Goal: Communication & Community: Share content

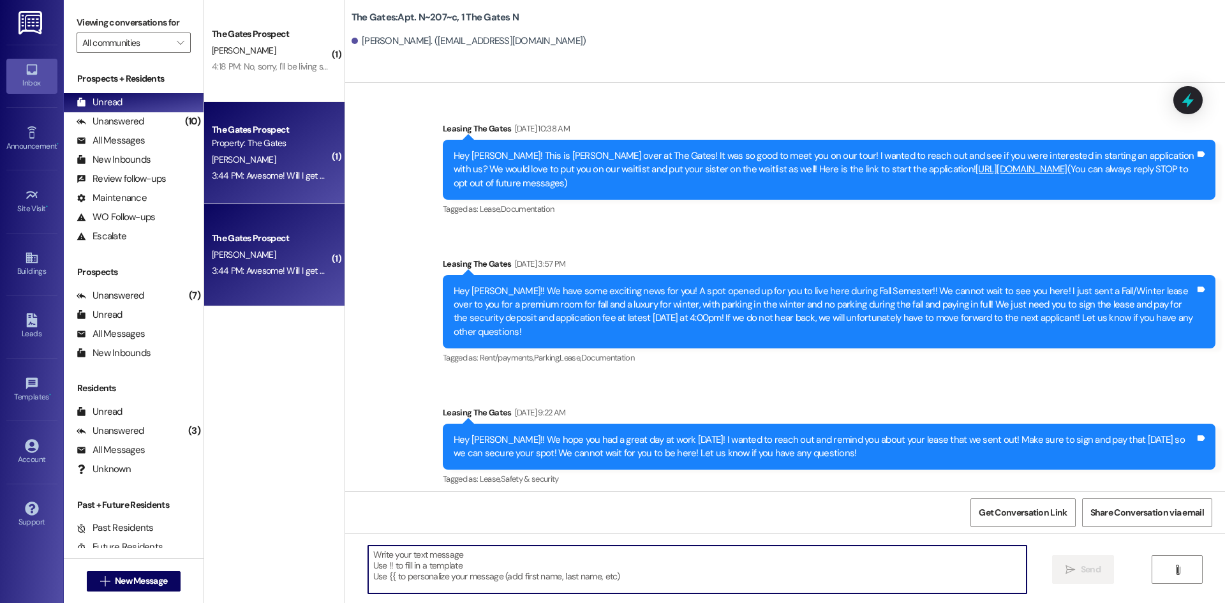
scroll to position [23589, 0]
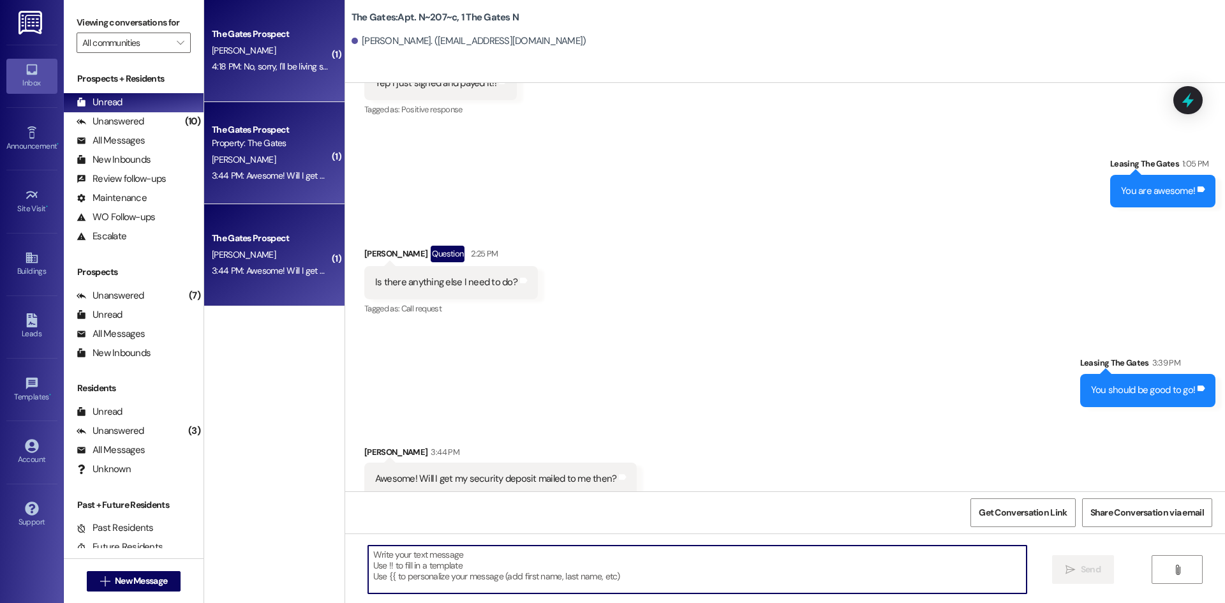
click at [268, 66] on div "4:18 PM: No, sorry, I'll be living somewhere else in the winter 4:18 PM: No, so…" at bounding box center [319, 66] width 215 height 11
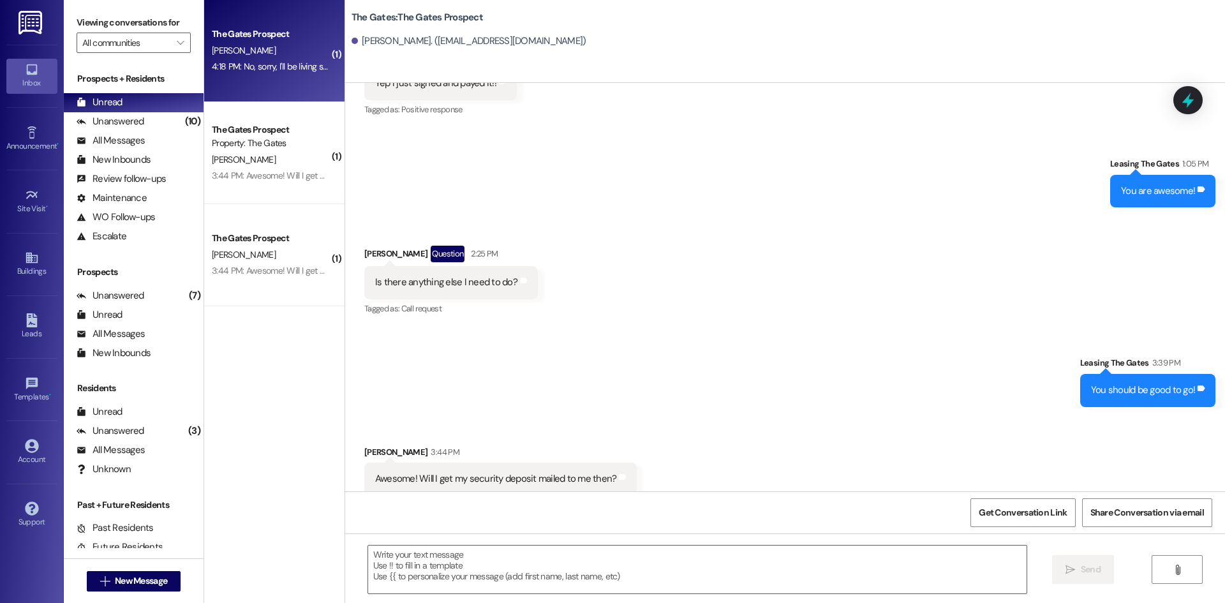
scroll to position [1202, 0]
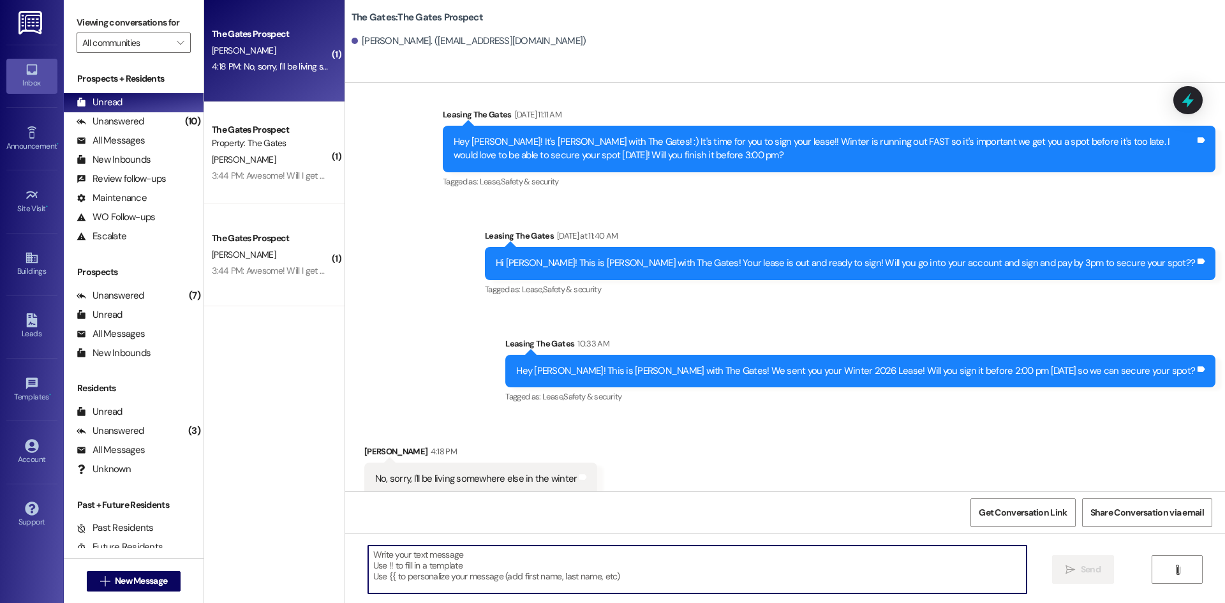
click at [490, 561] on textarea at bounding box center [697, 570] width 659 height 48
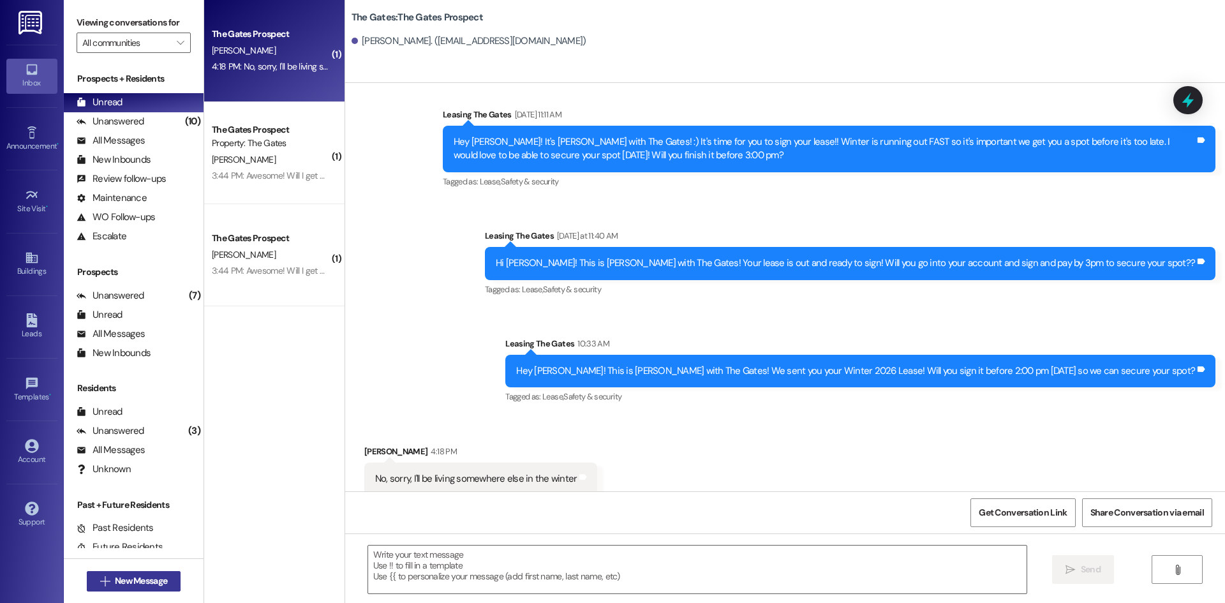
click at [123, 585] on span "New Message" at bounding box center [141, 580] width 52 height 13
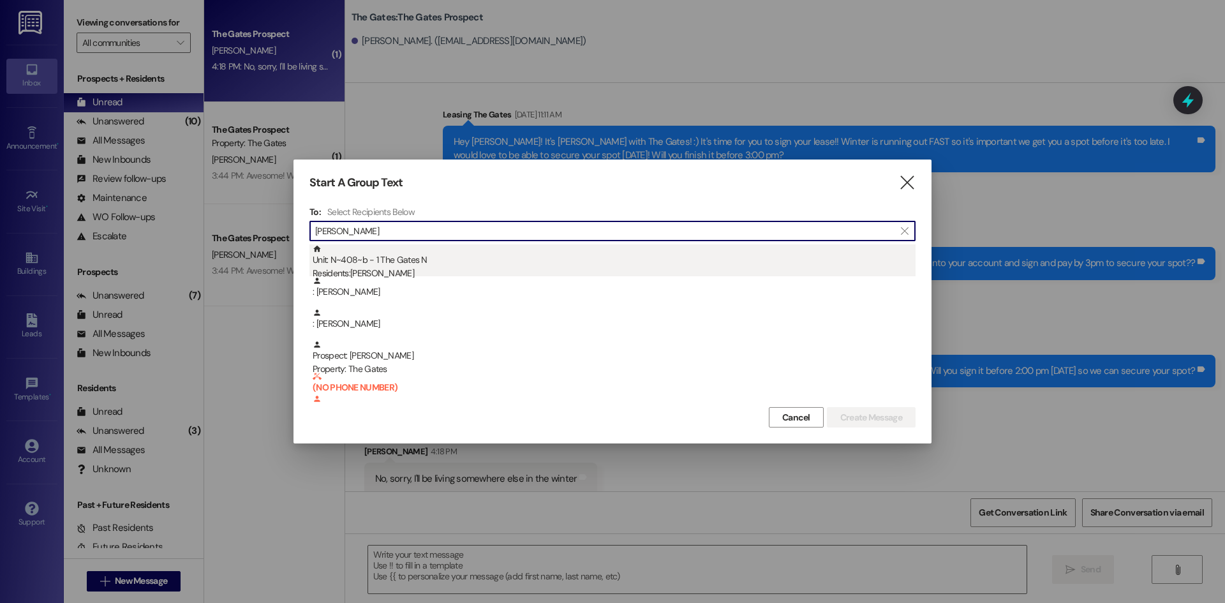
type input "[PERSON_NAME]"
click at [378, 260] on div "Unit: N~408~b - 1 The Gates N Residents: [PERSON_NAME]" at bounding box center [614, 262] width 603 height 36
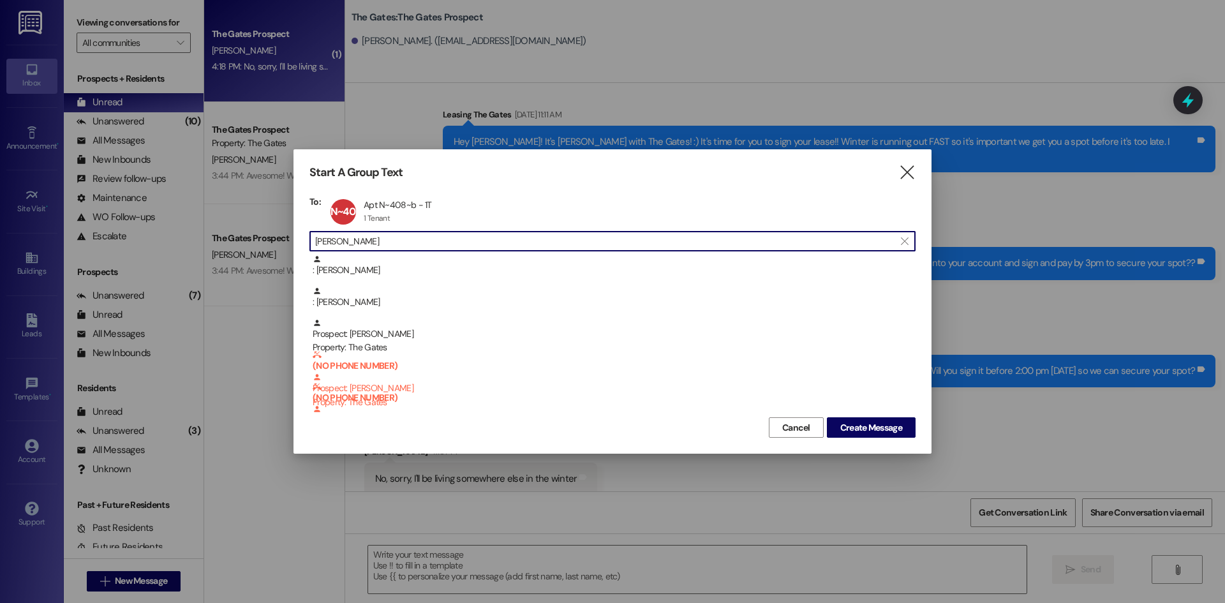
drag, startPoint x: 371, startPoint y: 246, endPoint x: 233, endPoint y: 232, distance: 139.3
click at [233, 232] on div "Start A Group Text  To: N~408~b Apt N~408~b - 1T Apt N~408~b - 1T 1 Tenant 1 T…" at bounding box center [612, 301] width 1225 height 603
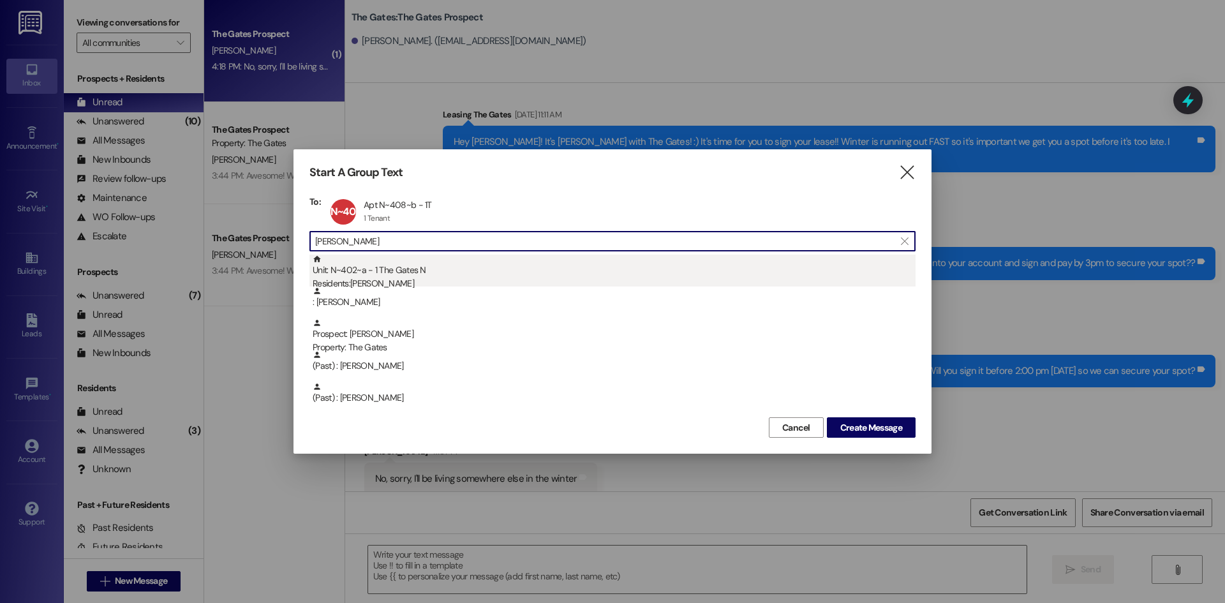
type input "[PERSON_NAME]"
click at [398, 270] on div "Unit: N~402~a - 1 The Gates N Residents: [PERSON_NAME]" at bounding box center [614, 273] width 603 height 36
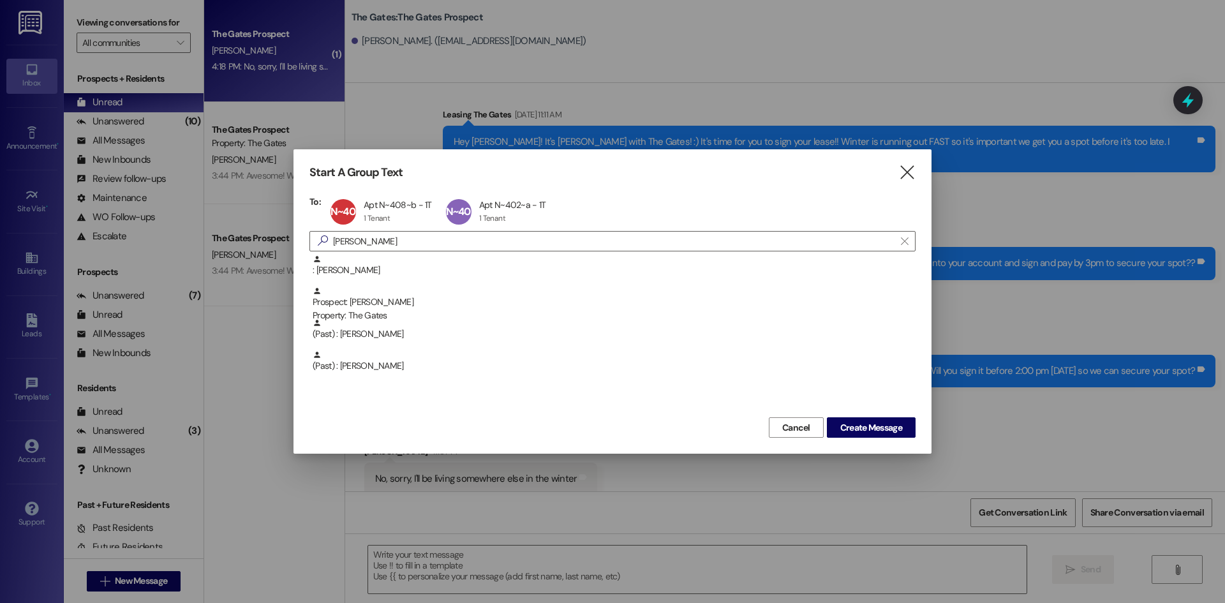
click at [190, 214] on div "Start A Group Text  To: N~408~b Apt N~408~b - 1T Apt N~408~b - 1T 1 Tenant 1 T…" at bounding box center [612, 301] width 1225 height 603
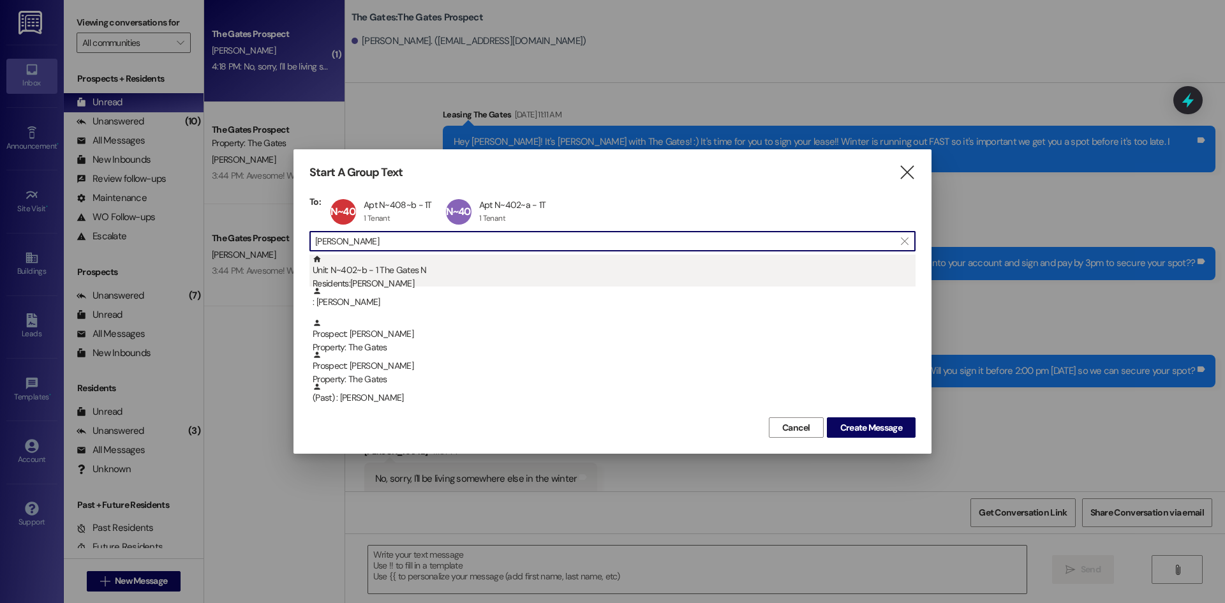
type input "[PERSON_NAME]"
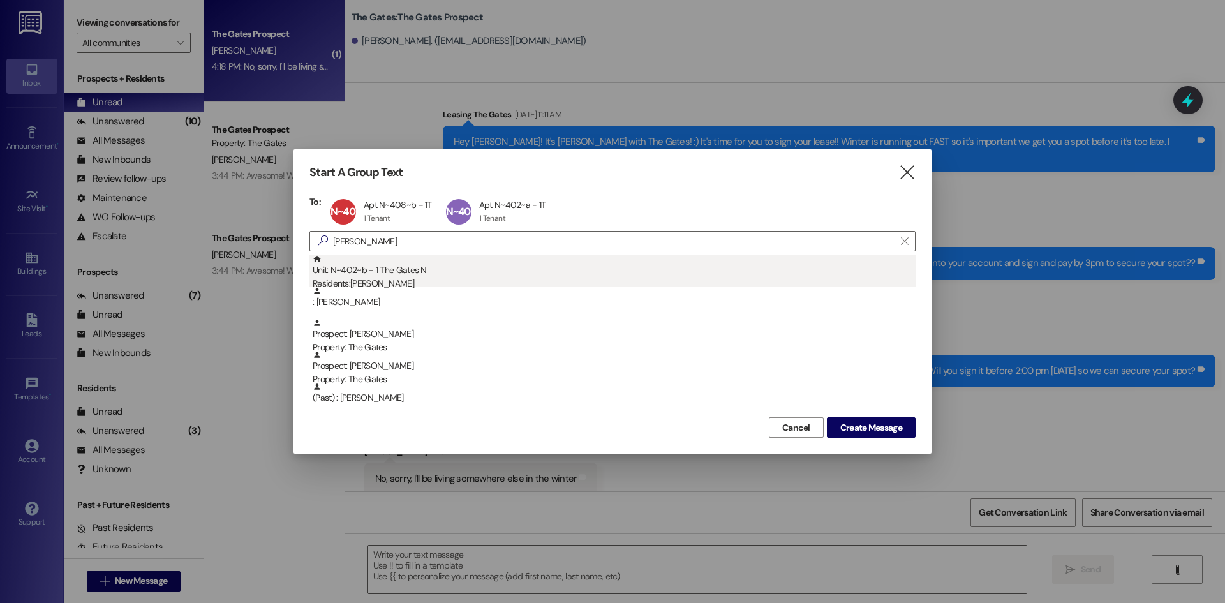
click at [382, 270] on div "Unit: N~402~b - 1 The Gates N Residents: [PERSON_NAME]" at bounding box center [614, 273] width 603 height 36
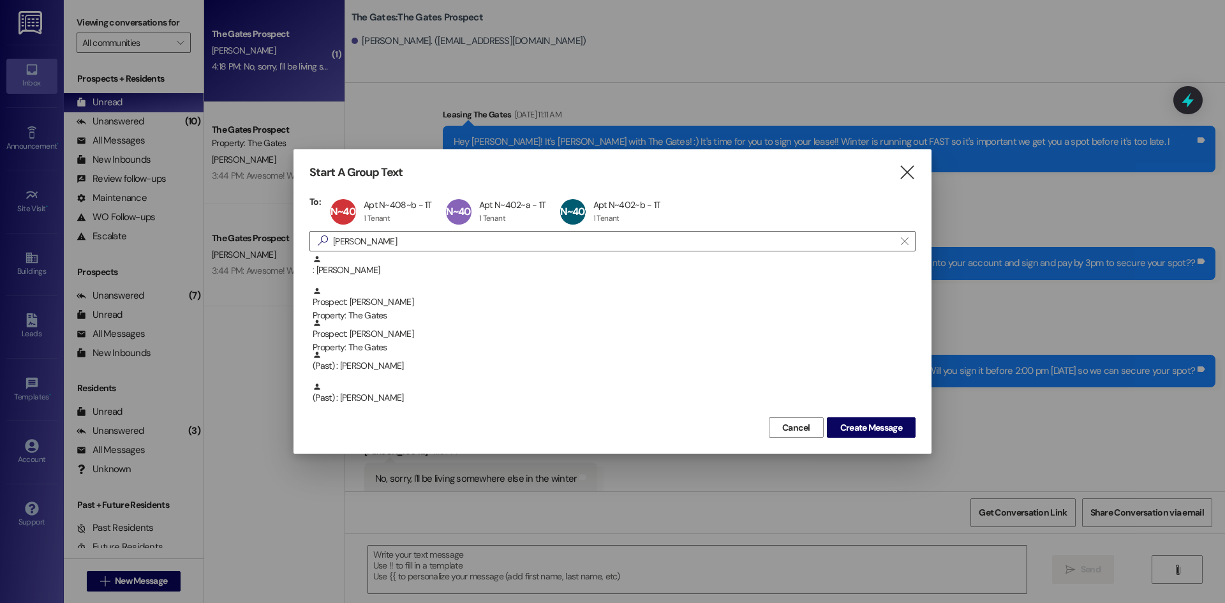
drag, startPoint x: 296, startPoint y: 228, endPoint x: 268, endPoint y: 221, distance: 28.3
click at [268, 221] on div "Start A Group Text  To: N~408~b Apt N~408~b - 1T Apt N~408~b - 1T 1 Tenant 1 T…" at bounding box center [612, 301] width 1225 height 603
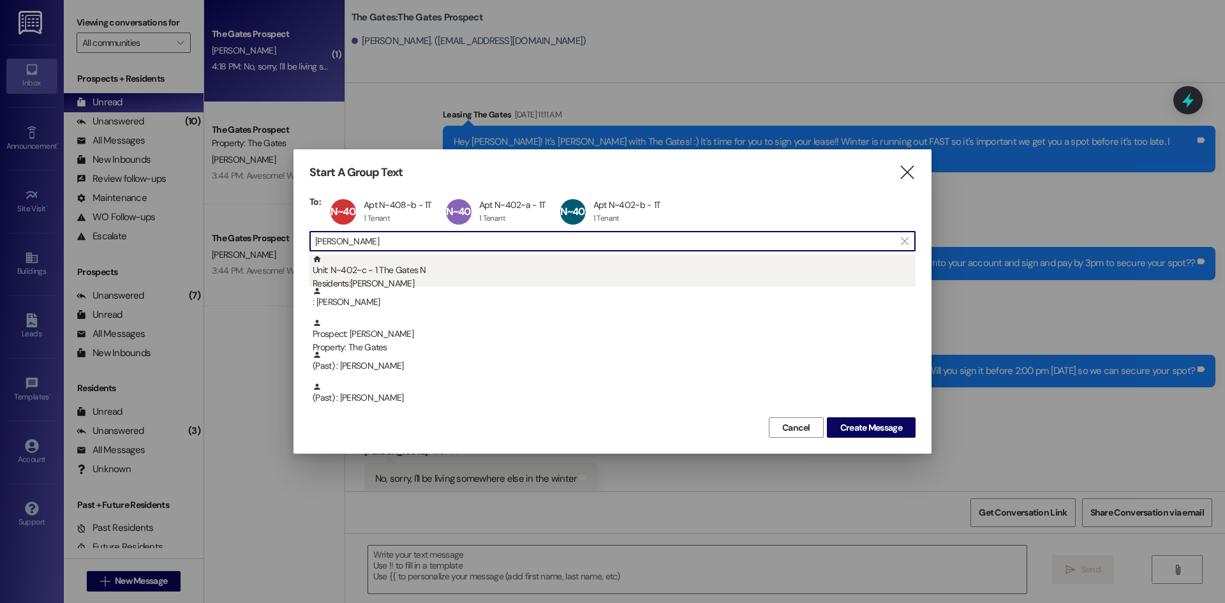
type input "[PERSON_NAME]"
click at [390, 273] on div "Unit: N~402~c - 1 The Gates N Residents: [PERSON_NAME]" at bounding box center [614, 273] width 603 height 36
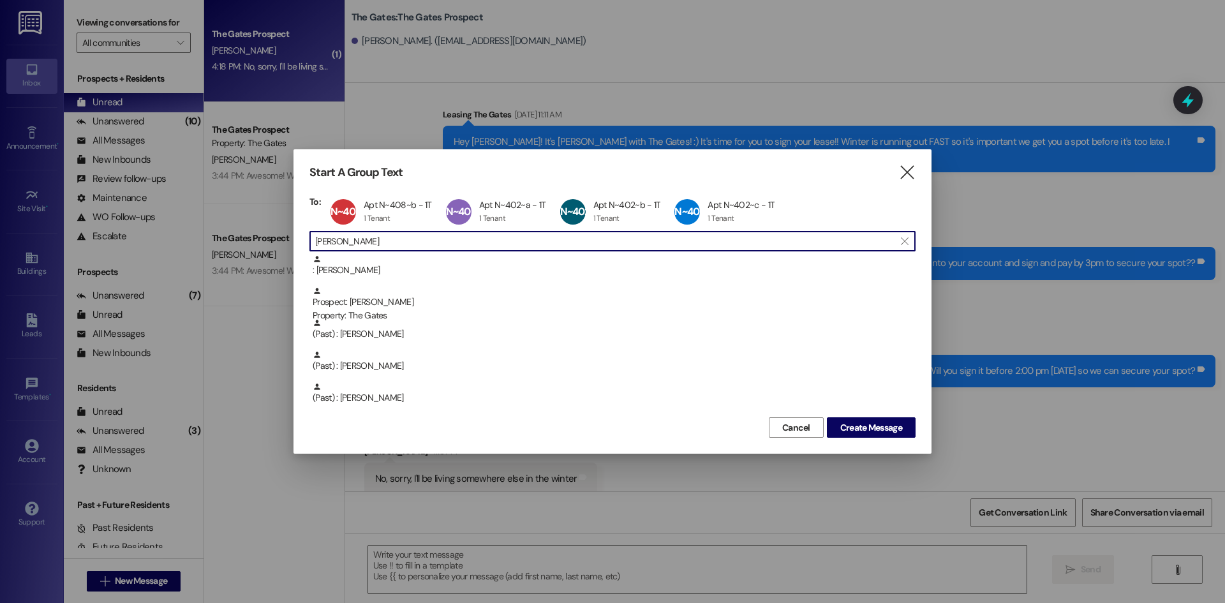
drag, startPoint x: 375, startPoint y: 239, endPoint x: 204, endPoint y: 210, distance: 173.4
click at [204, 210] on div "Start A Group Text  To: N~408~b Apt N~408~b - 1T Apt N~408~b - 1T 1 Tenant 1 T…" at bounding box center [612, 301] width 1225 height 603
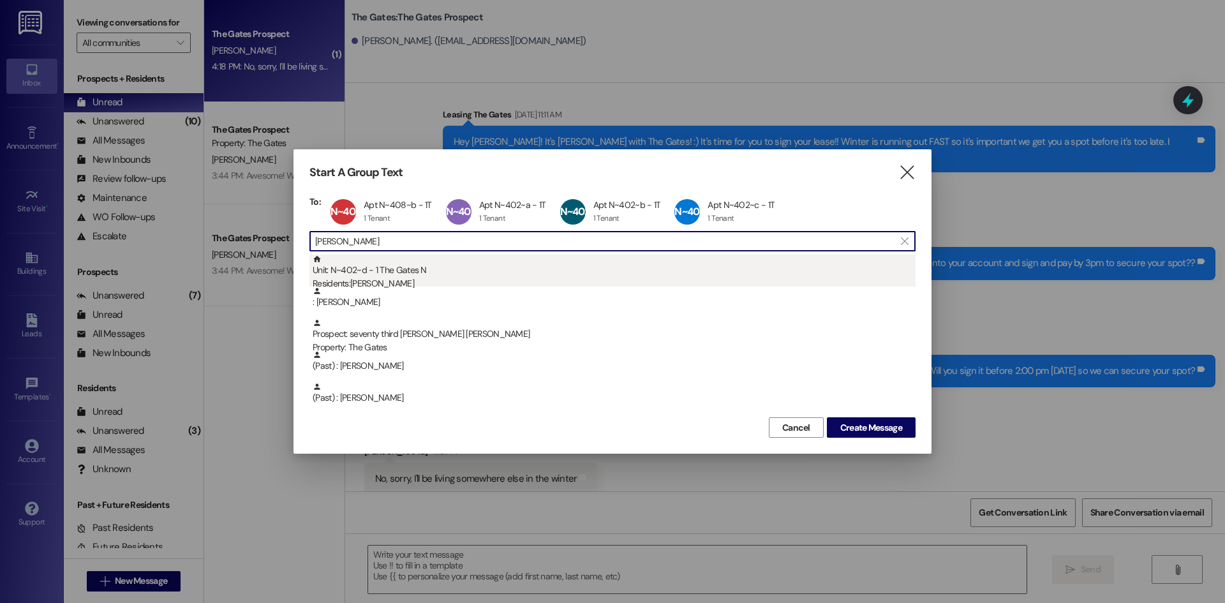
type input "[PERSON_NAME]"
click at [434, 274] on div "Unit: N~402~d - 1 The Gates N Residents: [PERSON_NAME]" at bounding box center [614, 273] width 603 height 36
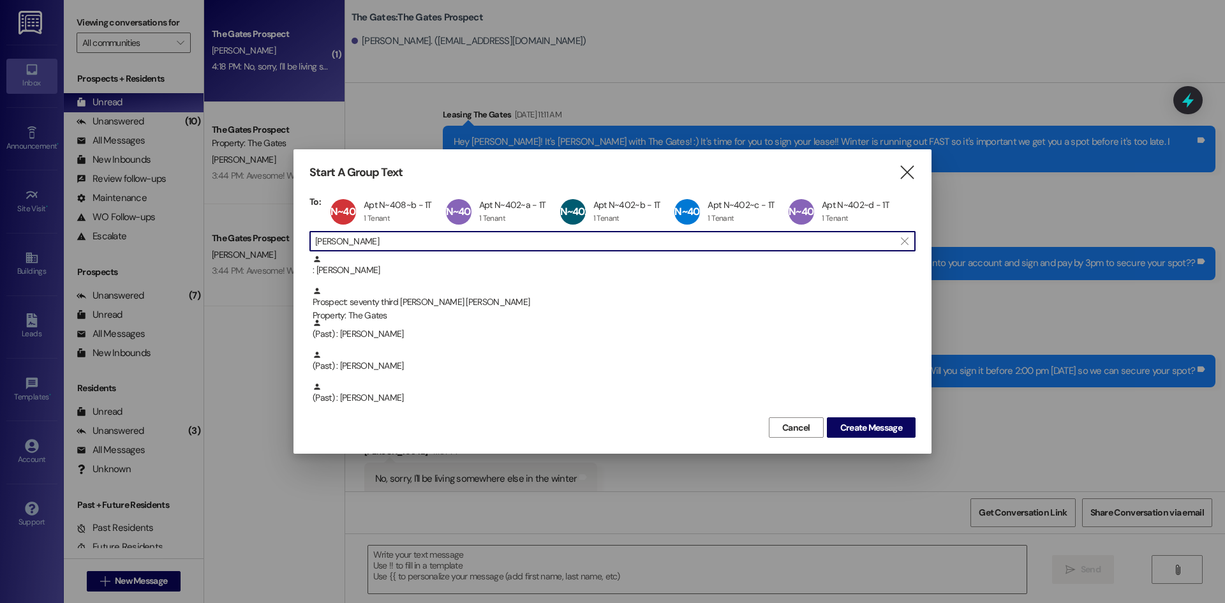
drag, startPoint x: 396, startPoint y: 239, endPoint x: 258, endPoint y: 207, distance: 142.1
click at [258, 207] on div "Start A Group Text  To: N~408~b Apt N~408~b - 1T Apt N~408~b - 1T 1 Tenant 1 T…" at bounding box center [612, 301] width 1225 height 603
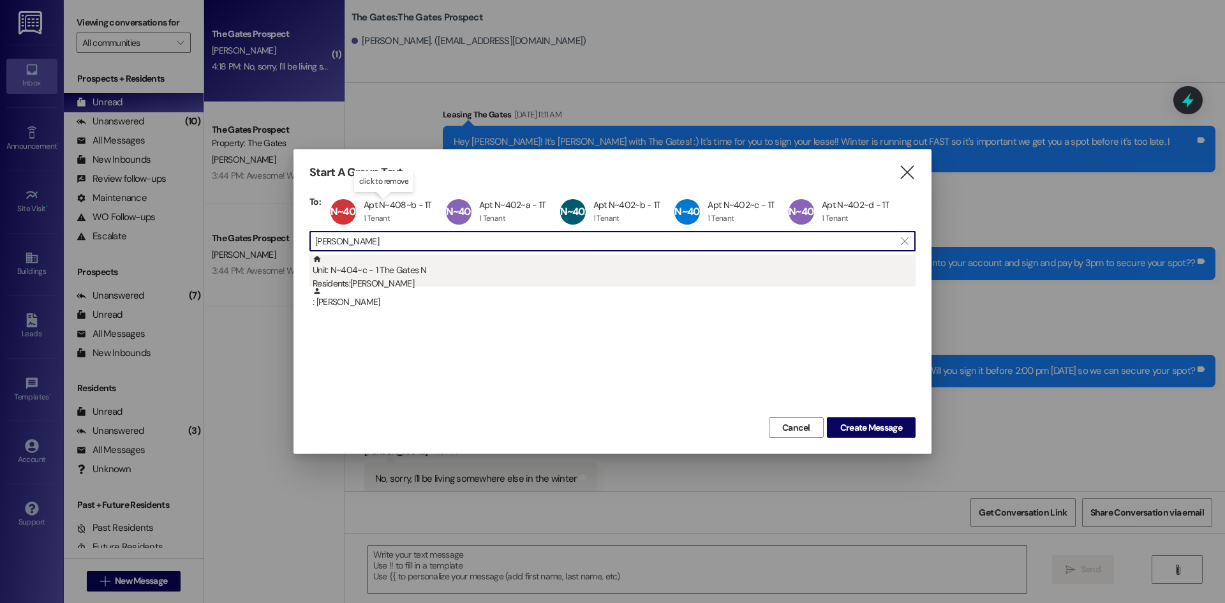
type input "[PERSON_NAME]"
click at [378, 272] on div "Unit: N~404~c - 1 The Gates N Residents: [PERSON_NAME]" at bounding box center [614, 273] width 603 height 36
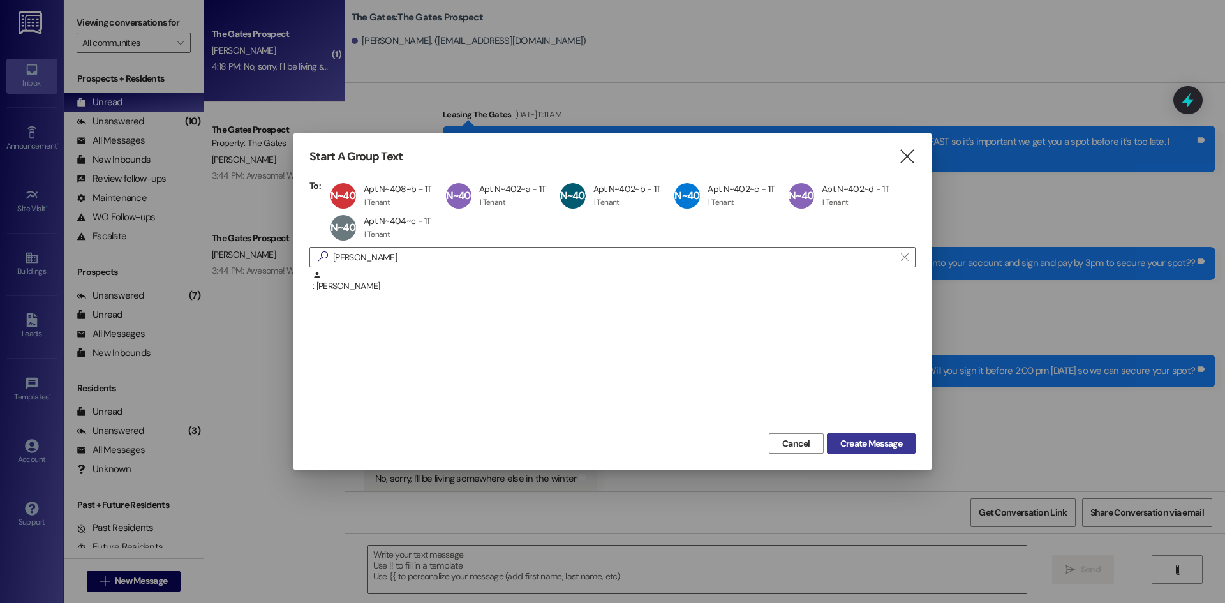
click at [870, 444] on span "Create Message" at bounding box center [872, 443] width 62 height 13
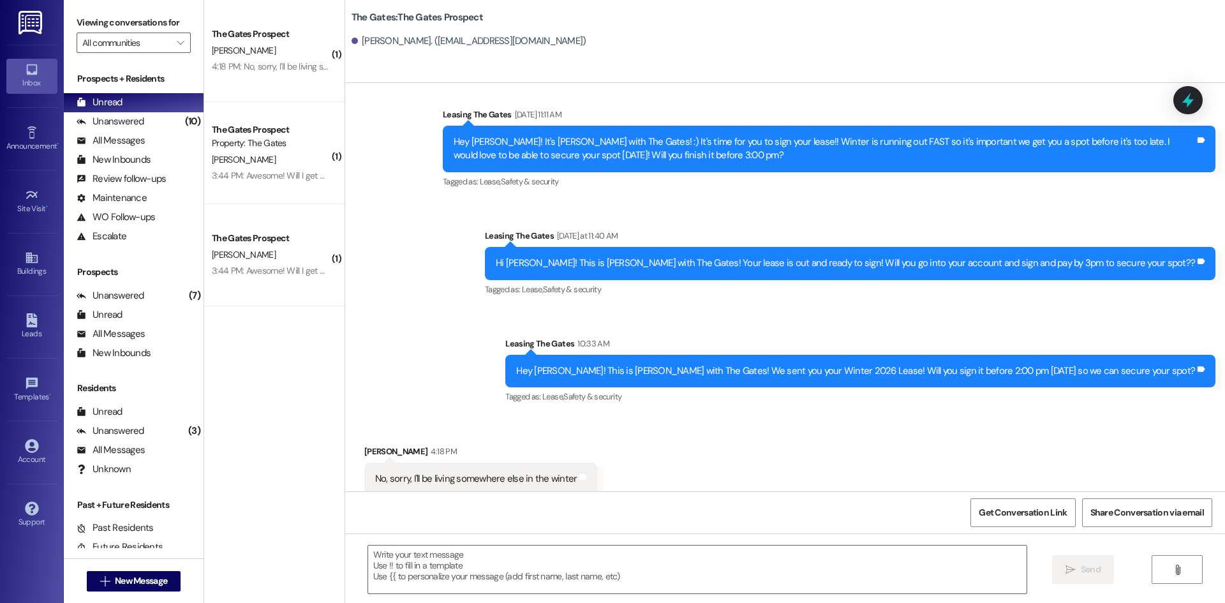
scroll to position [0, 0]
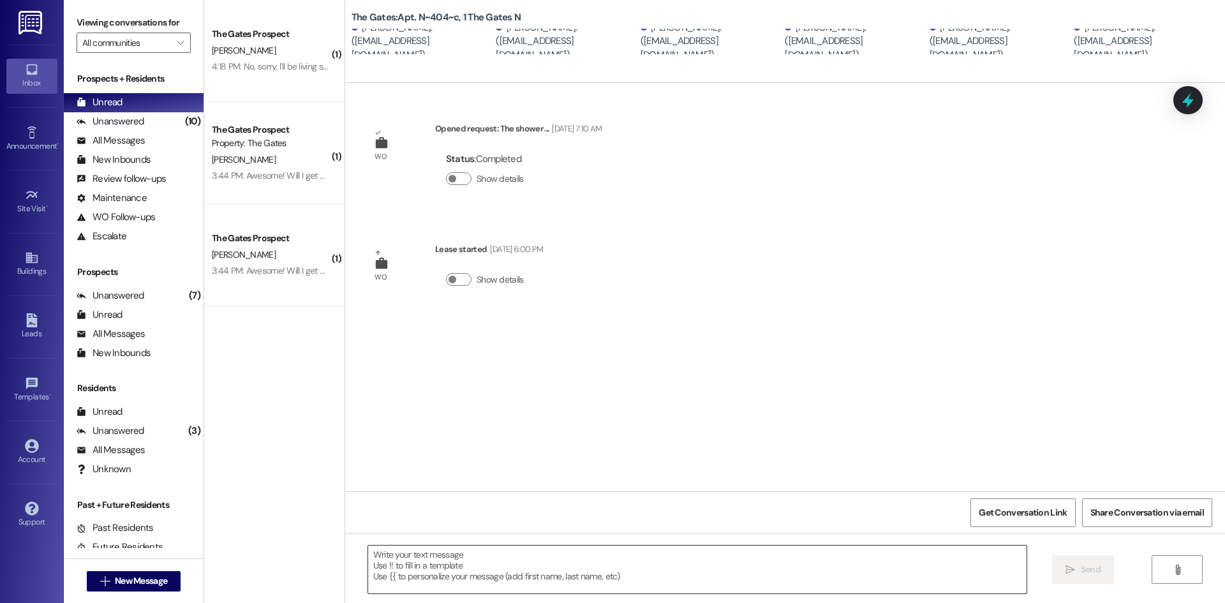
click at [471, 566] on textarea at bounding box center [697, 570] width 659 height 48
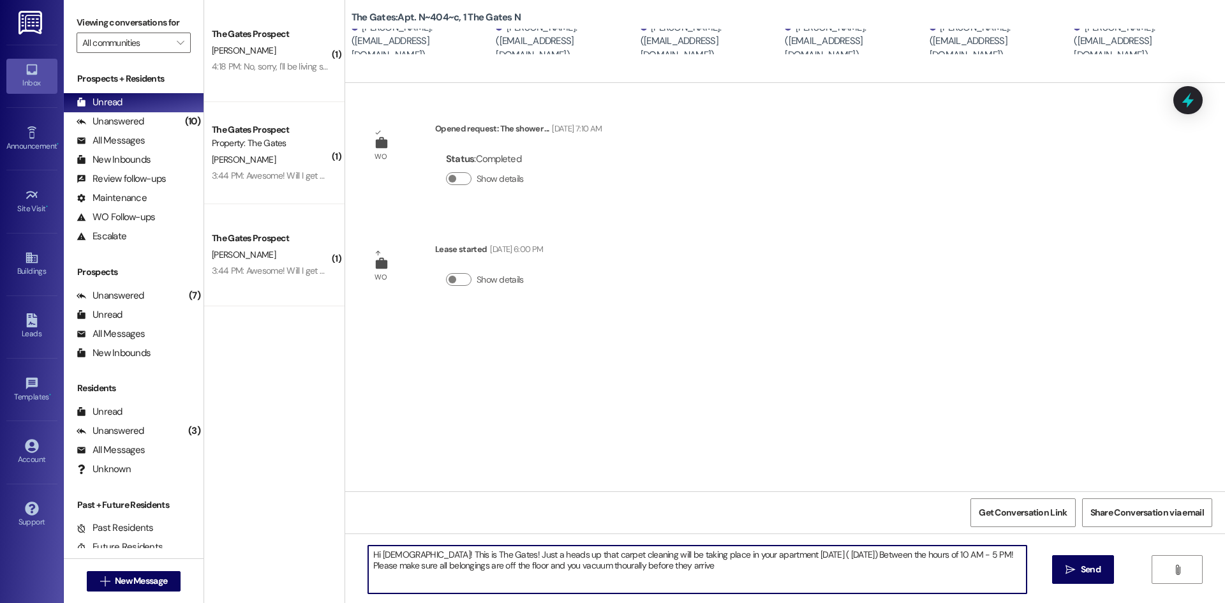
click at [552, 564] on textarea "Hi [DEMOGRAPHIC_DATA]! This is The Gates! Just a heads up that carpet cleaning …" at bounding box center [697, 570] width 659 height 48
click at [555, 565] on textarea "Hi [DEMOGRAPHIC_DATA]! This is The Gates! Just a heads up that carpet cleaning …" at bounding box center [697, 570] width 659 height 48
click at [691, 578] on textarea "Hi [DEMOGRAPHIC_DATA]! This is The Gates! Just a heads up that carpet cleaning …" at bounding box center [697, 570] width 659 height 48
click at [599, 569] on textarea "Hi [DEMOGRAPHIC_DATA]! This is The Gates! Just a heads up that carpet cleaning …" at bounding box center [697, 570] width 659 height 48
click at [553, 570] on textarea "Hi [DEMOGRAPHIC_DATA]! This is The Gates! Just a heads up that carpet cleaning …" at bounding box center [697, 570] width 659 height 48
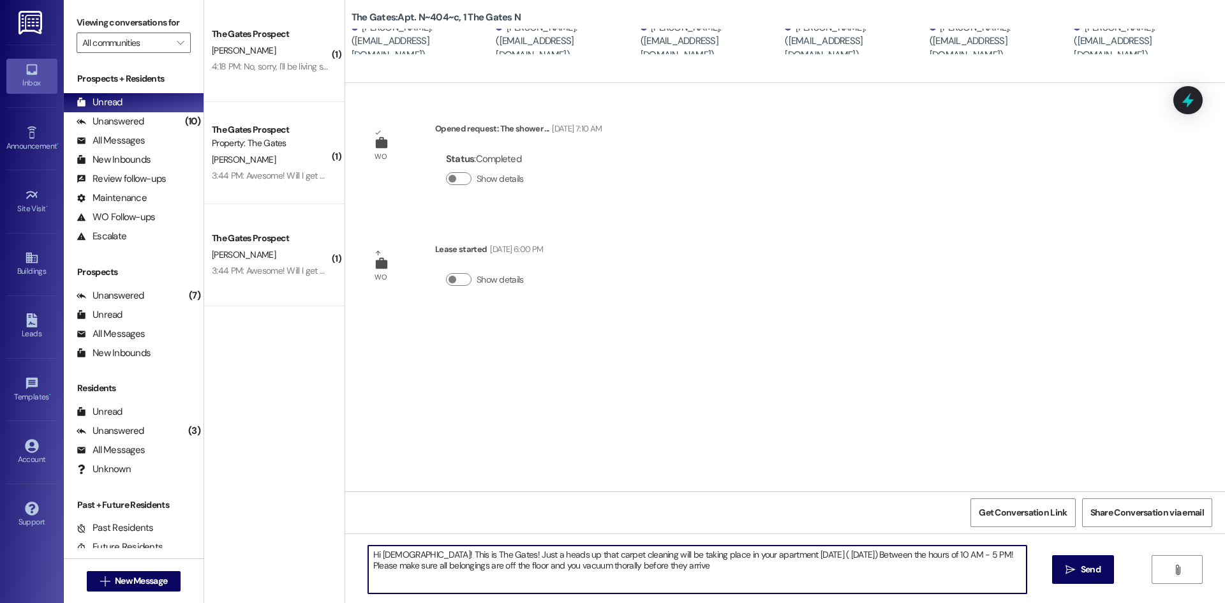
drag, startPoint x: 564, startPoint y: 565, endPoint x: 554, endPoint y: 567, distance: 10.4
click at [554, 567] on textarea "Hi [DEMOGRAPHIC_DATA]! This is The Gates! Just a heads up that carpet cleaning …" at bounding box center [697, 570] width 659 height 48
drag, startPoint x: 545, startPoint y: 567, endPoint x: 525, endPoint y: 571, distance: 20.0
click at [525, 571] on textarea "Hi [DEMOGRAPHIC_DATA]! This is The Gates! Just a heads up that carpet cleaning …" at bounding box center [697, 570] width 659 height 48
click at [550, 567] on textarea "Hi [DEMOGRAPHIC_DATA]! This is The Gates! Just a heads up that carpet cleaning …" at bounding box center [697, 570] width 659 height 48
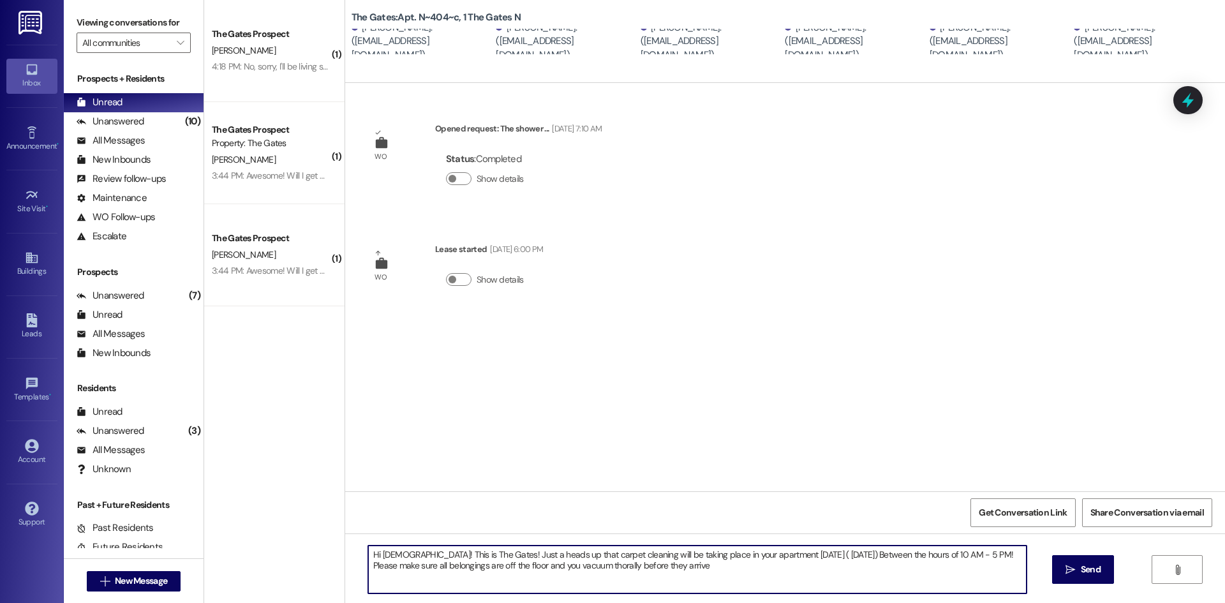
click at [550, 567] on textarea "Hi [DEMOGRAPHIC_DATA]! This is The Gates! Just a heads up that carpet cleaning …" at bounding box center [697, 570] width 659 height 48
drag, startPoint x: 568, startPoint y: 565, endPoint x: 532, endPoint y: 592, distance: 45.1
click at [532, 592] on textarea "Hi [DEMOGRAPHIC_DATA]! This is The Gates! Just a heads up that carpet cleaning …" at bounding box center [697, 570] width 659 height 48
click at [550, 571] on textarea "Hi [DEMOGRAPHIC_DATA]! This is The Gates! Just a heads up that carpet cleaning …" at bounding box center [697, 570] width 659 height 48
drag, startPoint x: 550, startPoint y: 571, endPoint x: 560, endPoint y: 578, distance: 11.9
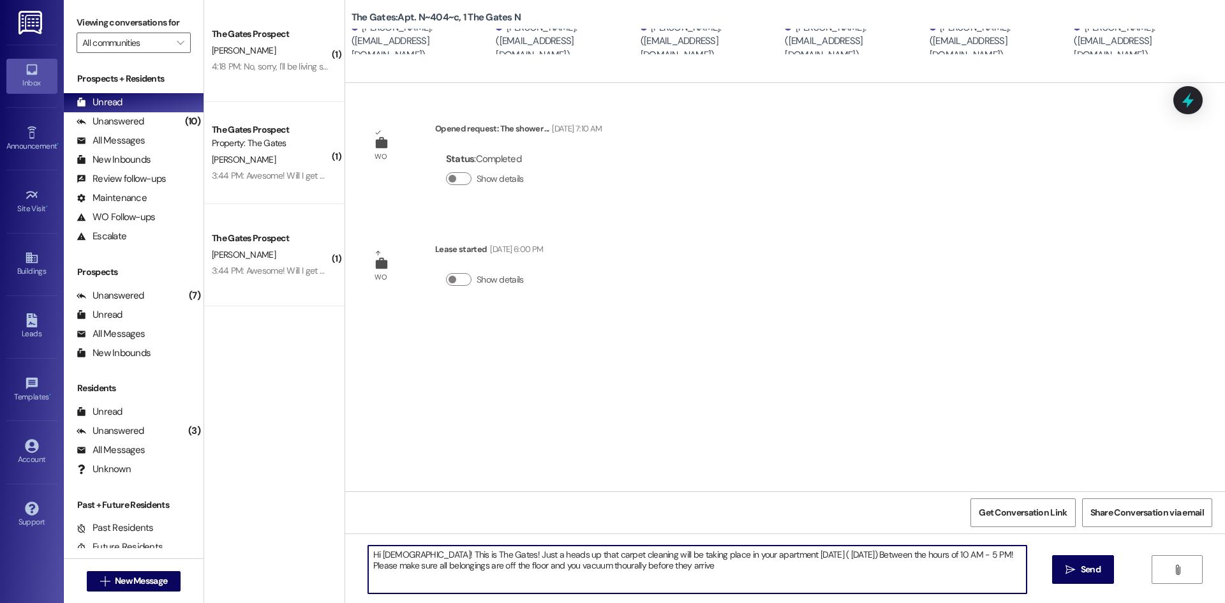
click at [560, 578] on textarea "Hi [DEMOGRAPHIC_DATA]! This is The Gates! Just a heads up that carpet cleaning …" at bounding box center [697, 570] width 659 height 48
click at [569, 564] on textarea "Hi [DEMOGRAPHIC_DATA]! This is The Gates! Just a heads up that carpet cleaning …" at bounding box center [697, 570] width 659 height 48
click at [754, 560] on textarea "Hi [DEMOGRAPHIC_DATA]! This is The Gates! Just a heads up that carpet cleaning …" at bounding box center [697, 570] width 659 height 48
click at [567, 562] on textarea "Hi [DEMOGRAPHIC_DATA]! This is The Gates! Just a heads up that carpet cleaning …" at bounding box center [697, 570] width 659 height 48
click at [692, 573] on textarea "Hi [DEMOGRAPHIC_DATA]! This is The Gates! Just a heads up that carpet cleaning …" at bounding box center [697, 570] width 659 height 48
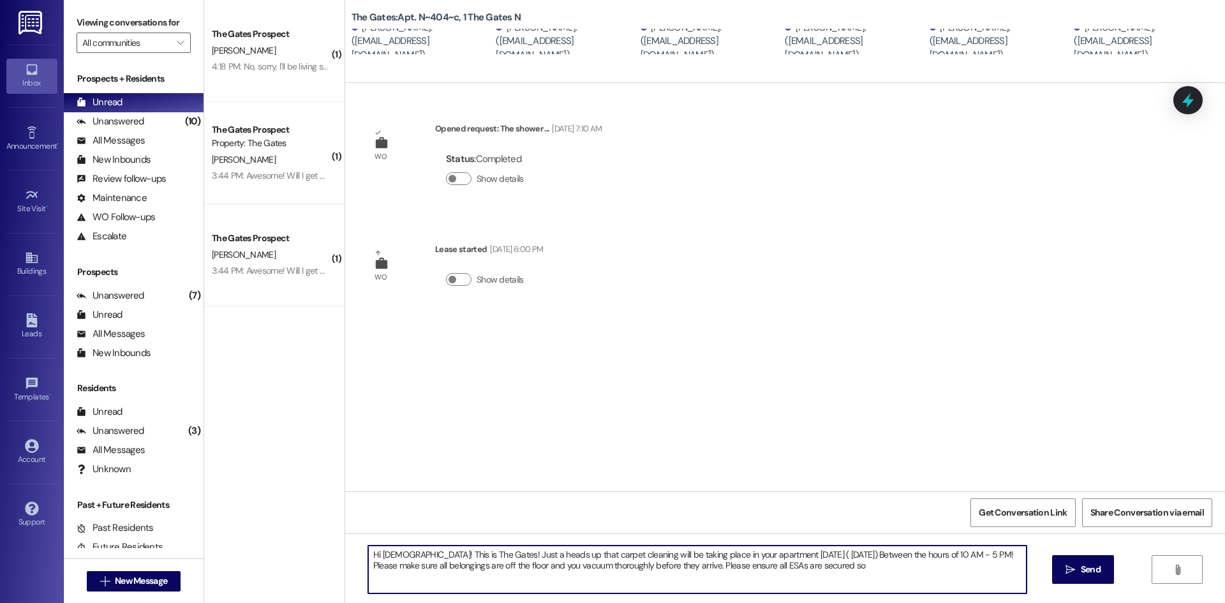
click at [806, 574] on textarea "Hi [DEMOGRAPHIC_DATA]! This is The Gates! Just a heads up that carpet cleaning …" at bounding box center [697, 570] width 659 height 48
type textarea "Hi [DEMOGRAPHIC_DATA]! This is The Gates! Just a heads up that carpet cleaning …"
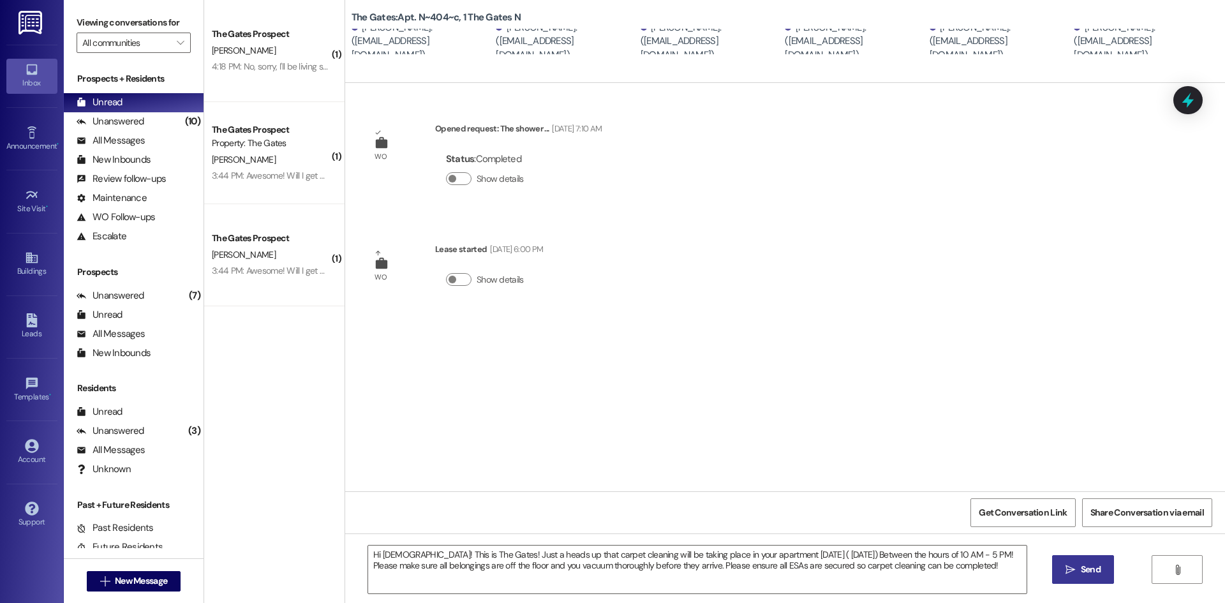
click at [1089, 575] on span "Send" at bounding box center [1091, 569] width 20 height 13
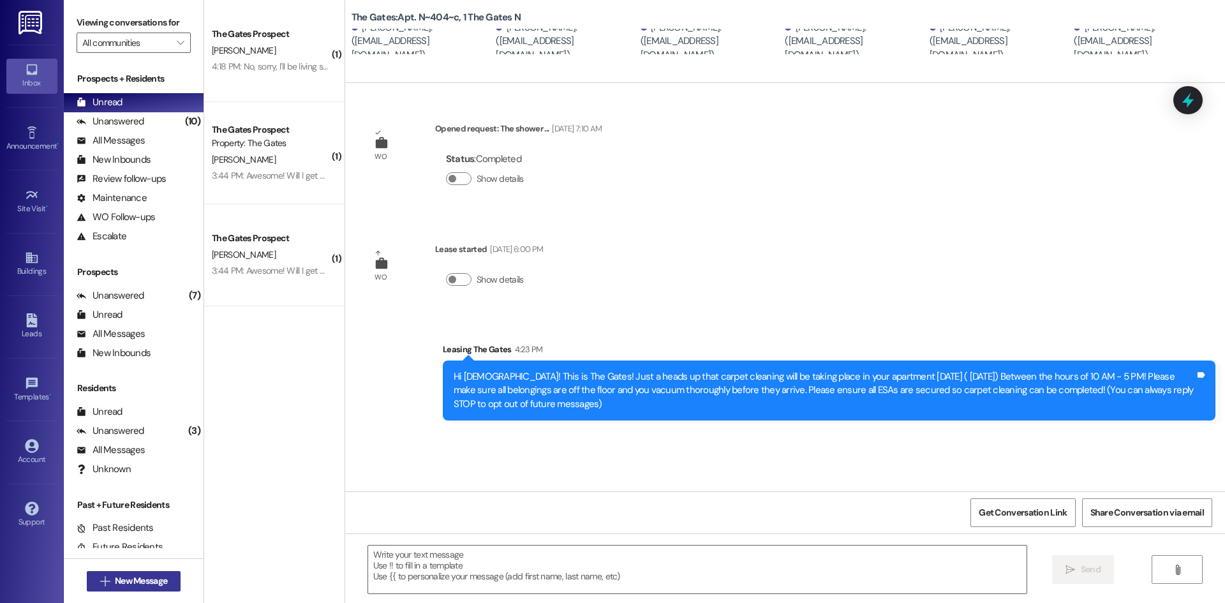
click at [127, 586] on span "New Message" at bounding box center [141, 580] width 52 height 13
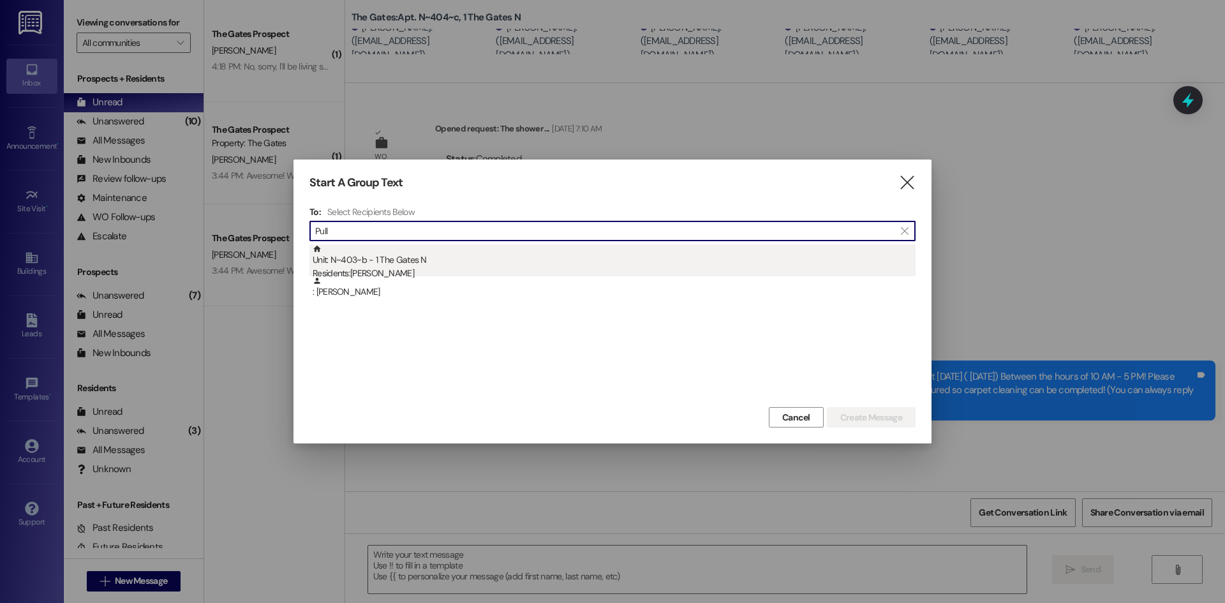
type input "Pull"
click at [363, 271] on div "Residents: [PERSON_NAME]" at bounding box center [614, 273] width 603 height 13
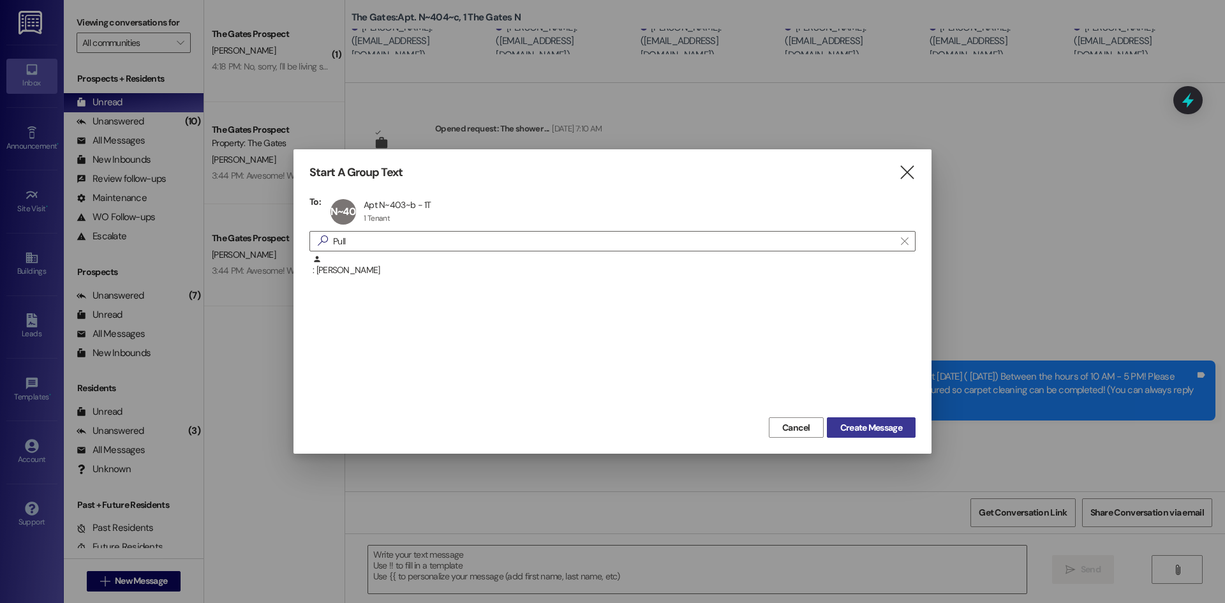
click at [865, 421] on span "Create Message" at bounding box center [872, 427] width 62 height 13
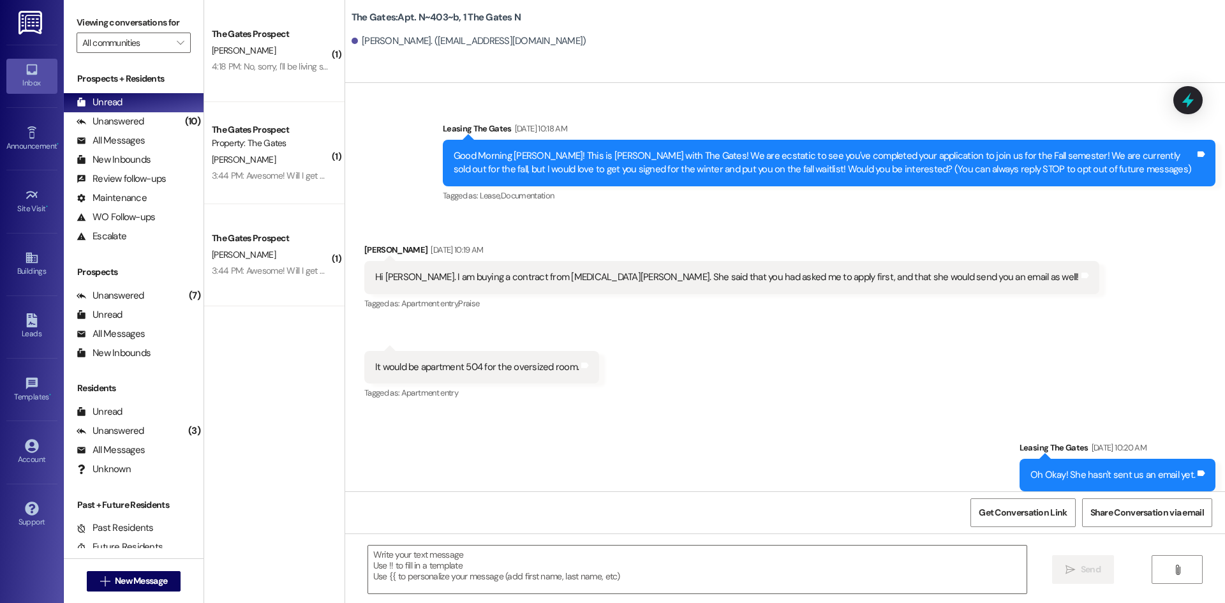
scroll to position [32386, 0]
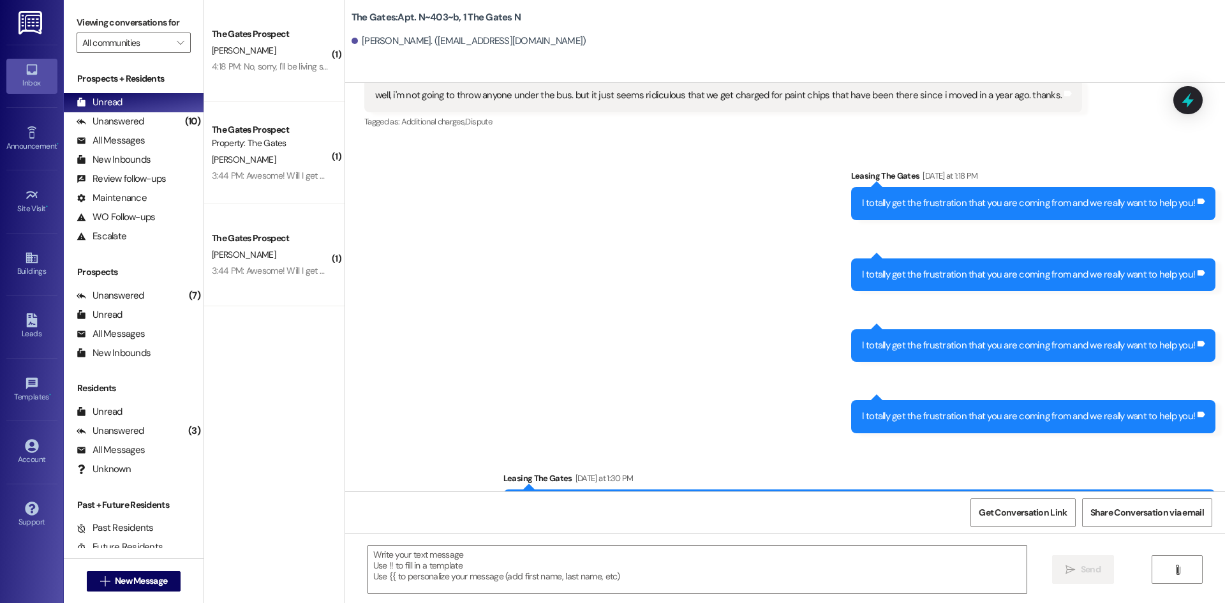
click at [129, 569] on div " New Message" at bounding box center [134, 581] width 94 height 32
click at [131, 579] on span "New Message" at bounding box center [141, 580] width 52 height 13
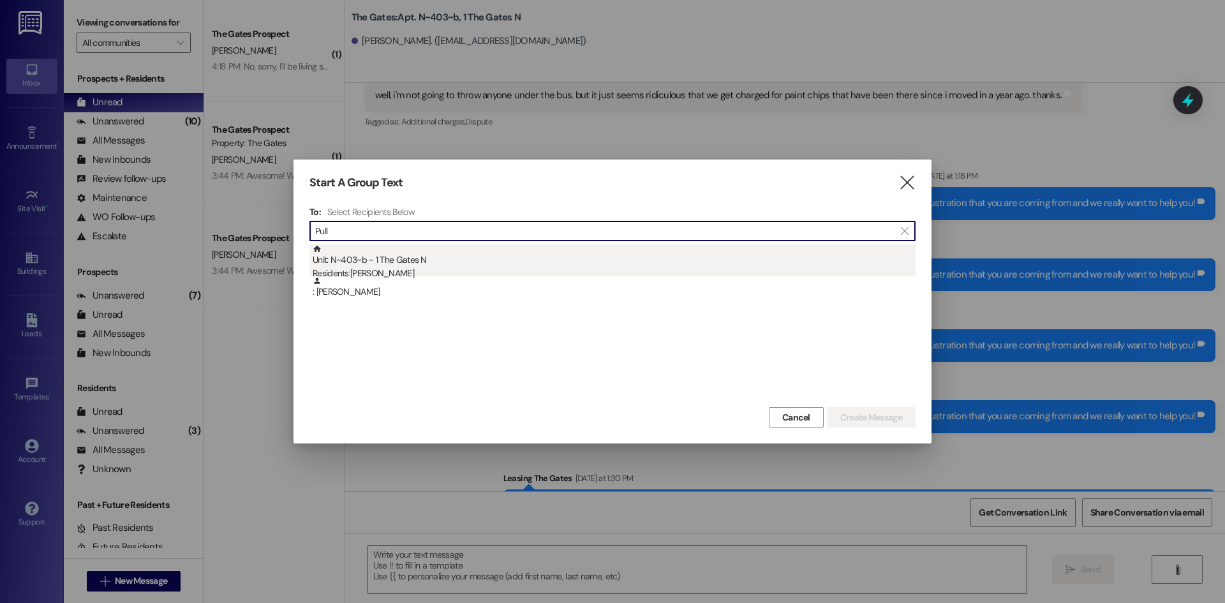
type input "Pull"
click at [433, 261] on div "Unit: N~403~b - 1 The Gates N Residents: [PERSON_NAME]" at bounding box center [614, 262] width 603 height 36
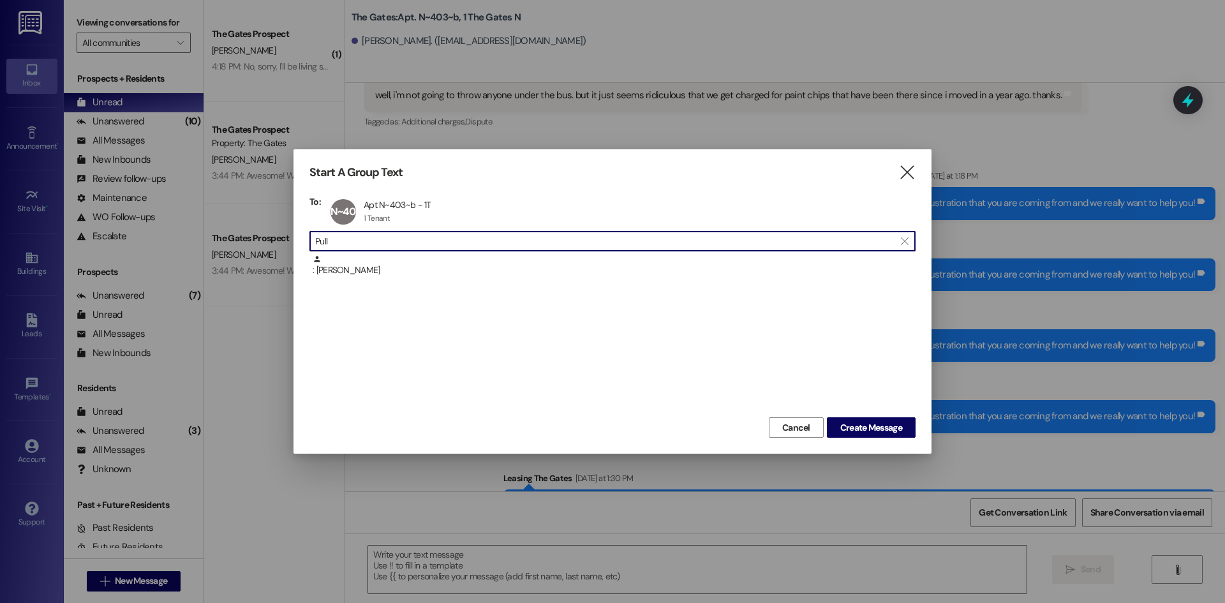
drag, startPoint x: 355, startPoint y: 236, endPoint x: 255, endPoint y: 230, distance: 99.7
click at [257, 229] on div "Start A Group Text  To: N~403~b Apt N~403~b - 1T Apt N~403~b - 1T 1 Tenant 1 T…" at bounding box center [612, 301] width 1225 height 603
type input "T"
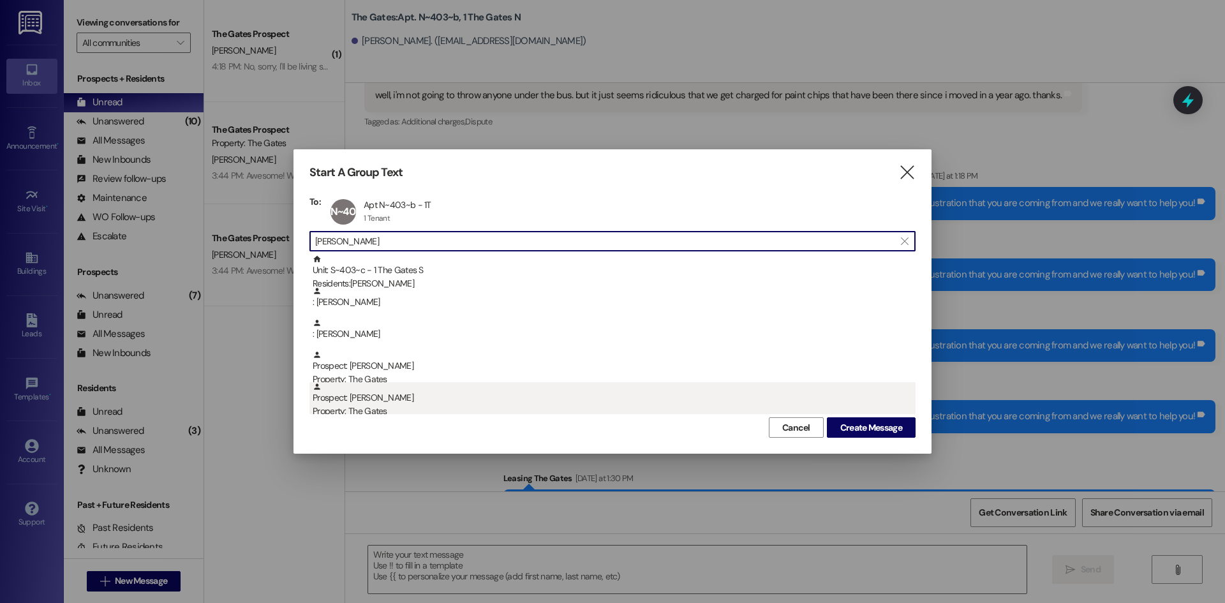
type input "[PERSON_NAME]"
click at [359, 402] on div "Prospect: [PERSON_NAME] Property: The Gates" at bounding box center [614, 400] width 603 height 36
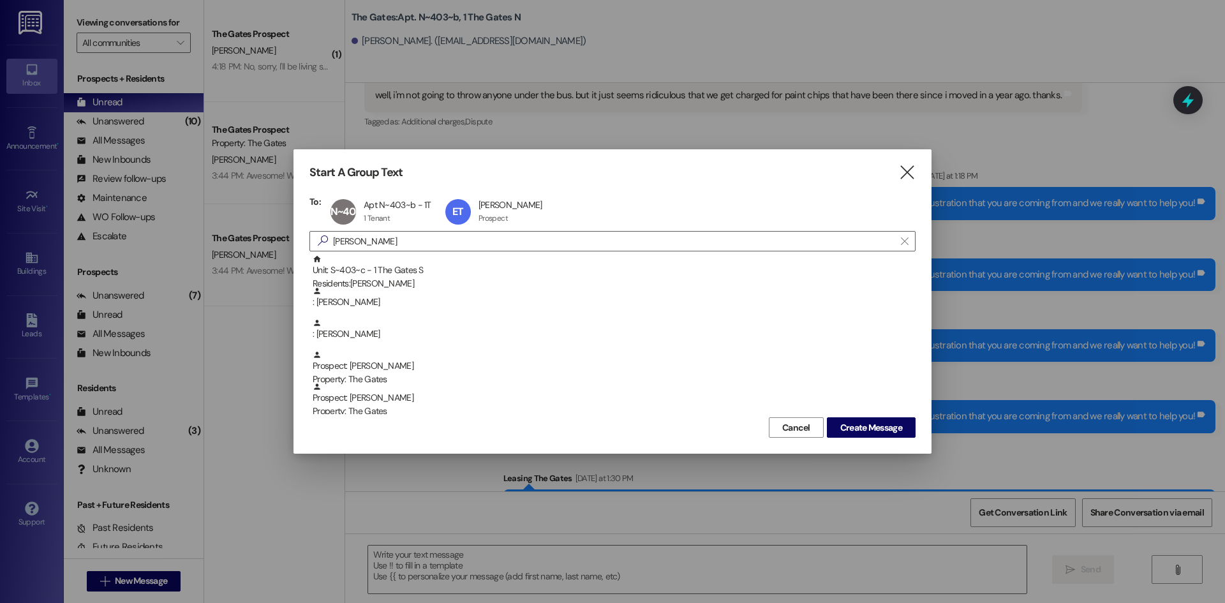
drag, startPoint x: 348, startPoint y: 241, endPoint x: 244, endPoint y: 233, distance: 103.7
click at [244, 233] on div "Start A Group Text  To: N~403~b Apt N~403~b - 1T Apt N~403~b - 1T 1 Tenant 1 T…" at bounding box center [612, 301] width 1225 height 603
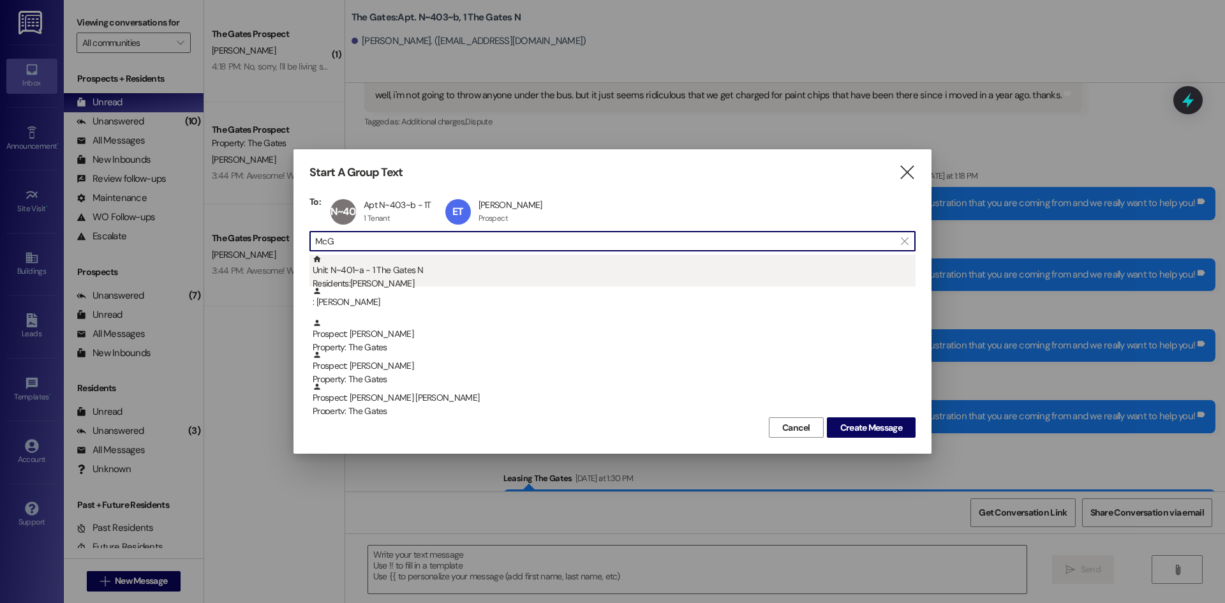
type input "McG"
click at [385, 266] on div "Unit: N~401~a - 1 The Gates N Residents: [PERSON_NAME]" at bounding box center [614, 273] width 603 height 36
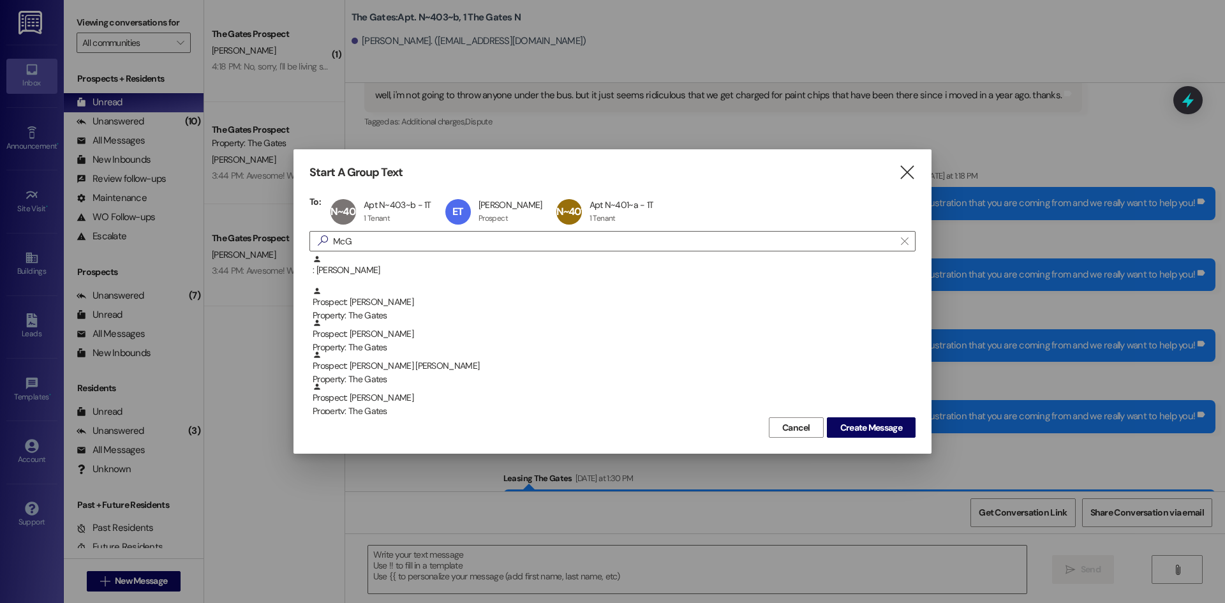
drag, startPoint x: 359, startPoint y: 241, endPoint x: 258, endPoint y: 224, distance: 102.8
click at [258, 224] on div "Start A Group Text  To: N~403~b Apt N~403~b - 1T Apt N~403~b - 1T 1 Tenant 1 T…" at bounding box center [612, 301] width 1225 height 603
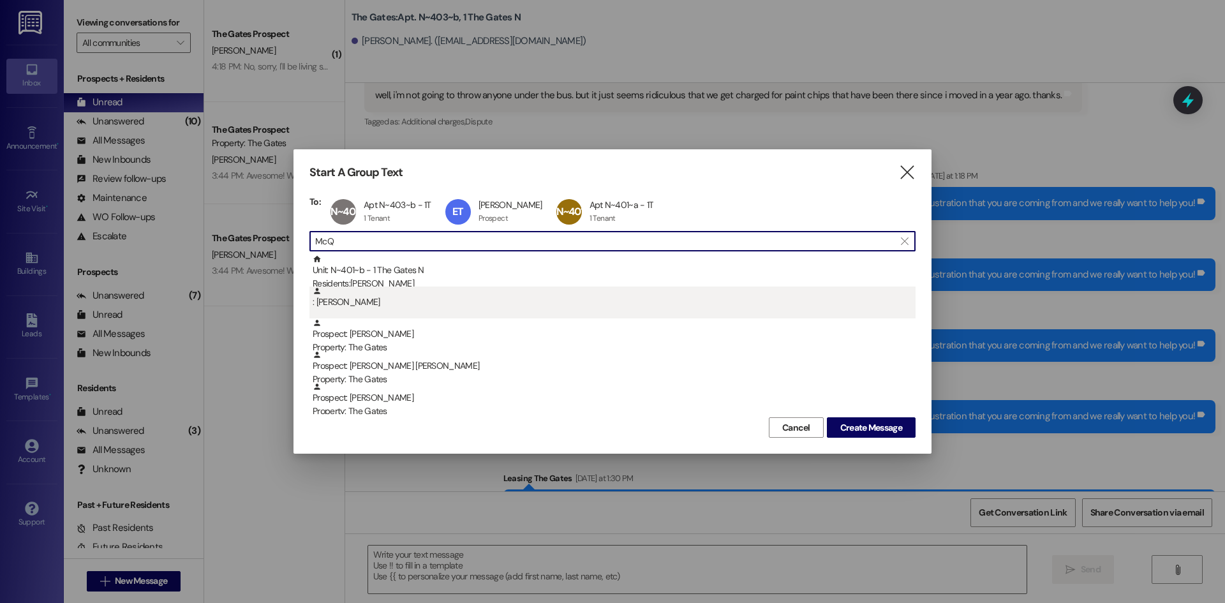
type input "McQ"
click at [368, 287] on div ": [PERSON_NAME]" at bounding box center [614, 298] width 603 height 22
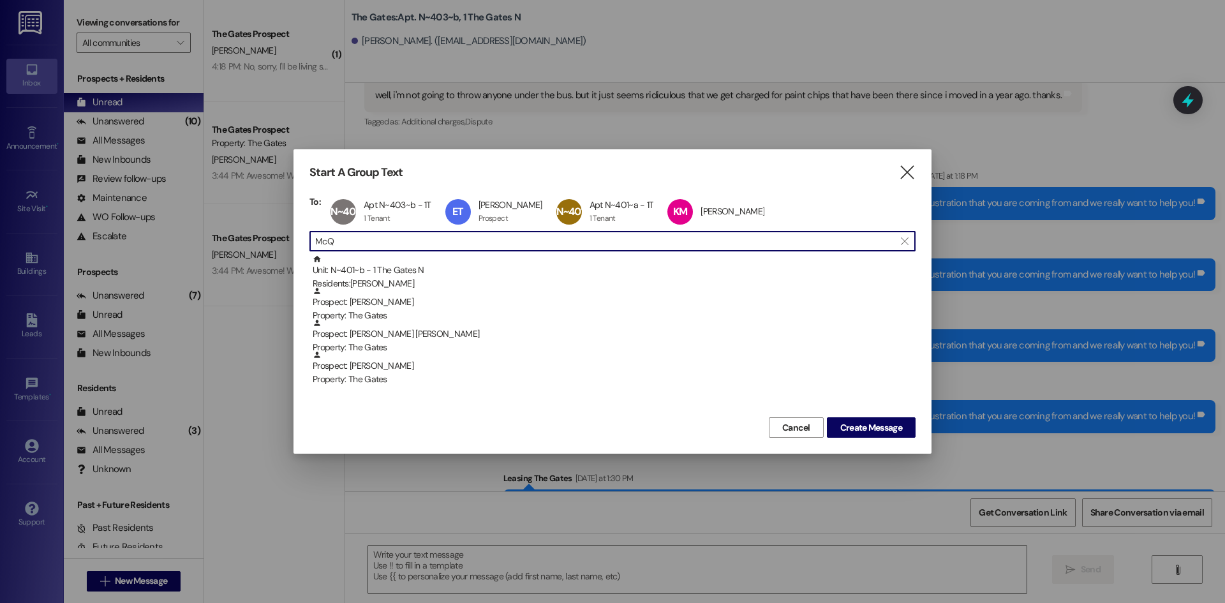
drag, startPoint x: 337, startPoint y: 243, endPoint x: 248, endPoint y: 223, distance: 91.0
click at [248, 223] on div "Start A Group Text  To: N~403~b Apt N~403~b - 1T Apt N~403~b - 1T 1 Tenant 1 T…" at bounding box center [612, 301] width 1225 height 603
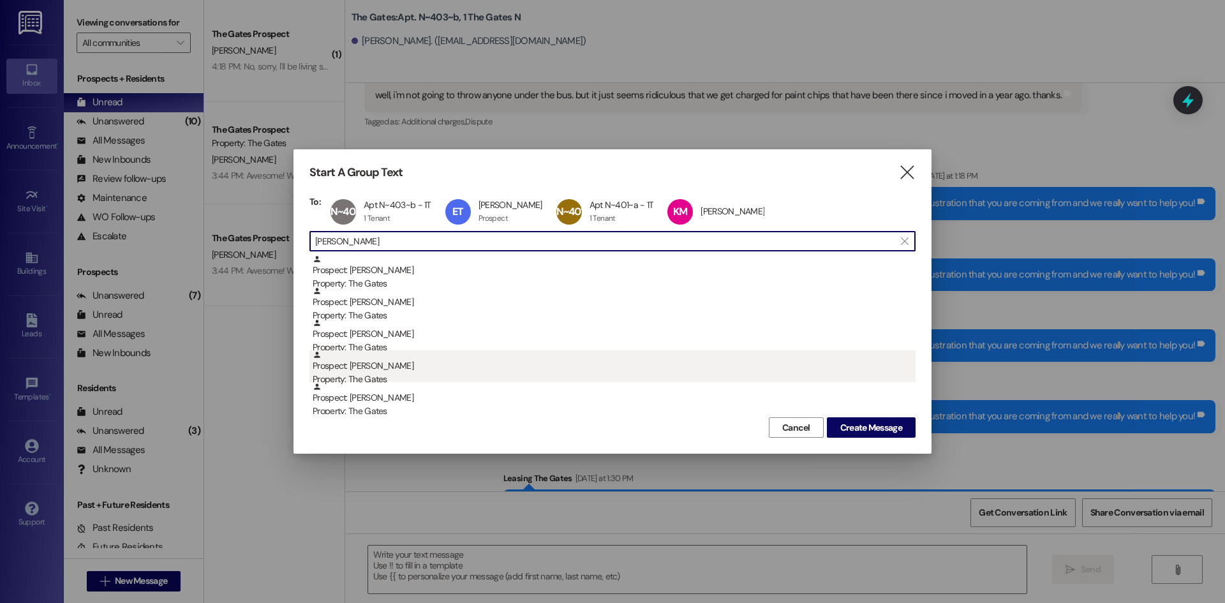
type input "[PERSON_NAME]"
click at [395, 361] on div "Prospect: [PERSON_NAME] Property: The Gates" at bounding box center [614, 368] width 603 height 36
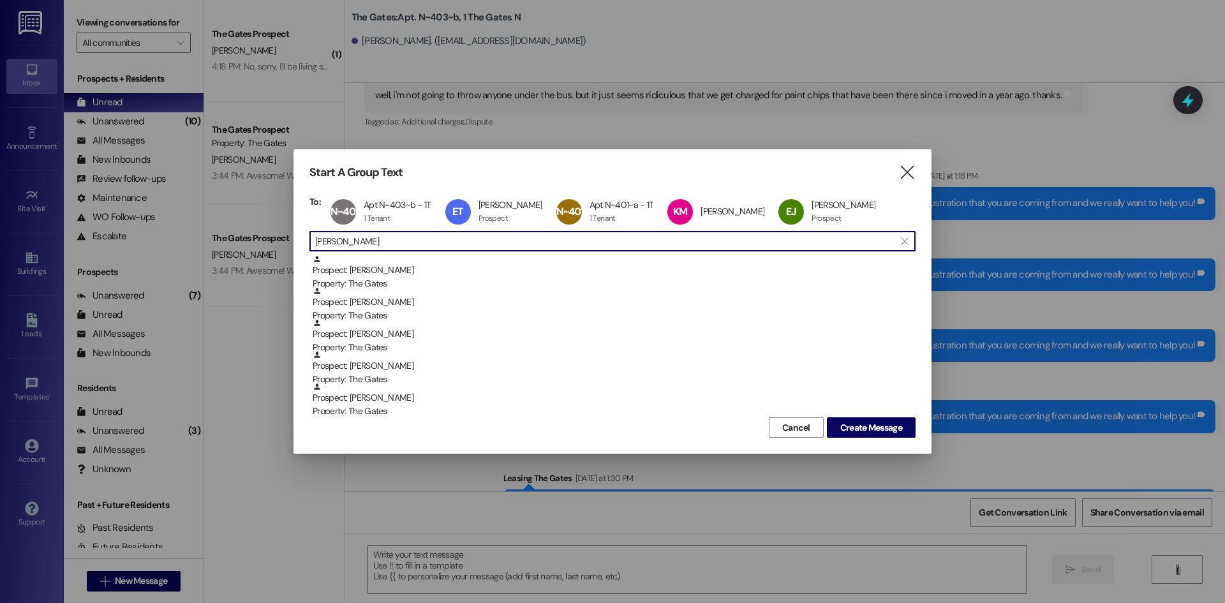
drag, startPoint x: 272, startPoint y: 231, endPoint x: 248, endPoint y: 225, distance: 24.5
click at [251, 224] on div "Start A Group Text  To: N~403~b Apt N~403~b - 1T Apt N~403~b - 1T 1 Tenant 1 T…" at bounding box center [612, 301] width 1225 height 603
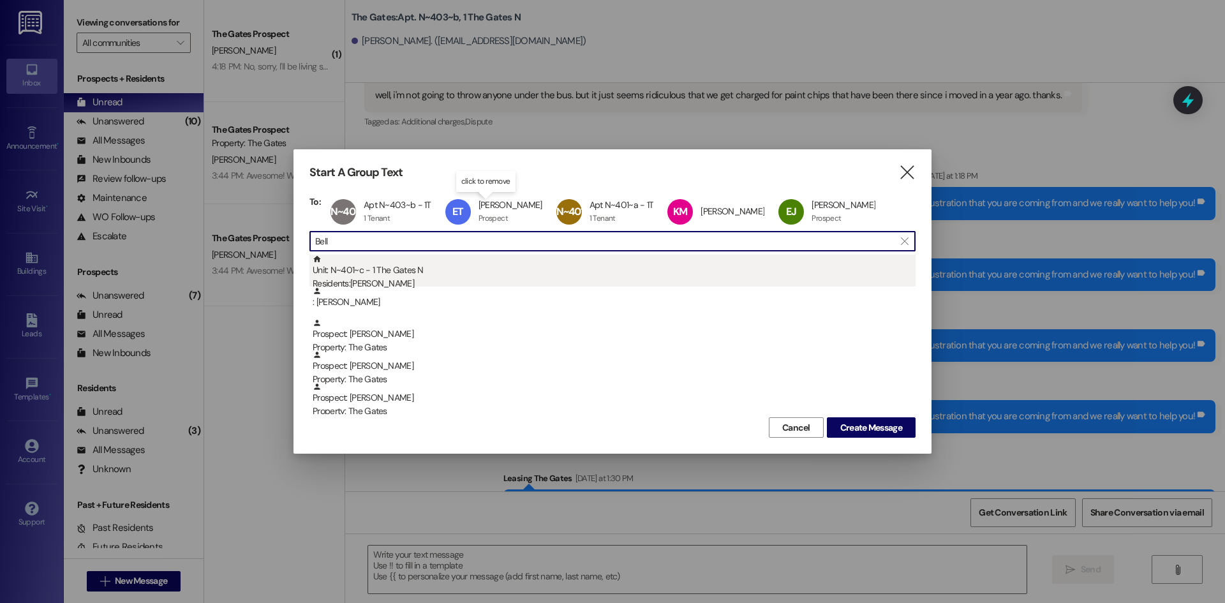
type input "Bell"
click at [434, 278] on div "Residents: [PERSON_NAME]" at bounding box center [614, 283] width 603 height 13
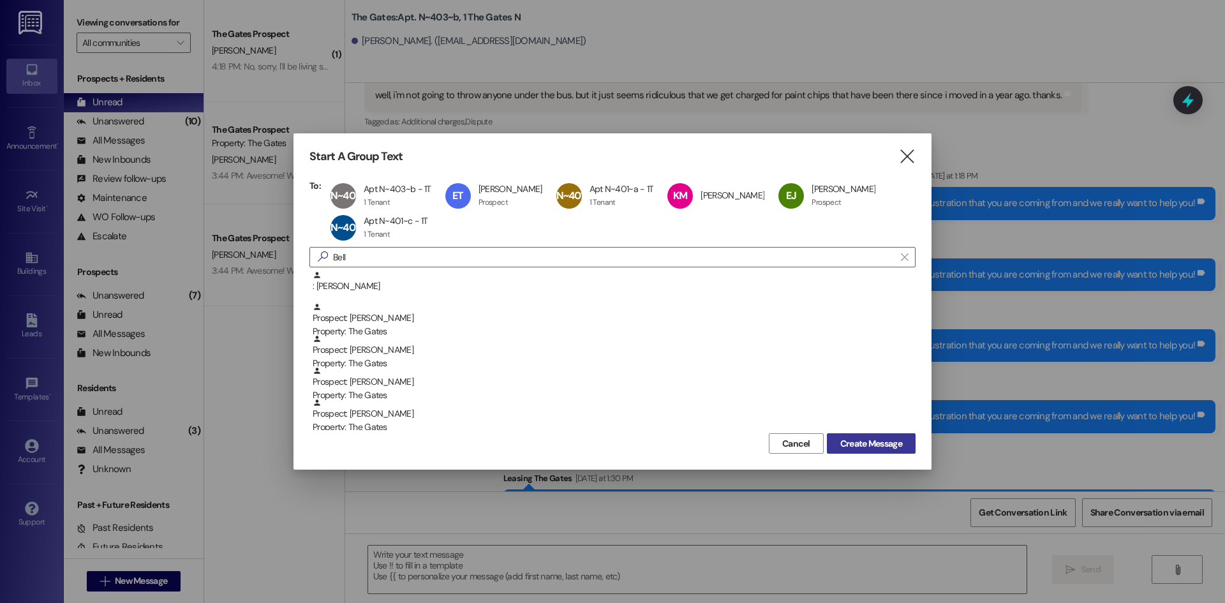
click at [845, 438] on span "Create Message" at bounding box center [872, 443] width 62 height 13
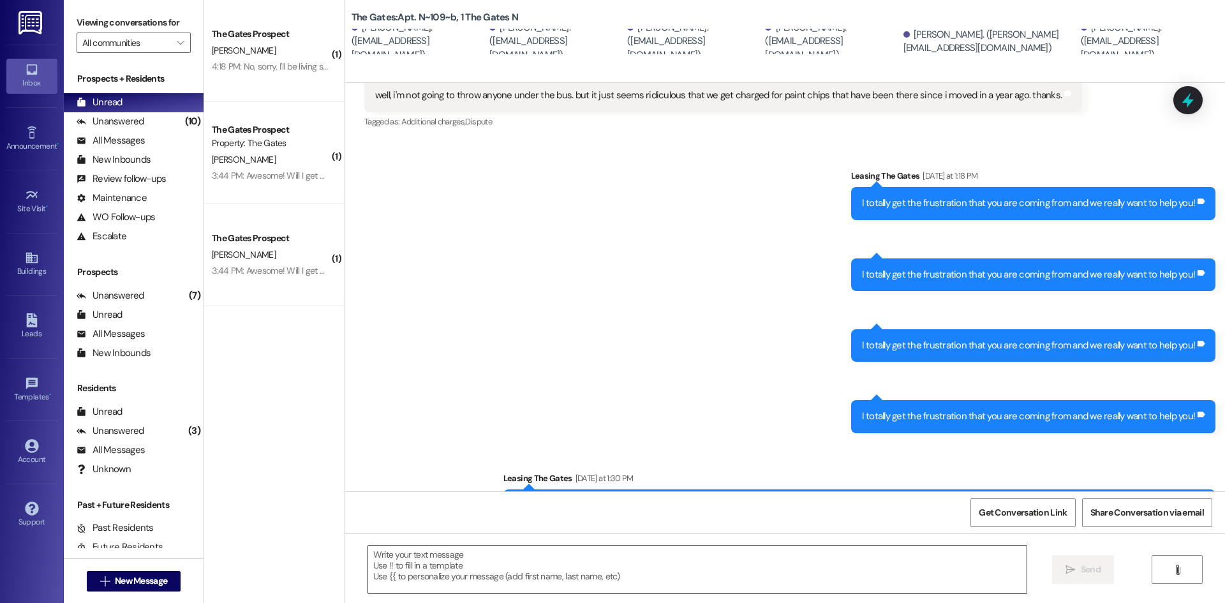
scroll to position [0, 0]
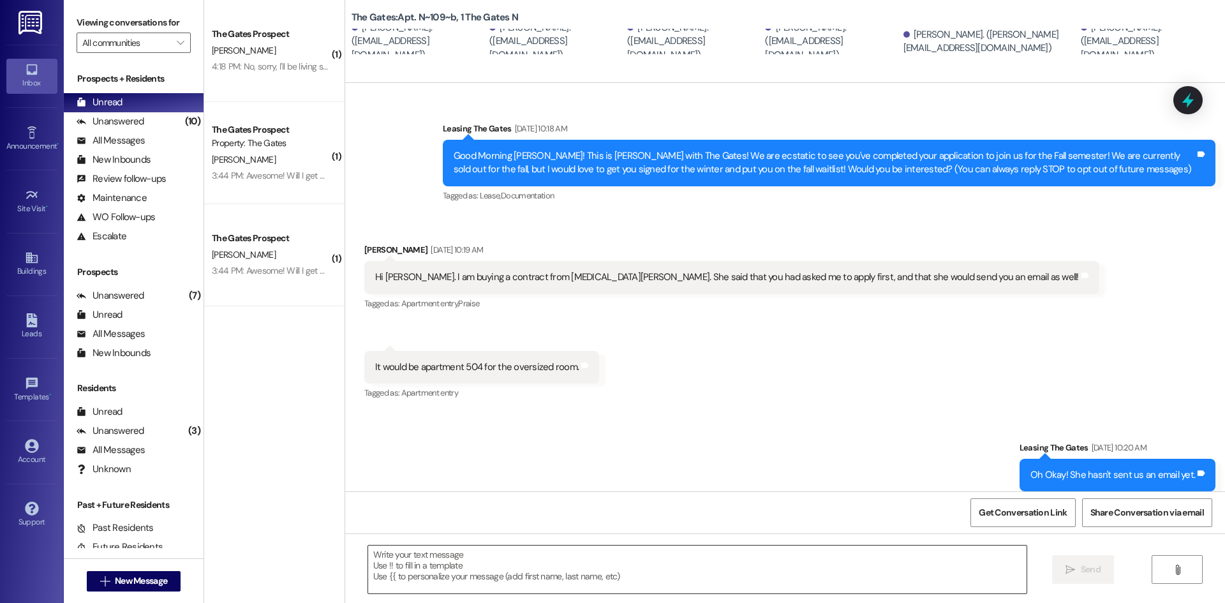
click at [417, 566] on textarea at bounding box center [697, 570] width 659 height 48
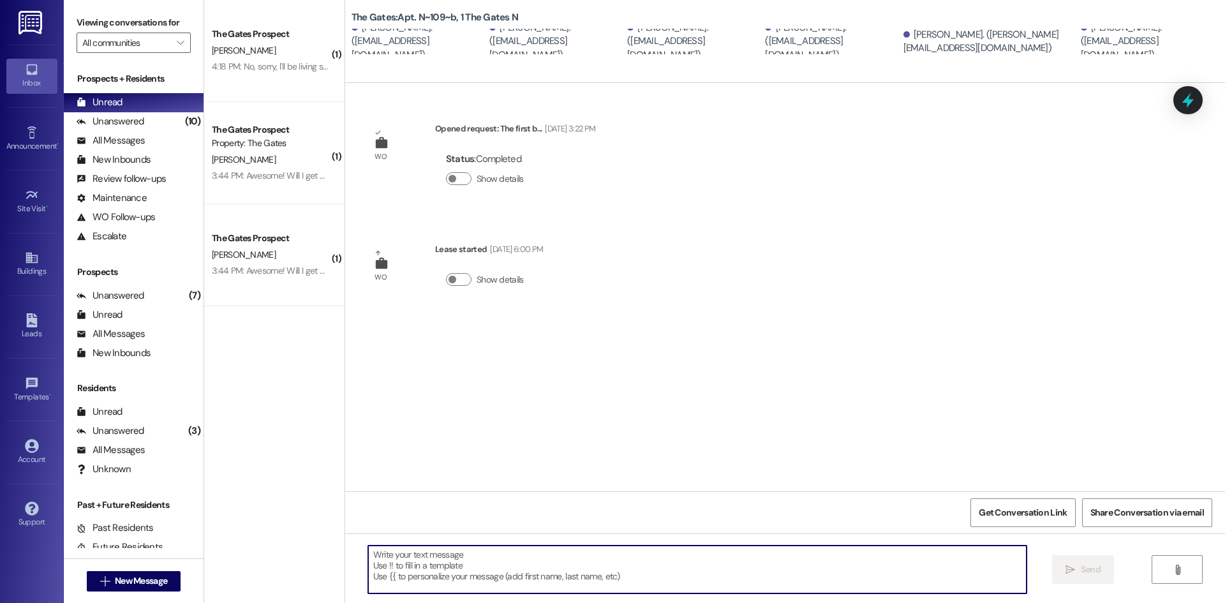
paste textarea "Hi [DEMOGRAPHIC_DATA]! This is The Gates! Just a heads up that carpet cleaning …"
type textarea "Hi [DEMOGRAPHIC_DATA]! This is The Gates! Just a heads up that carpet cleaning …"
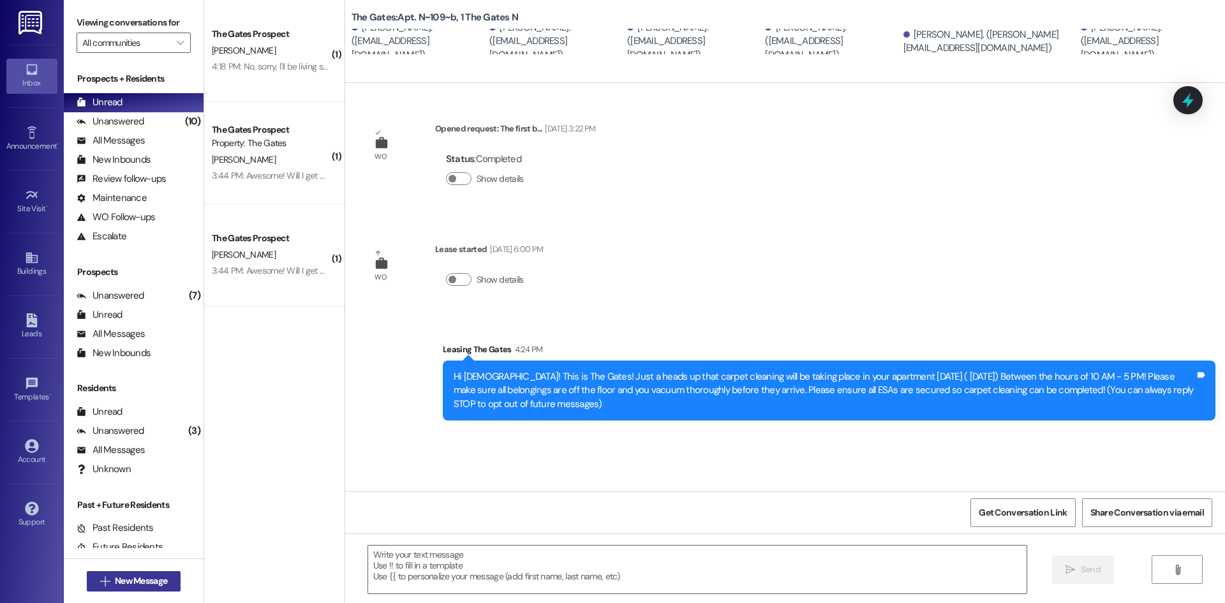
click at [152, 579] on span "New Message" at bounding box center [141, 580] width 52 height 13
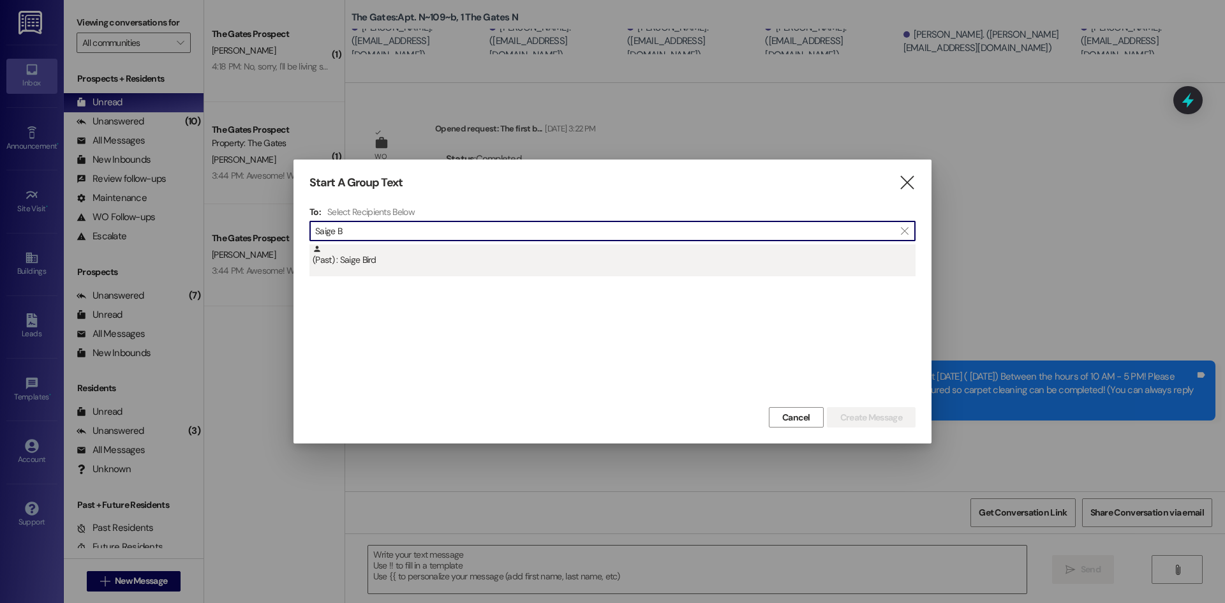
type input "Saige B"
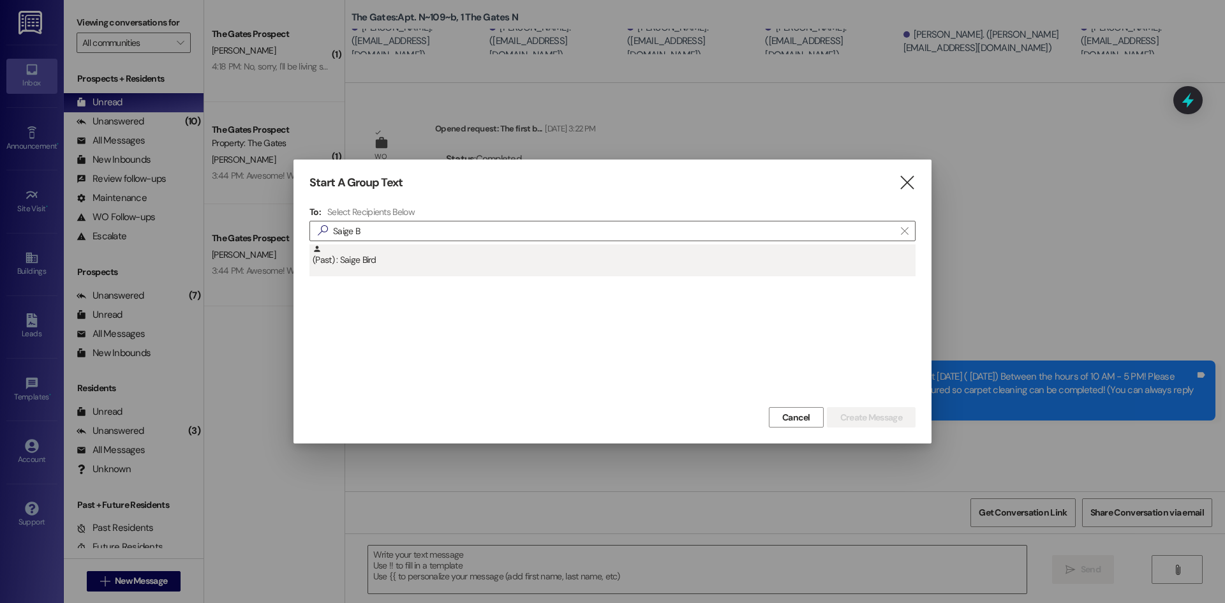
click at [357, 269] on div "(Past) : Saige Bird" at bounding box center [613, 260] width 606 height 32
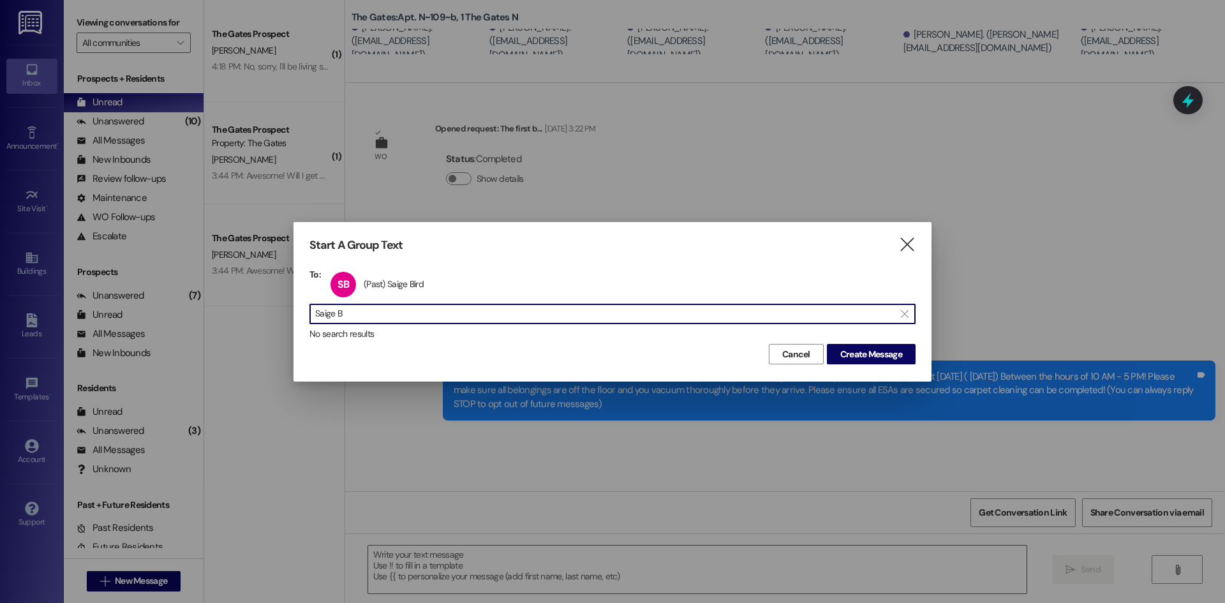
drag, startPoint x: 356, startPoint y: 313, endPoint x: 203, endPoint y: 294, distance: 154.5
click at [203, 294] on div "Start A Group Text  To: SB (Past) Saige Bird (Past) Saige Bird click to remove…" at bounding box center [612, 301] width 1225 height 603
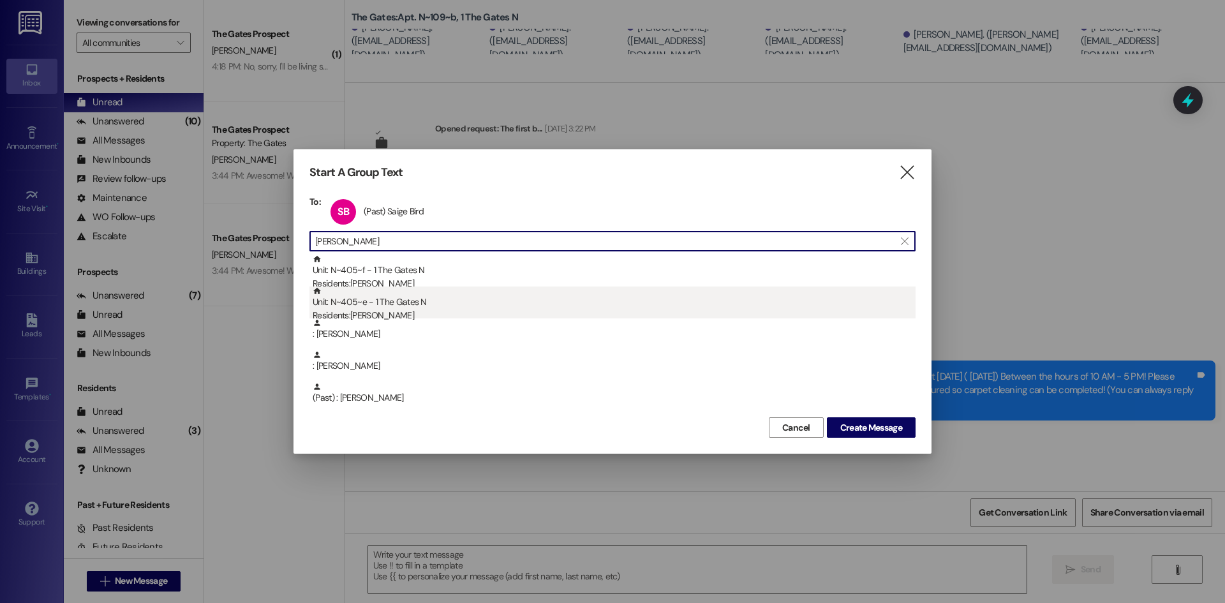
type input "[PERSON_NAME]"
click at [403, 304] on div "Unit: N~405~e - 1 The Gates N Residents: [PERSON_NAME]" at bounding box center [614, 305] width 603 height 36
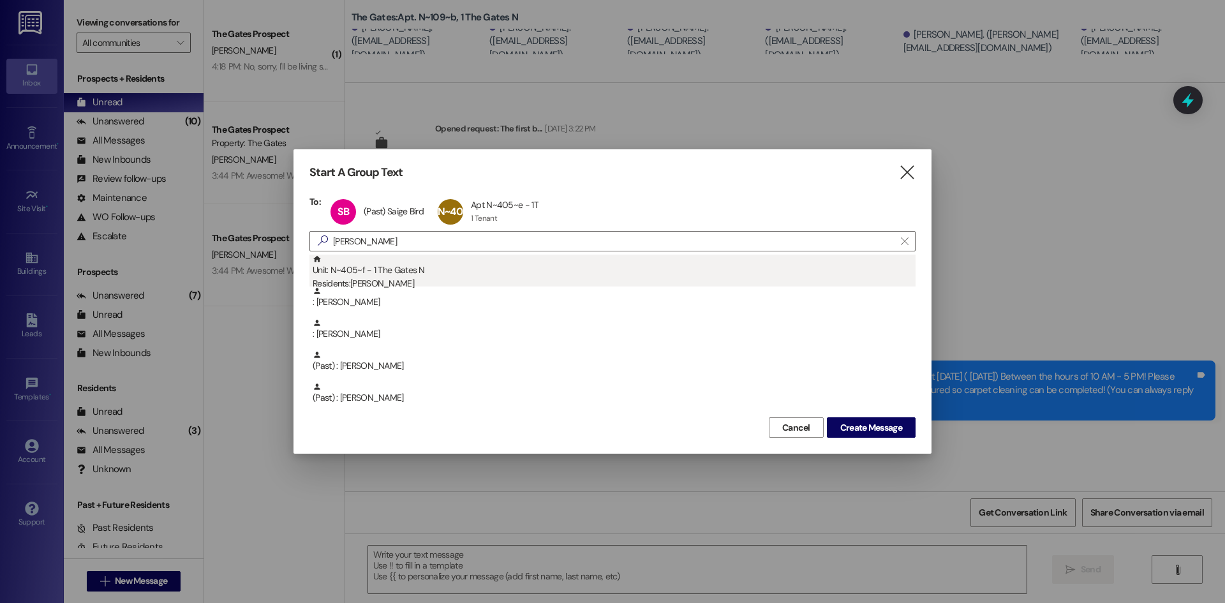
click at [387, 284] on div "Residents: [PERSON_NAME]" at bounding box center [614, 283] width 603 height 13
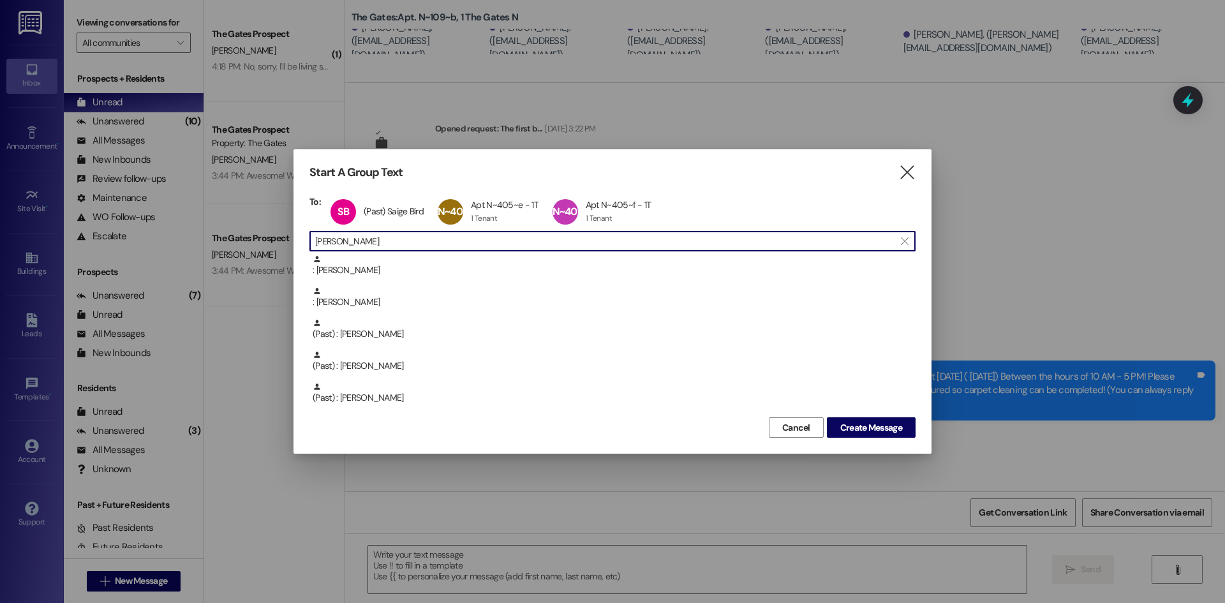
drag, startPoint x: 354, startPoint y: 246, endPoint x: 260, endPoint y: 251, distance: 94.6
click at [281, 241] on div "Start A Group Text  To: SB (Past) Saige Bird (Past) Saige Bird click to remove…" at bounding box center [612, 301] width 1225 height 603
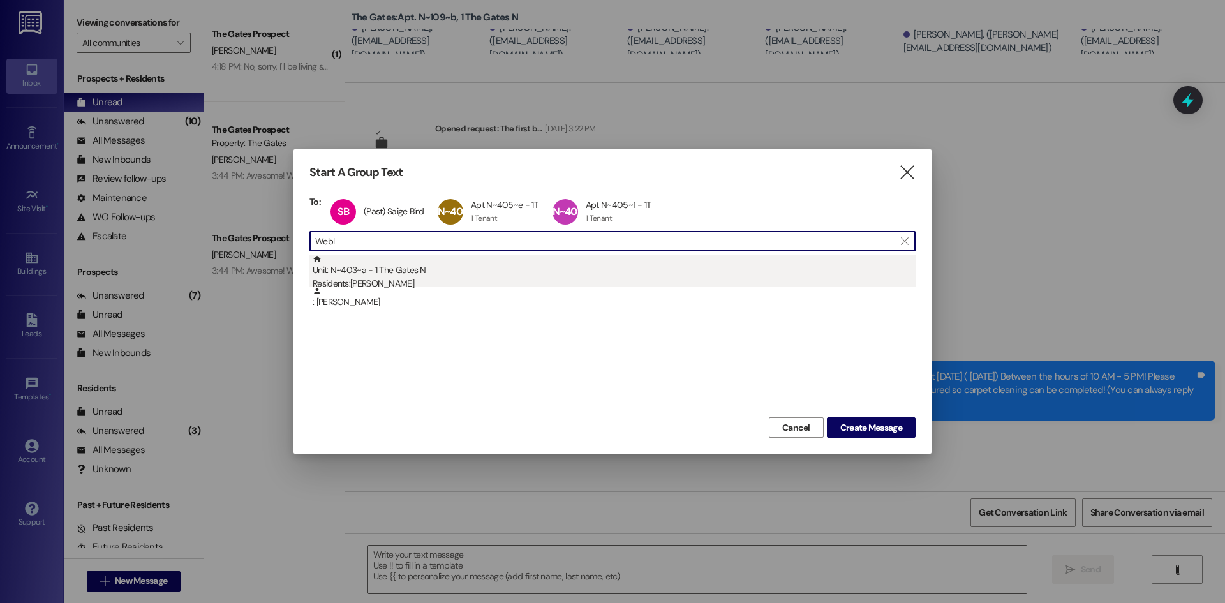
type input "Webl"
click at [396, 272] on div "Unit: N~403~a - 1 The Gates N Residents: [PERSON_NAME]" at bounding box center [614, 273] width 603 height 36
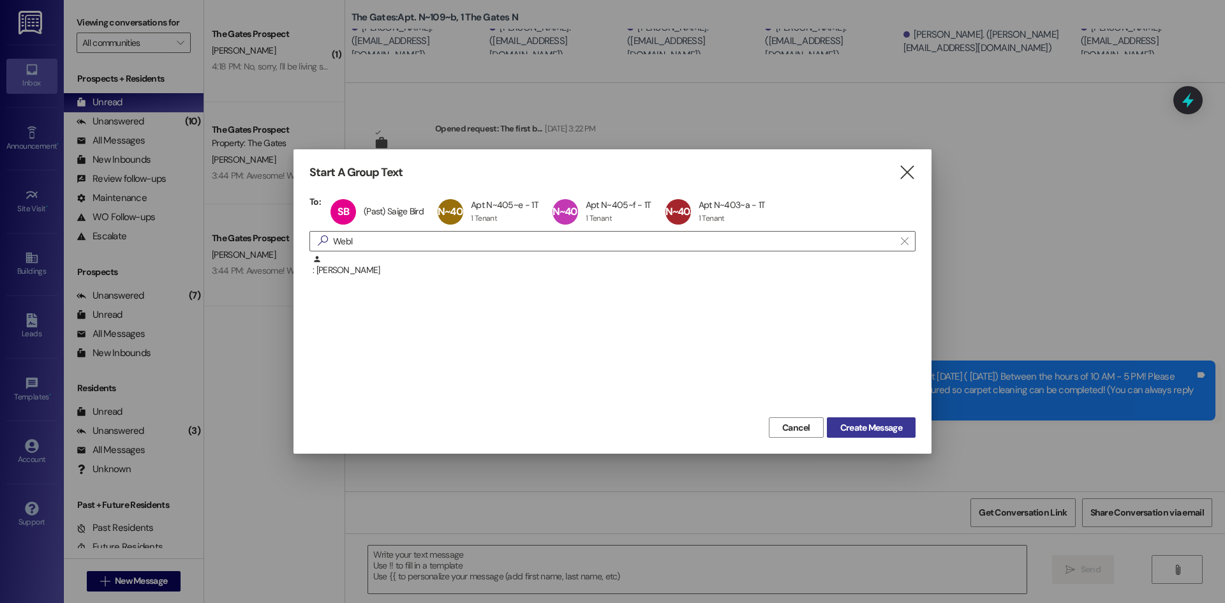
click at [890, 432] on span "Create Message" at bounding box center [872, 427] width 62 height 13
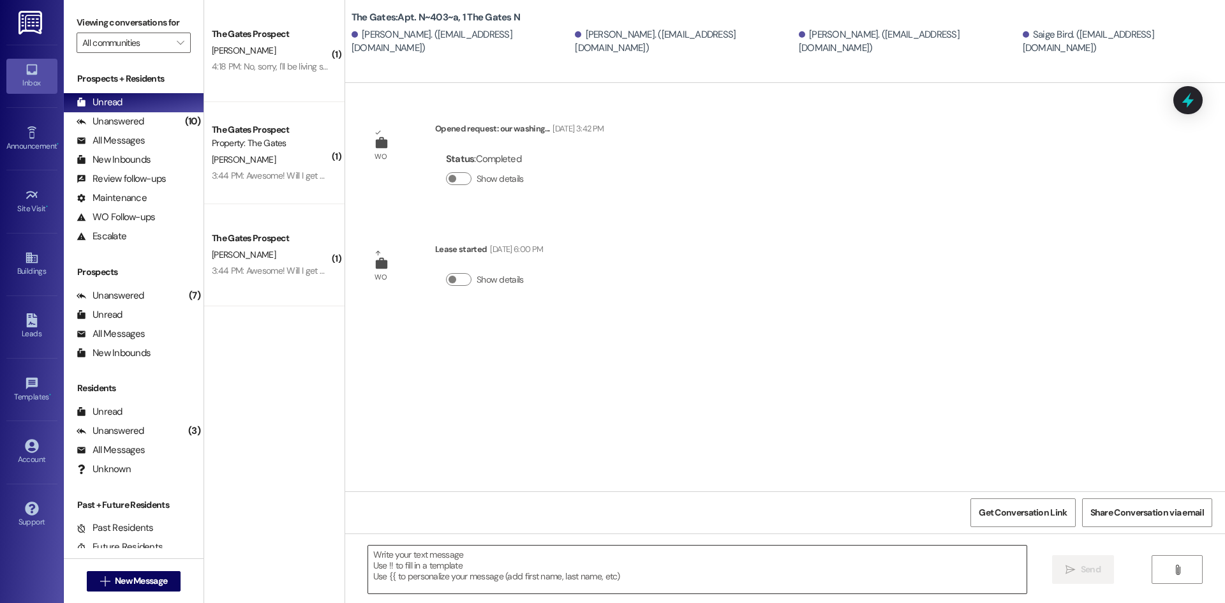
click at [467, 556] on textarea at bounding box center [697, 570] width 659 height 48
paste textarea "Hi [DEMOGRAPHIC_DATA]! This is The Gates! Just a heads up that carpet cleaning …"
type textarea "Hi [DEMOGRAPHIC_DATA]! This is The Gates! Just a heads up that carpet cleaning …"
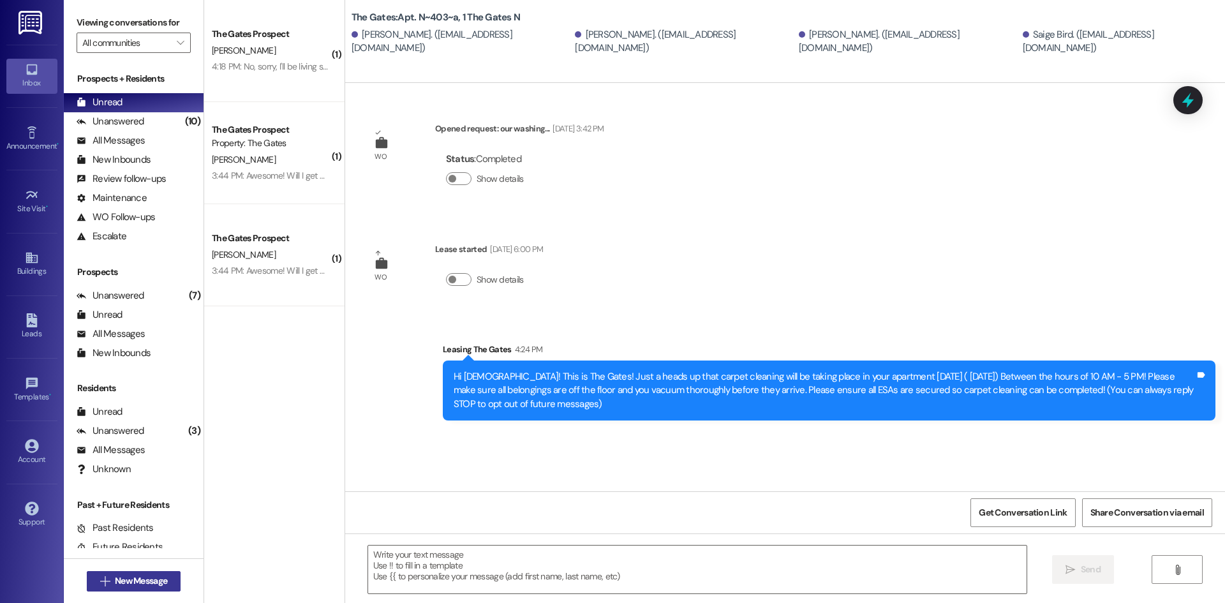
click at [161, 581] on span "New Message" at bounding box center [141, 580] width 52 height 13
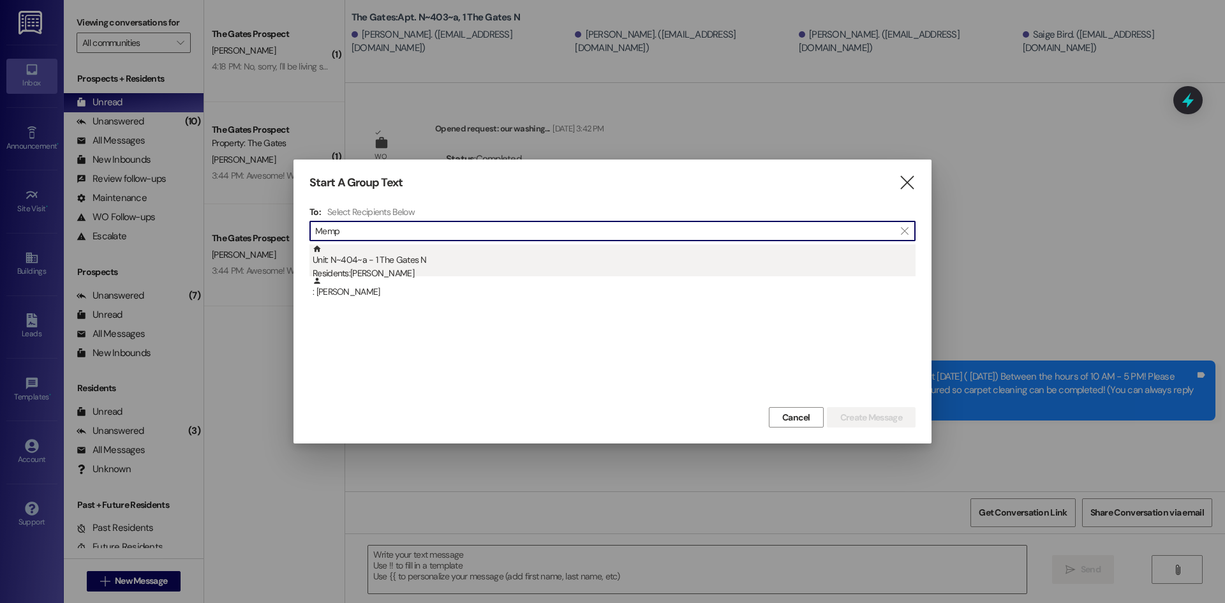
type input "Memp"
click at [387, 267] on div "Residents: [PERSON_NAME]" at bounding box center [614, 273] width 603 height 13
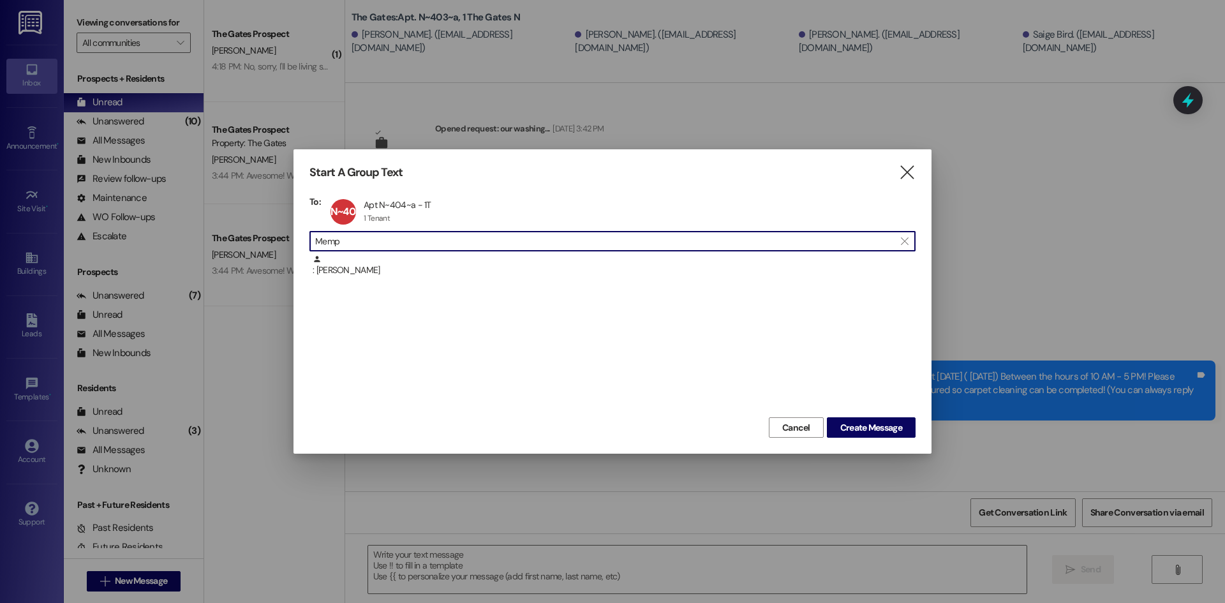
drag, startPoint x: 366, startPoint y: 246, endPoint x: 262, endPoint y: 246, distance: 104.0
click at [262, 246] on div "Start A Group Text  To: N~404~a Apt N~404~a - 1T Apt N~404~a - 1T 1 Tenant 1 T…" at bounding box center [612, 301] width 1225 height 603
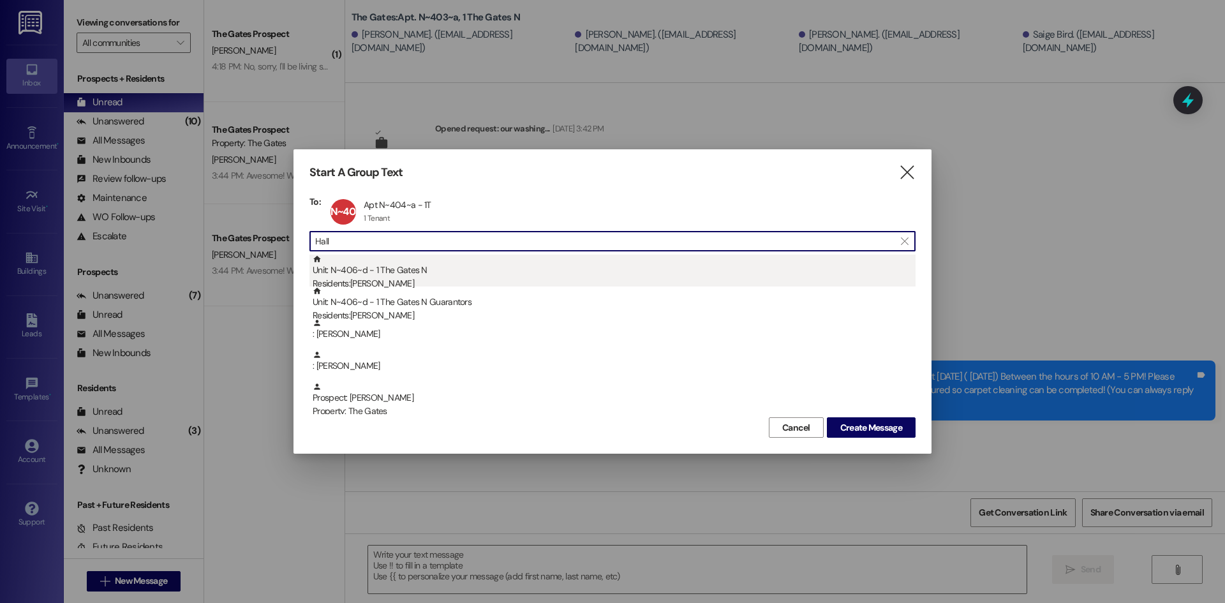
type input "Hall"
click at [382, 276] on div "Unit: N~406~d - 1 The Gates N Residents: [PERSON_NAME]" at bounding box center [614, 273] width 603 height 36
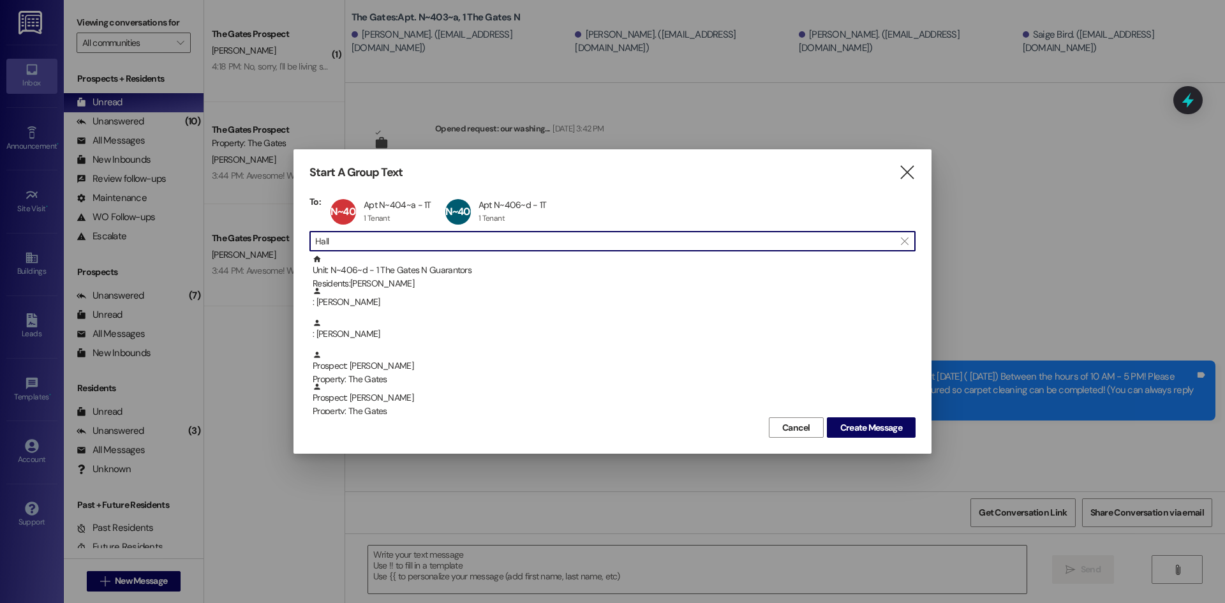
drag, startPoint x: 348, startPoint y: 238, endPoint x: 168, endPoint y: 262, distance: 181.0
click at [209, 250] on div "Start A Group Text  To: N~404~a Apt N~404~a - 1T Apt N~404~a - 1T 1 Tenant 1 T…" at bounding box center [612, 301] width 1225 height 603
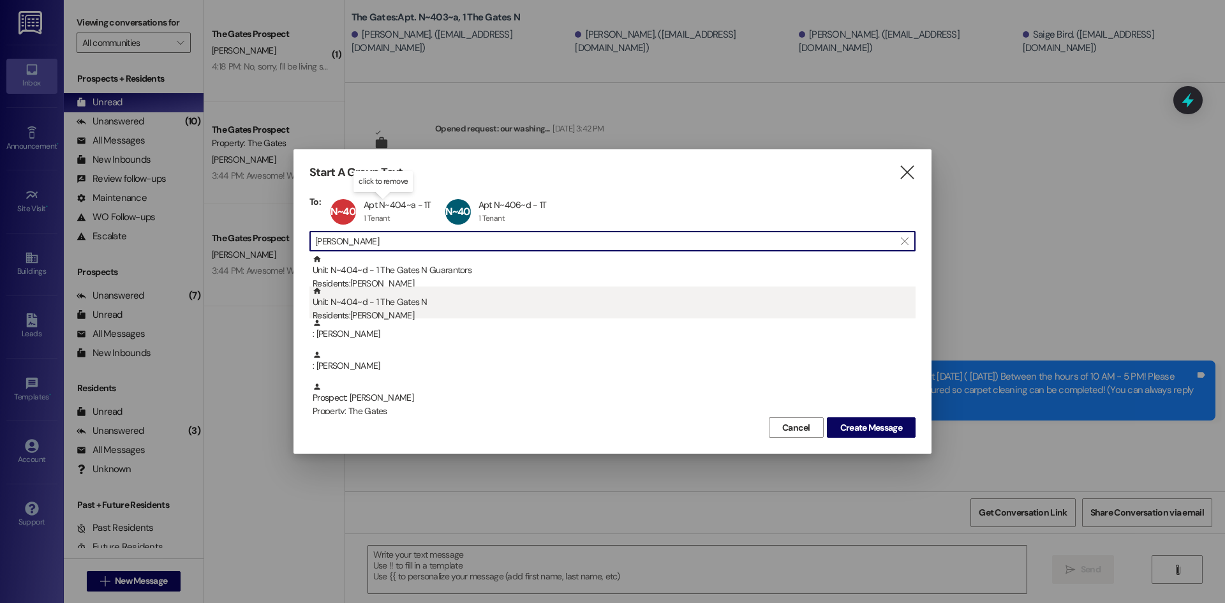
type input "[PERSON_NAME]"
click at [401, 301] on div "Unit: N~404~d - 1 The Gates N Residents: [PERSON_NAME]" at bounding box center [614, 305] width 603 height 36
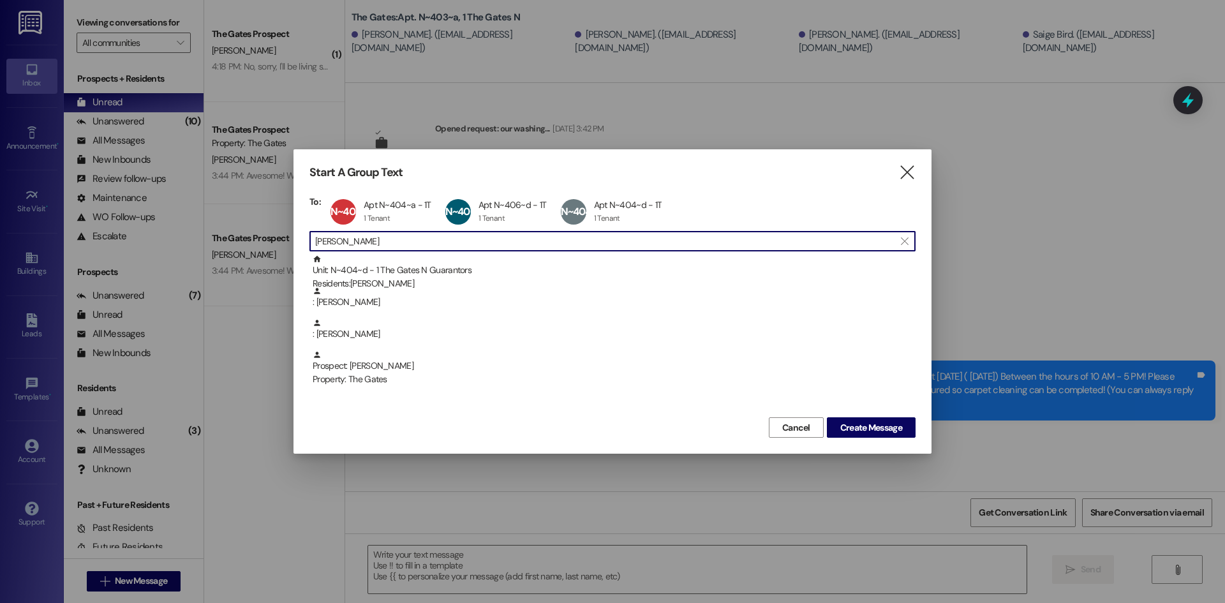
drag, startPoint x: 248, startPoint y: 227, endPoint x: 257, endPoint y: 226, distance: 9.6
click at [246, 227] on div "Start A Group Text  To: N~404~a Apt N~404~a - 1T Apt N~404~a - 1T 1 Tenant 1 T…" at bounding box center [612, 301] width 1225 height 603
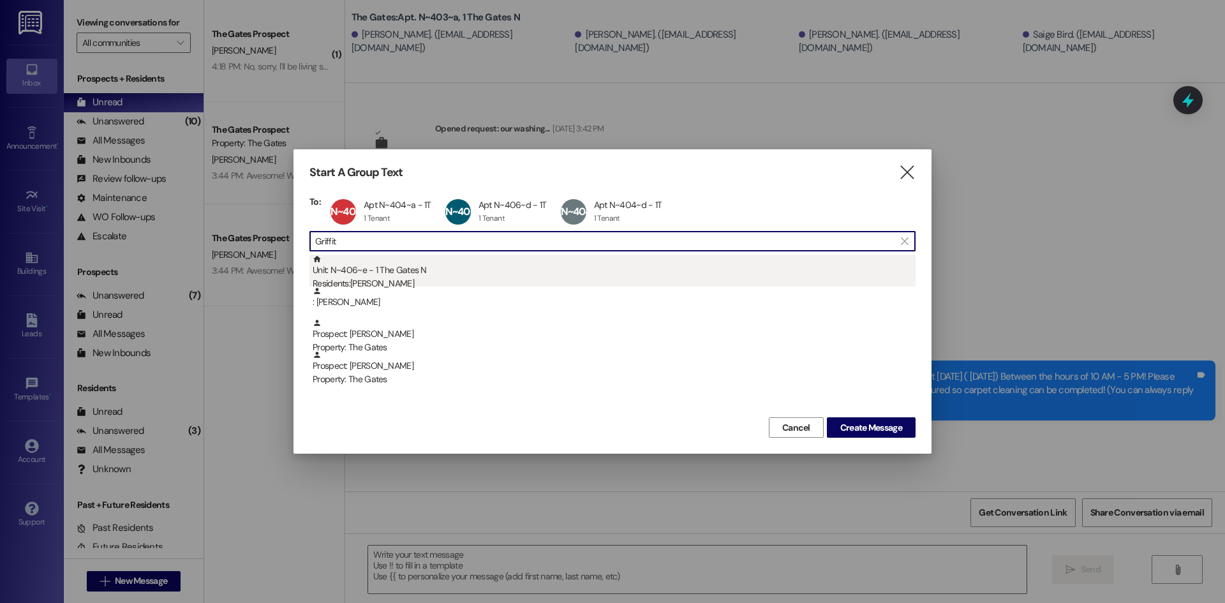
type input "Griffit"
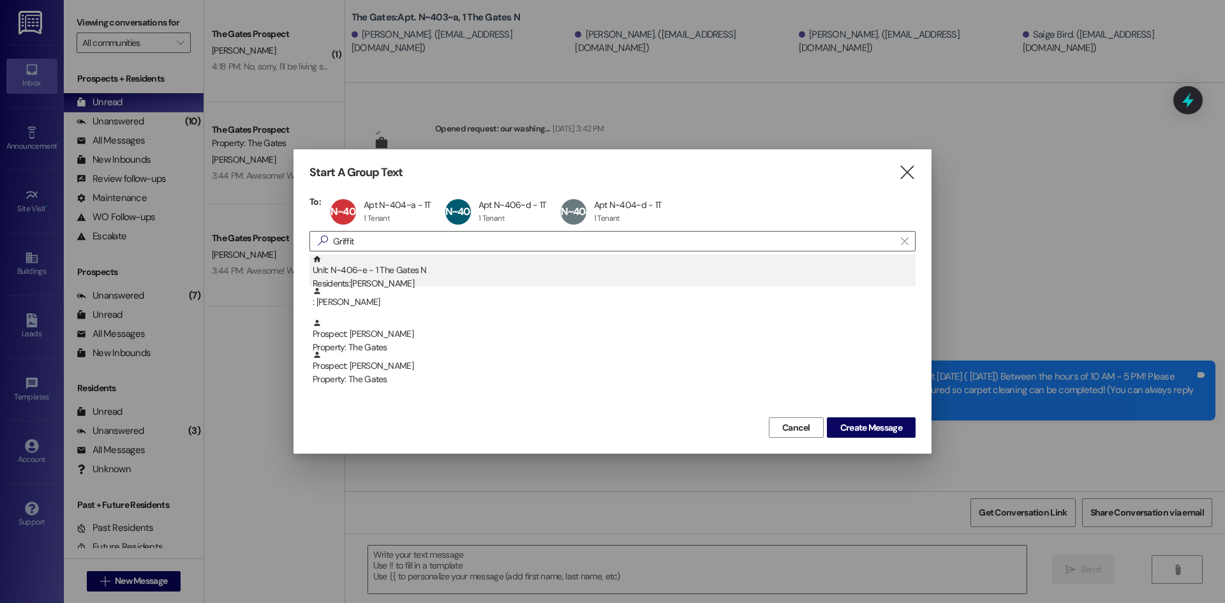
click at [368, 273] on div "Unit: N~406~e - 1 The Gates N Residents: [PERSON_NAME]" at bounding box center [614, 273] width 603 height 36
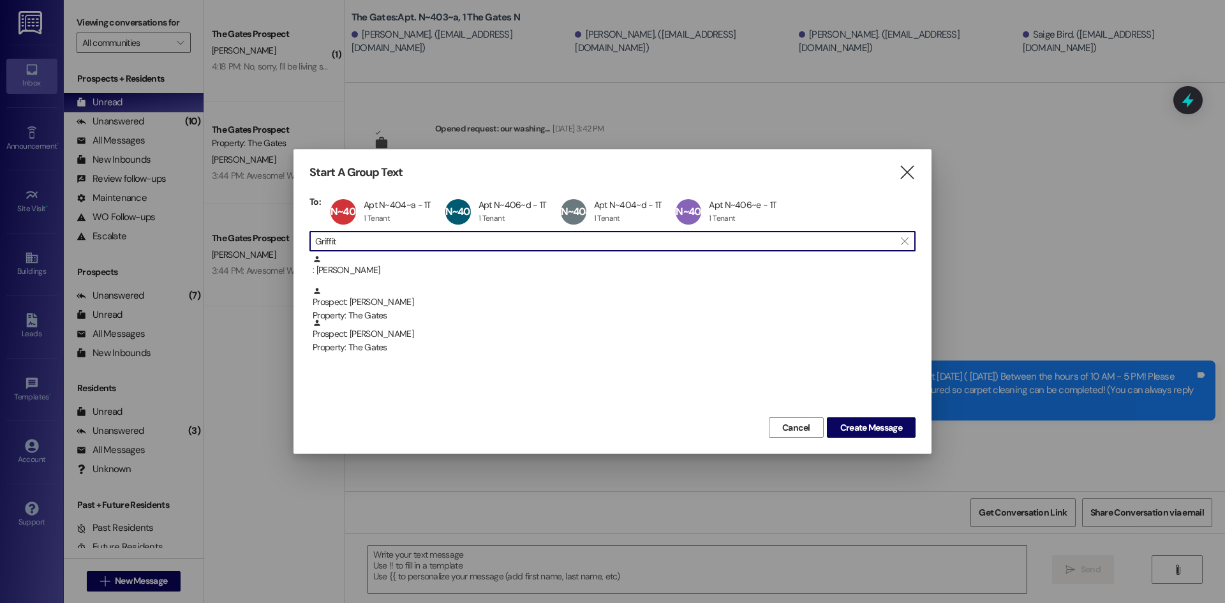
drag, startPoint x: 359, startPoint y: 241, endPoint x: 229, endPoint y: 186, distance: 140.5
click at [217, 199] on div "Start A Group Text  To: N~404~a Apt N~404~a - 1T Apt N~404~a - 1T 1 Tenant 1 T…" at bounding box center [612, 301] width 1225 height 603
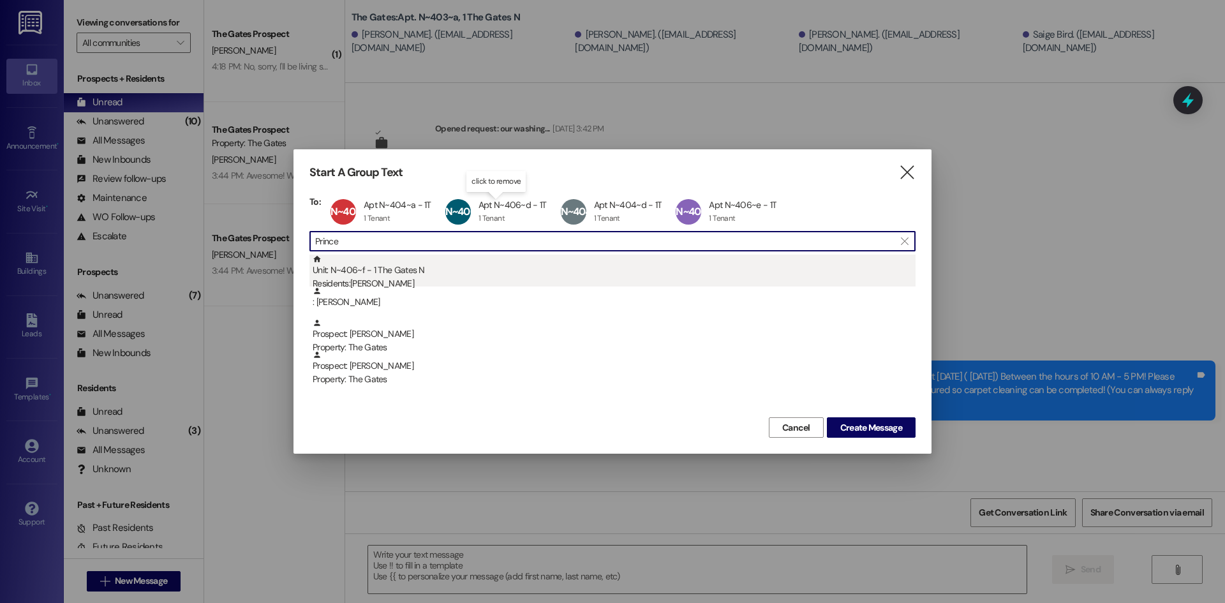
type input "Prince"
click at [428, 281] on div "Residents: [PERSON_NAME]" at bounding box center [614, 283] width 603 height 13
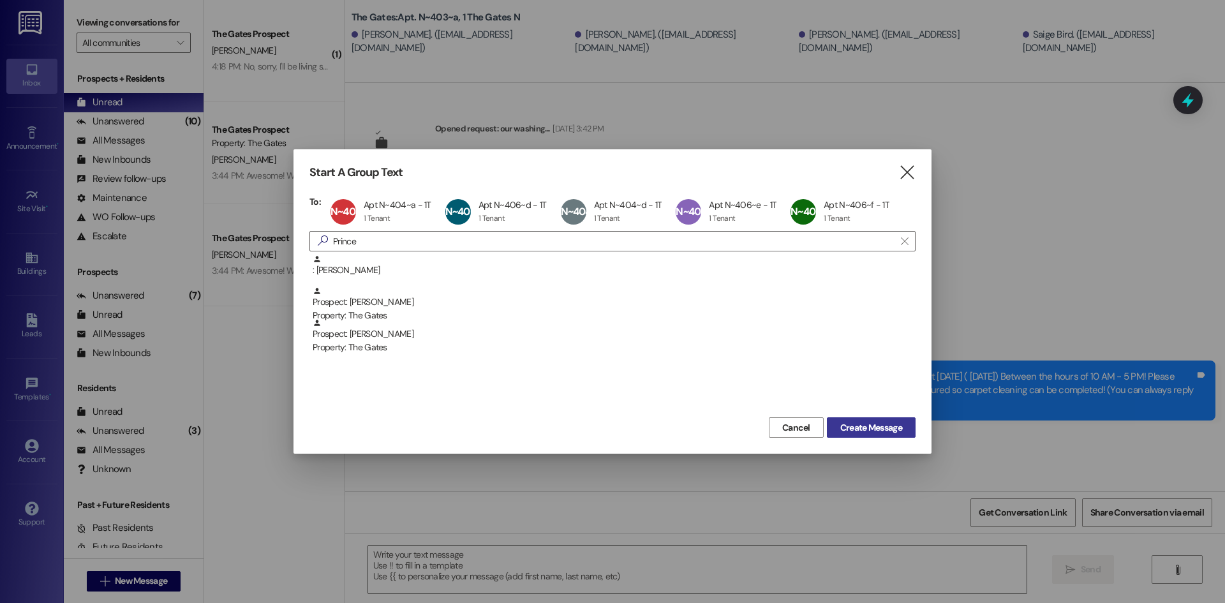
click at [861, 424] on span "Create Message" at bounding box center [872, 427] width 62 height 13
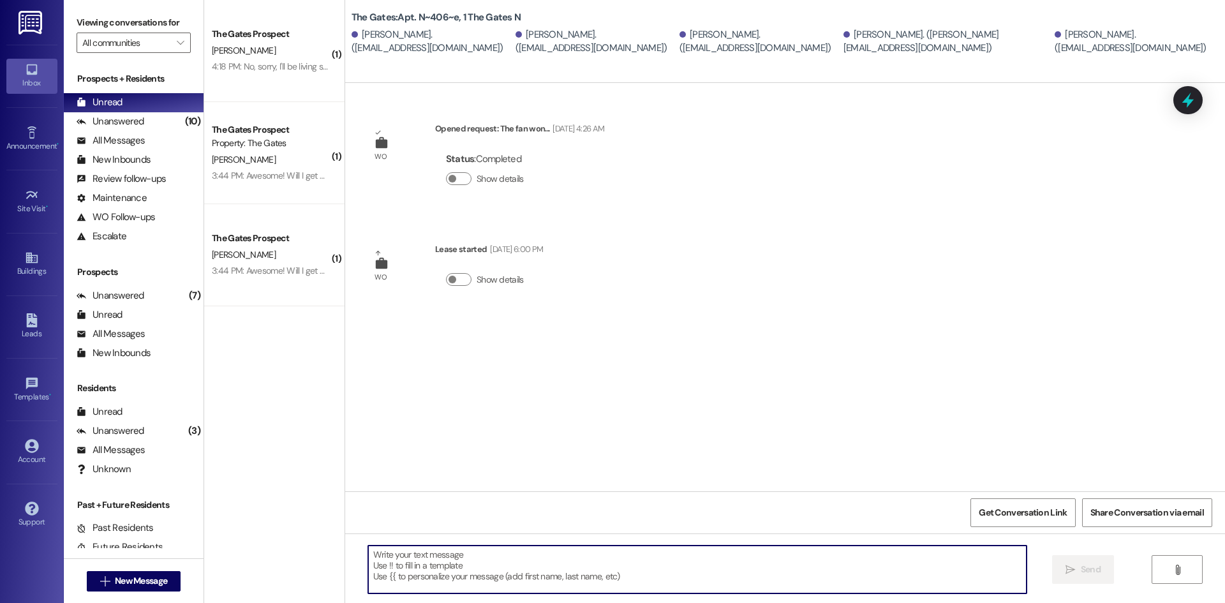
click at [440, 567] on textarea at bounding box center [697, 570] width 659 height 48
paste textarea "Hi [DEMOGRAPHIC_DATA]! This is The Gates! Just a heads up that carpet cleaning …"
type textarea "Hi [DEMOGRAPHIC_DATA]! This is The Gates! Just a heads up that carpet cleaning …"
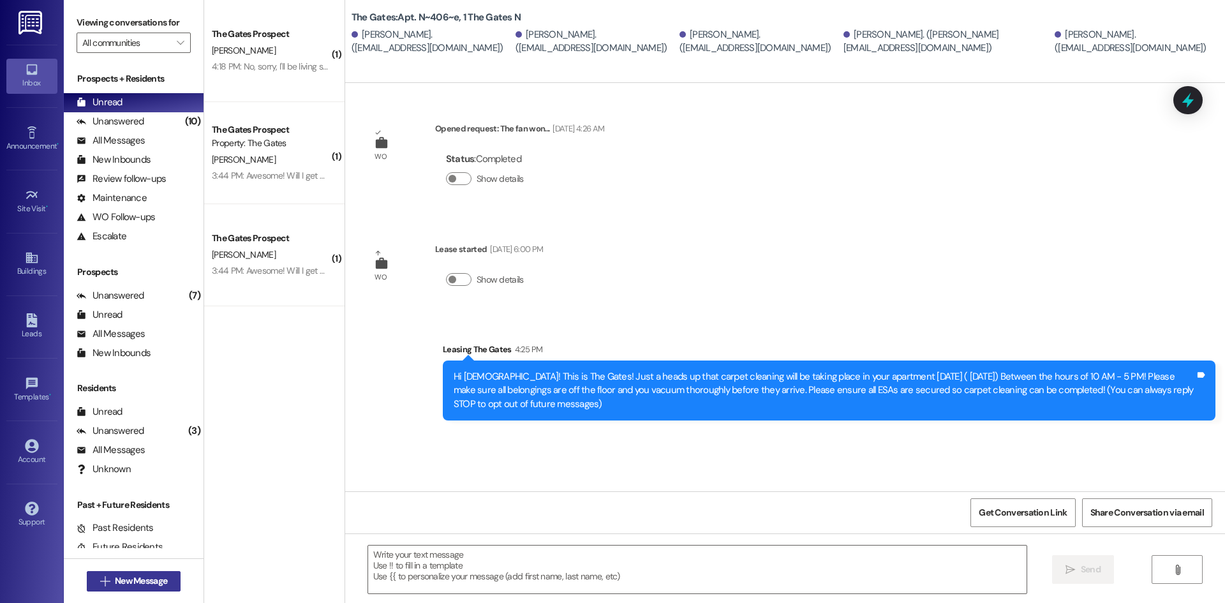
click at [137, 579] on span "New Message" at bounding box center [141, 580] width 52 height 13
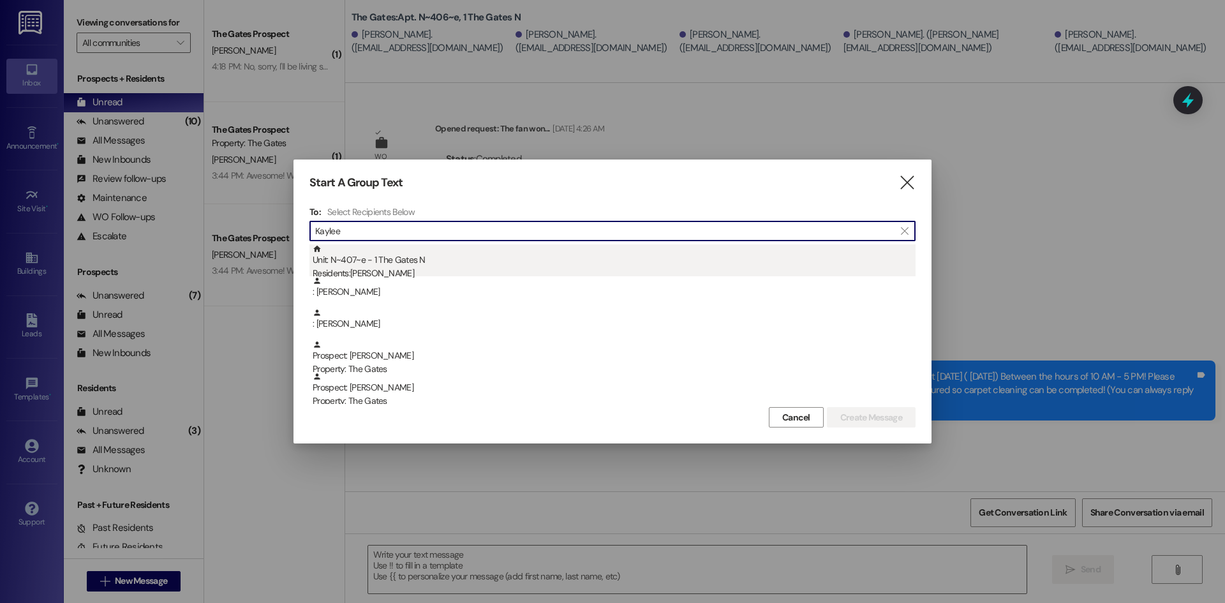
type input "Kaylee"
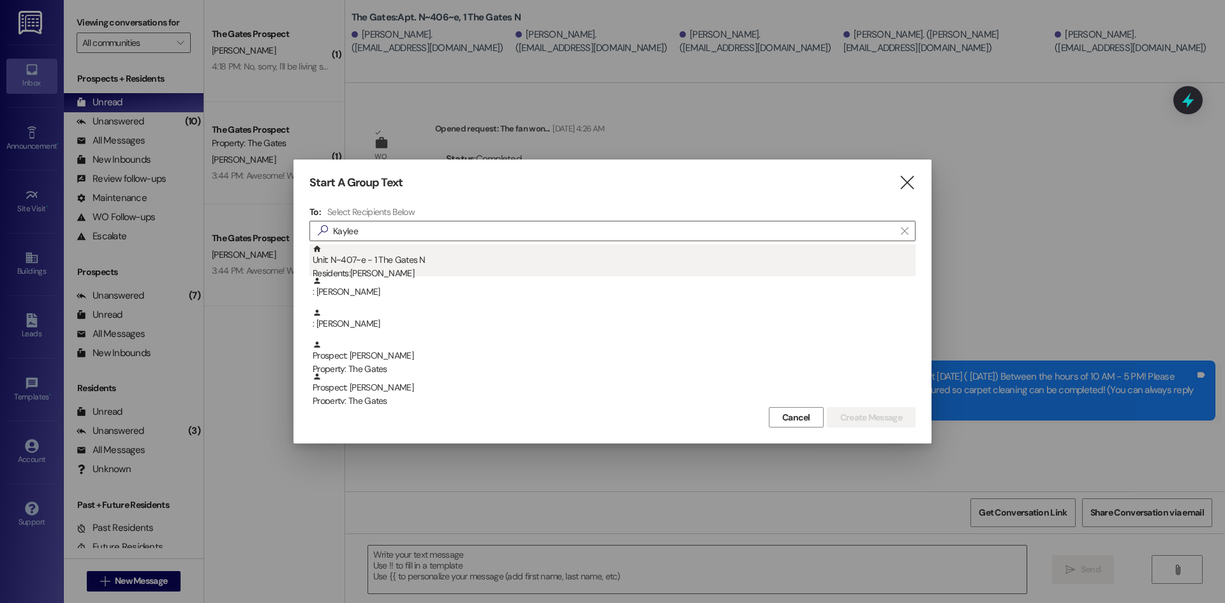
click at [412, 257] on div "Unit: N~407~e - 1 The Gates N Residents: [PERSON_NAME]" at bounding box center [614, 262] width 603 height 36
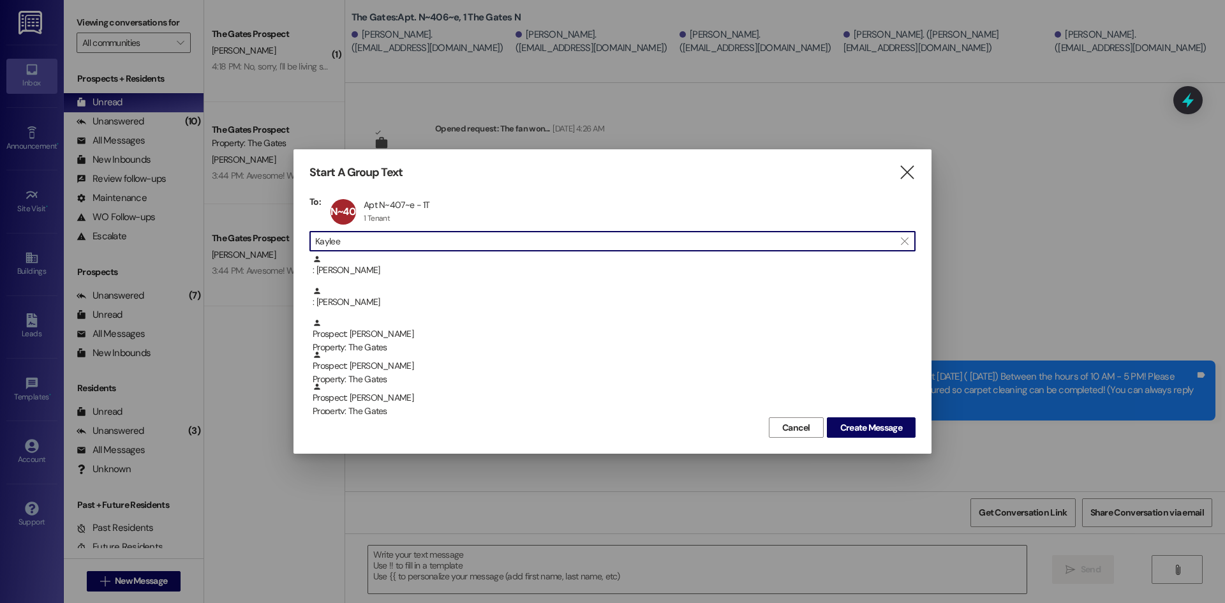
drag, startPoint x: 363, startPoint y: 243, endPoint x: 266, endPoint y: 232, distance: 97.0
click at [266, 232] on div "Start A Group Text  To: N~407~e Apt N~407~e - 1T Apt N~407~e - 1T 1 Tenant 1 T…" at bounding box center [612, 301] width 1225 height 603
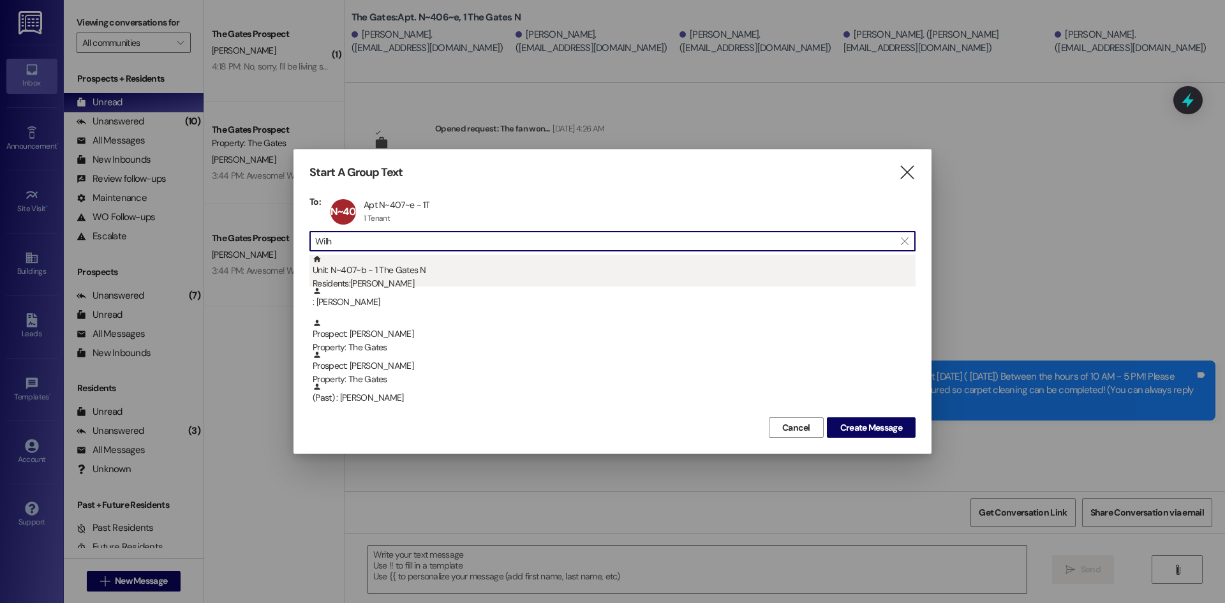
type input "Wilh"
click at [427, 276] on div "Unit: N~407~b - 1 The Gates N Residents: [PERSON_NAME]" at bounding box center [614, 273] width 603 height 36
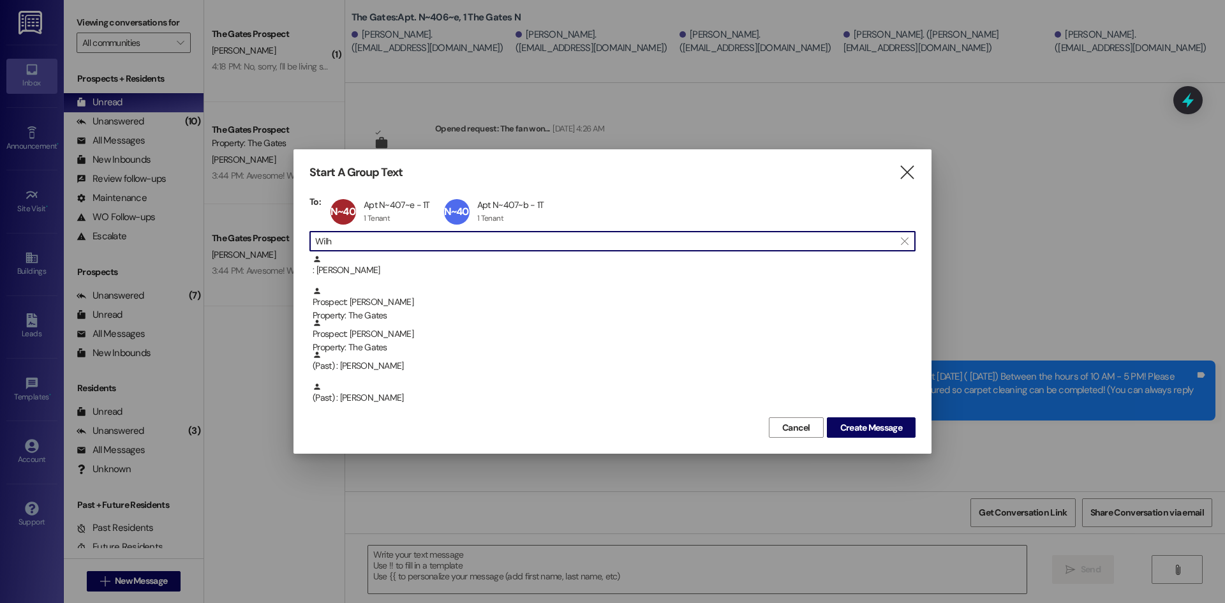
drag, startPoint x: 268, startPoint y: 216, endPoint x: 255, endPoint y: 214, distance: 13.6
click at [254, 213] on div "Start A Group Text  To: N~407~e Apt N~407~e - 1T Apt N~407~e - 1T 1 Tenant 1 T…" at bounding box center [612, 301] width 1225 height 603
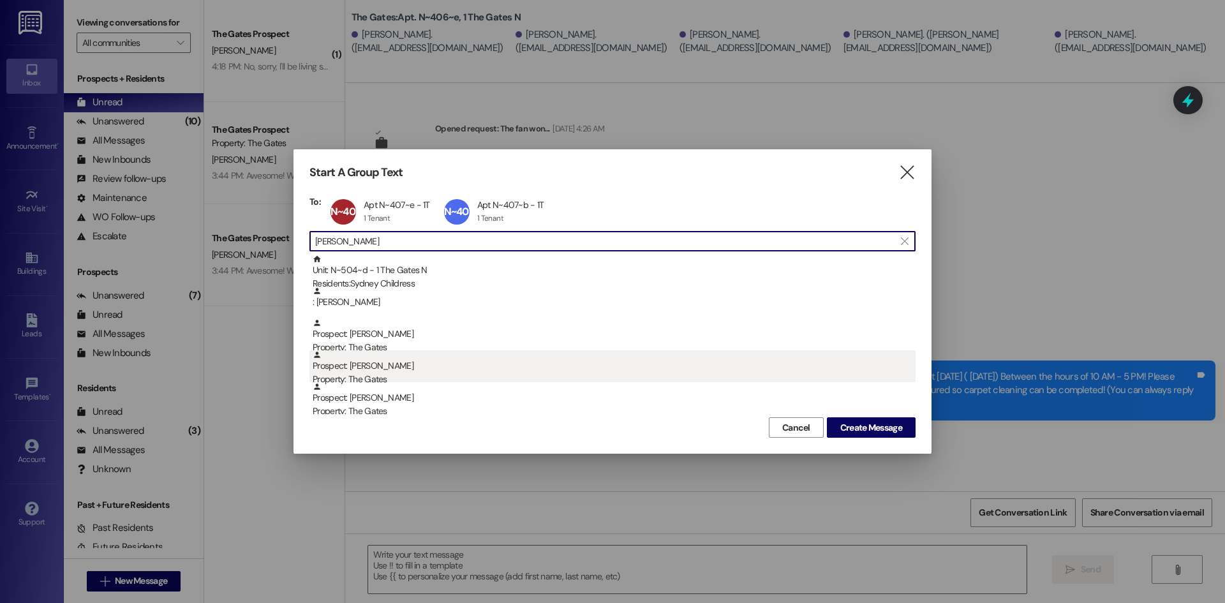
type input "[PERSON_NAME]"
click at [407, 376] on div "Property: The Gates" at bounding box center [614, 379] width 603 height 13
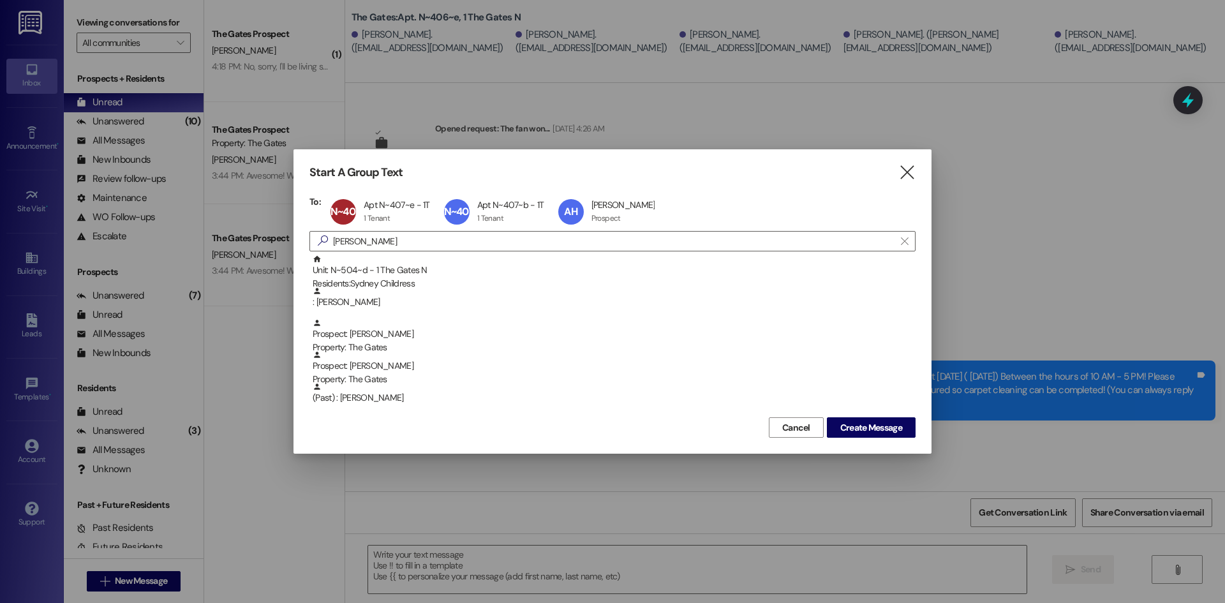
click at [892, 415] on div "Cancel Create Message" at bounding box center [613, 426] width 606 height 24
click at [892, 422] on span "Create Message" at bounding box center [872, 427] width 62 height 13
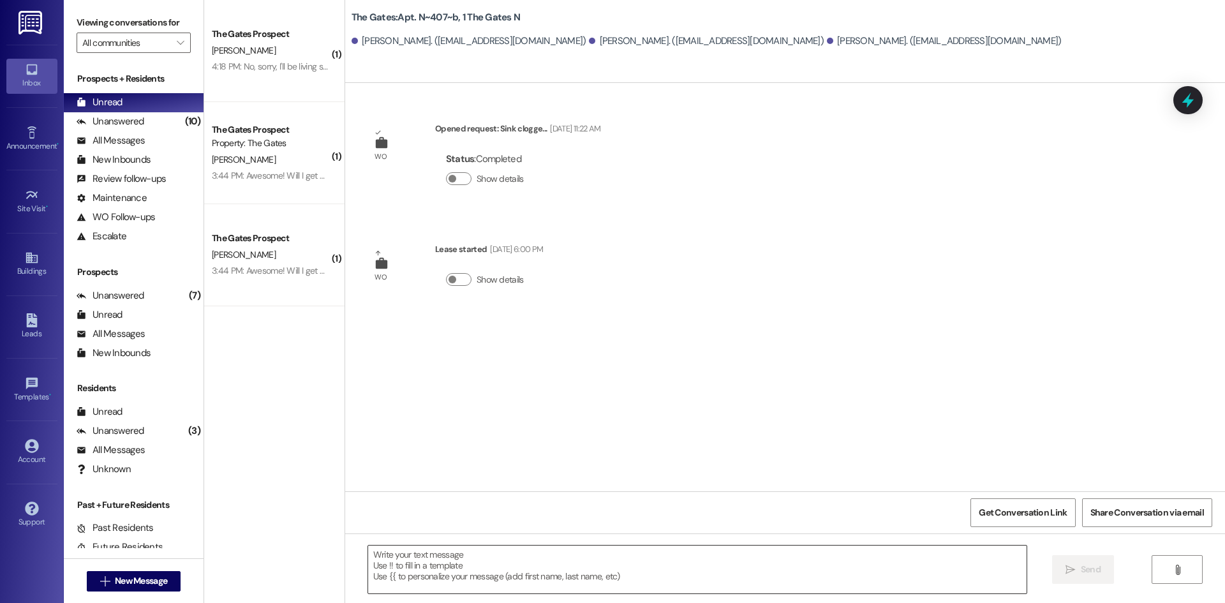
click at [432, 560] on textarea at bounding box center [697, 570] width 659 height 48
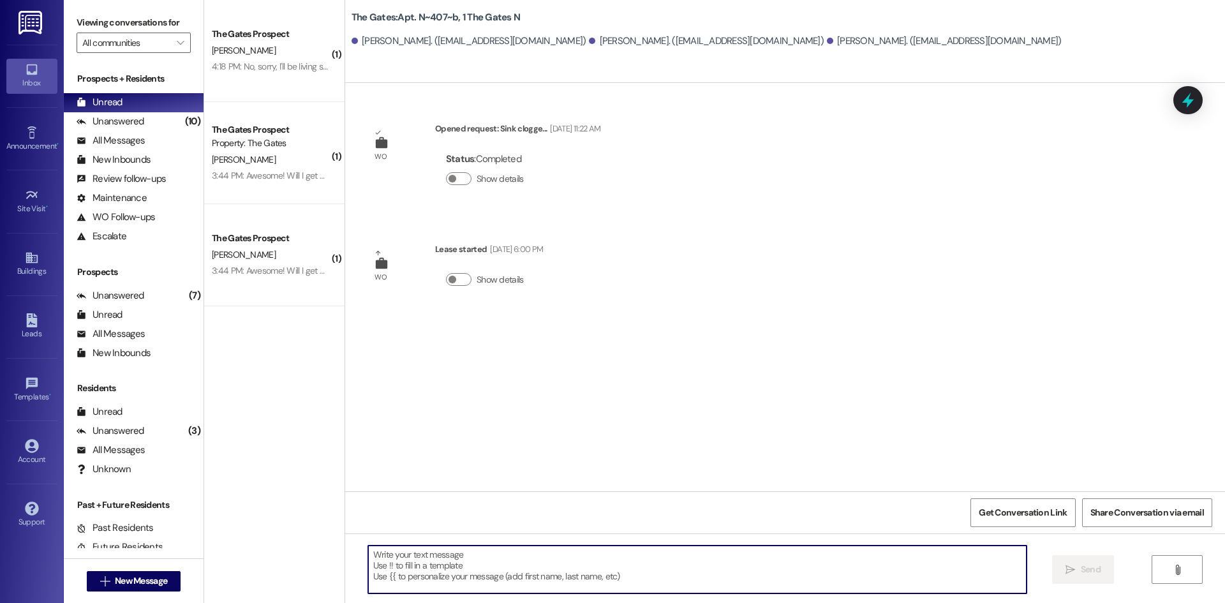
paste textarea "Hi [DEMOGRAPHIC_DATA]! This is The Gates! Just a heads up that carpet cleaning …"
type textarea "Hi [DEMOGRAPHIC_DATA]! This is The Gates! Just a heads up that carpet cleaning …"
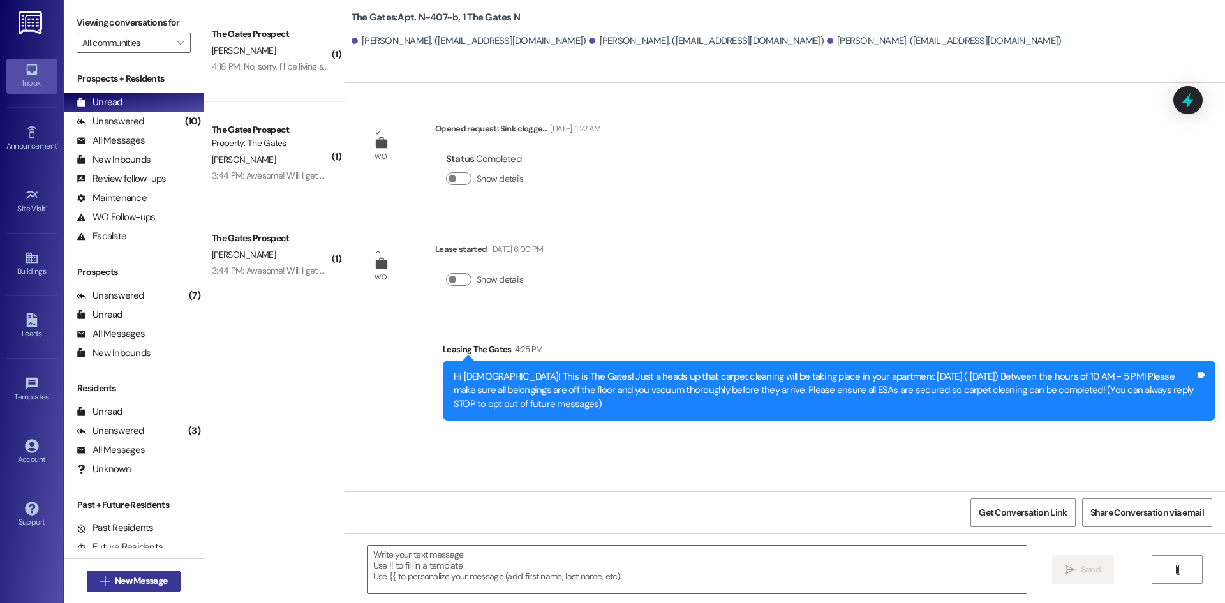
click at [115, 582] on span "New Message" at bounding box center [141, 580] width 52 height 13
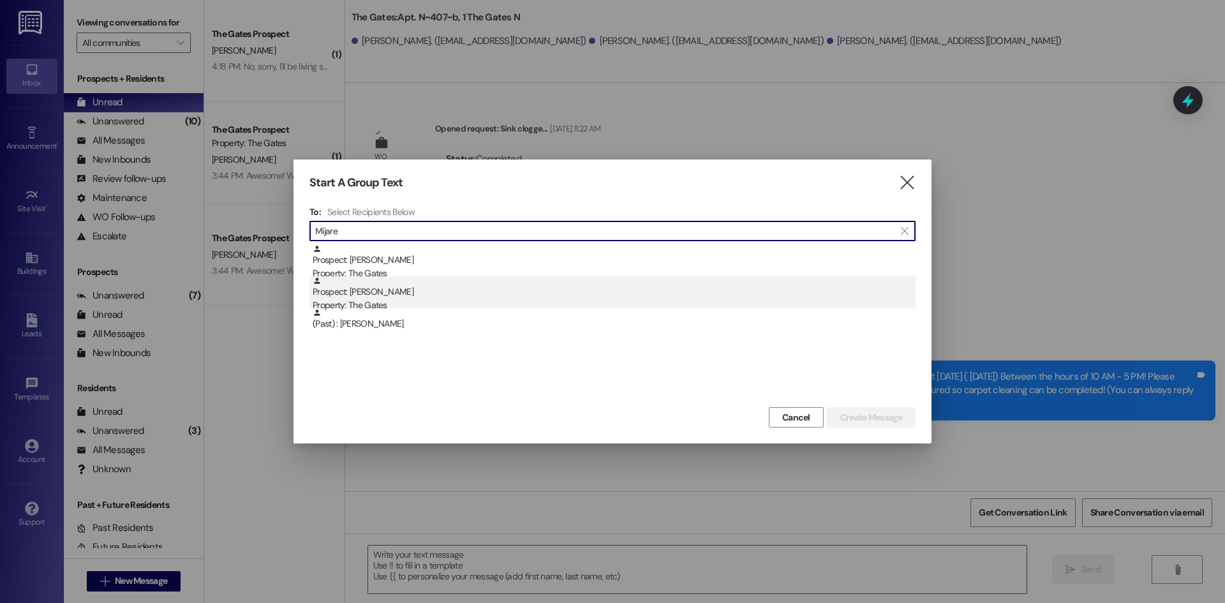
type input "Mijare"
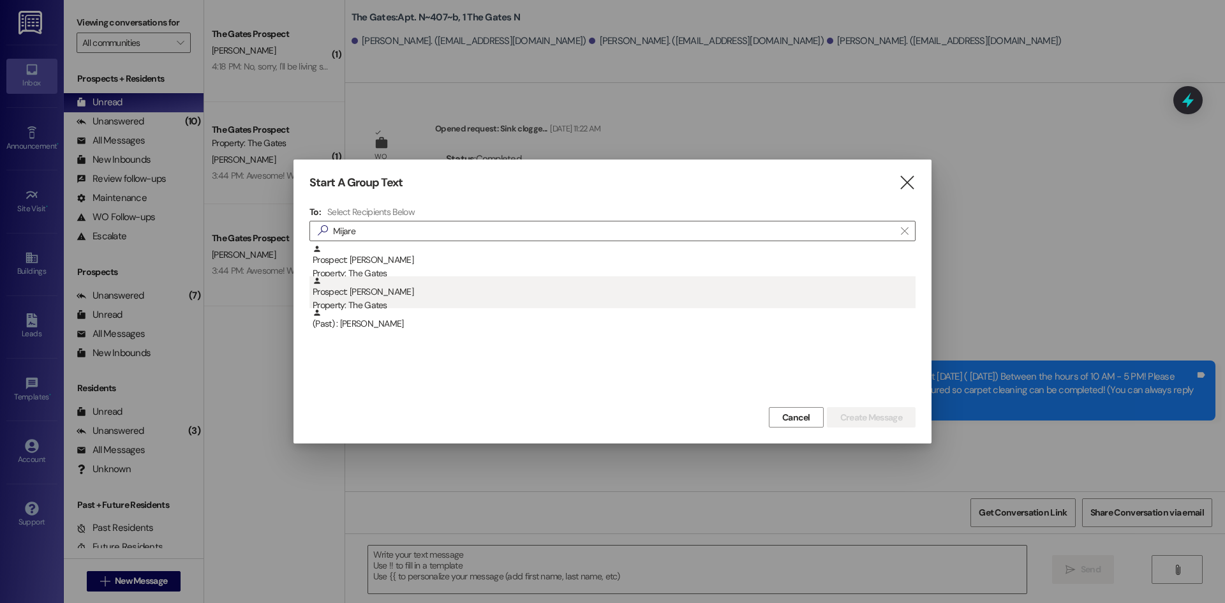
click at [375, 299] on div "Property: The Gates" at bounding box center [614, 305] width 603 height 13
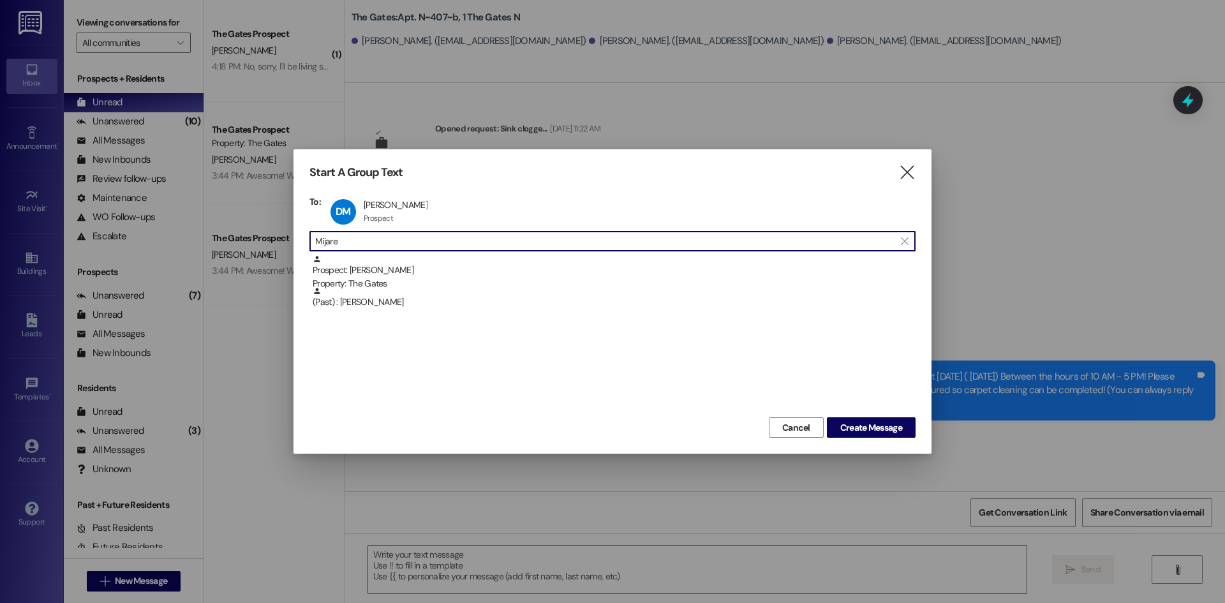
drag, startPoint x: 336, startPoint y: 240, endPoint x: 265, endPoint y: 233, distance: 71.8
click at [265, 234] on div "Start A Group Text  To: DM [PERSON_NAME] [PERSON_NAME] Prospect Prospect click…" at bounding box center [612, 301] width 1225 height 603
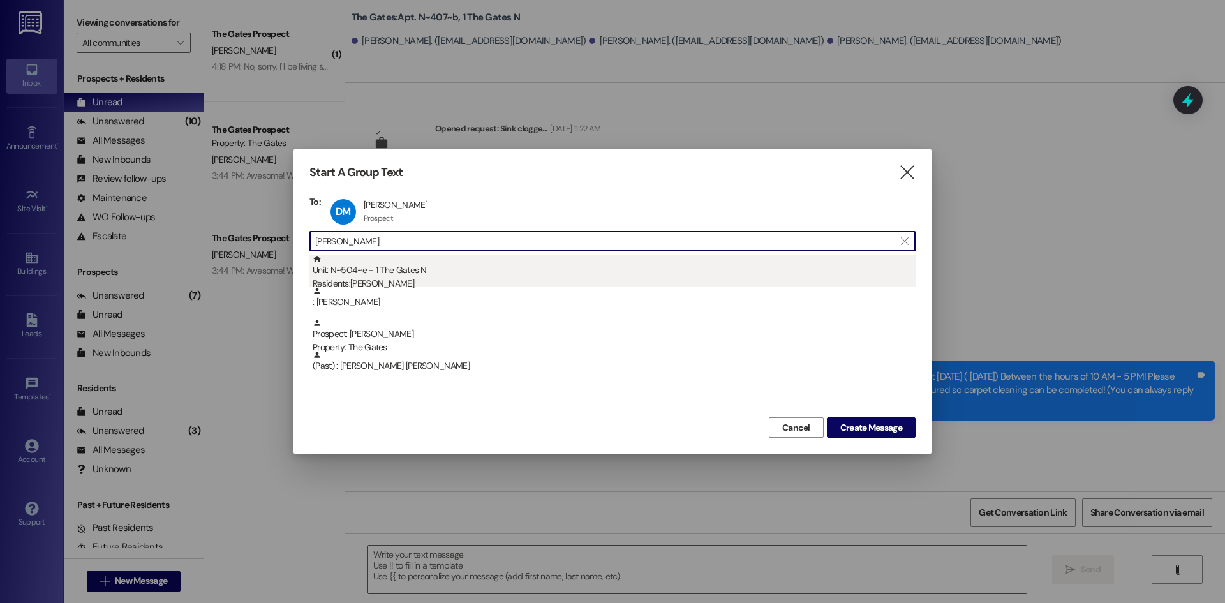
type input "[PERSON_NAME]"
click at [361, 269] on div "Unit: N~504~e - 1 The Gates N Residents: [PERSON_NAME]" at bounding box center [614, 273] width 603 height 36
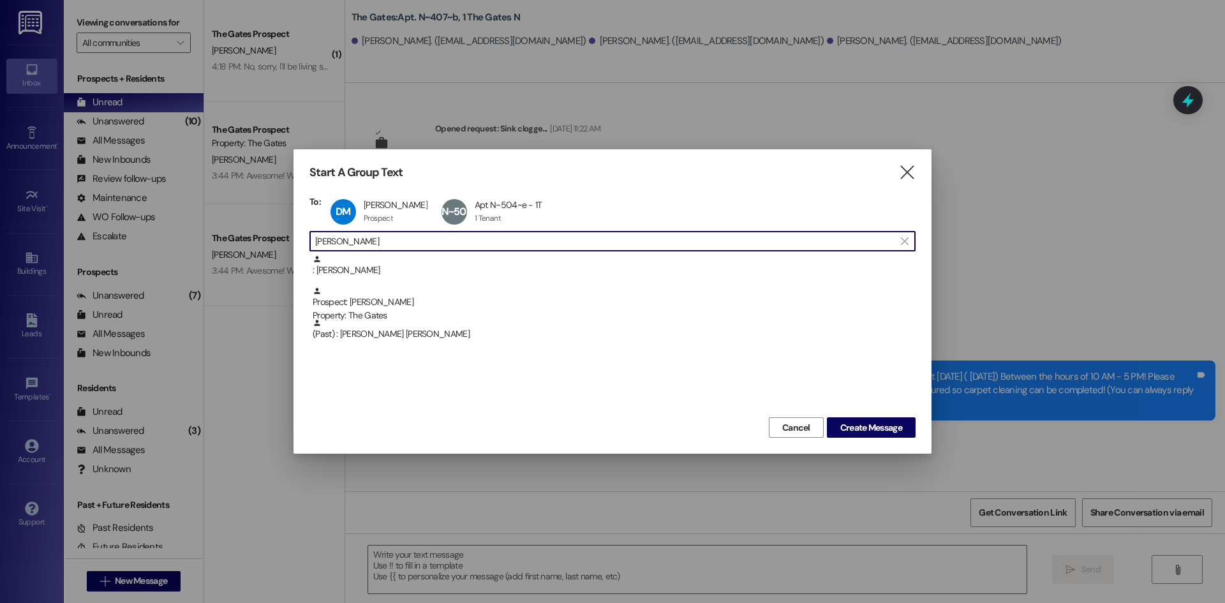
drag, startPoint x: 229, startPoint y: 223, endPoint x: 164, endPoint y: 230, distance: 65.5
click at [176, 221] on div "Start A Group Text  To: DM [PERSON_NAME] [PERSON_NAME] Prospect Prospect click…" at bounding box center [612, 301] width 1225 height 603
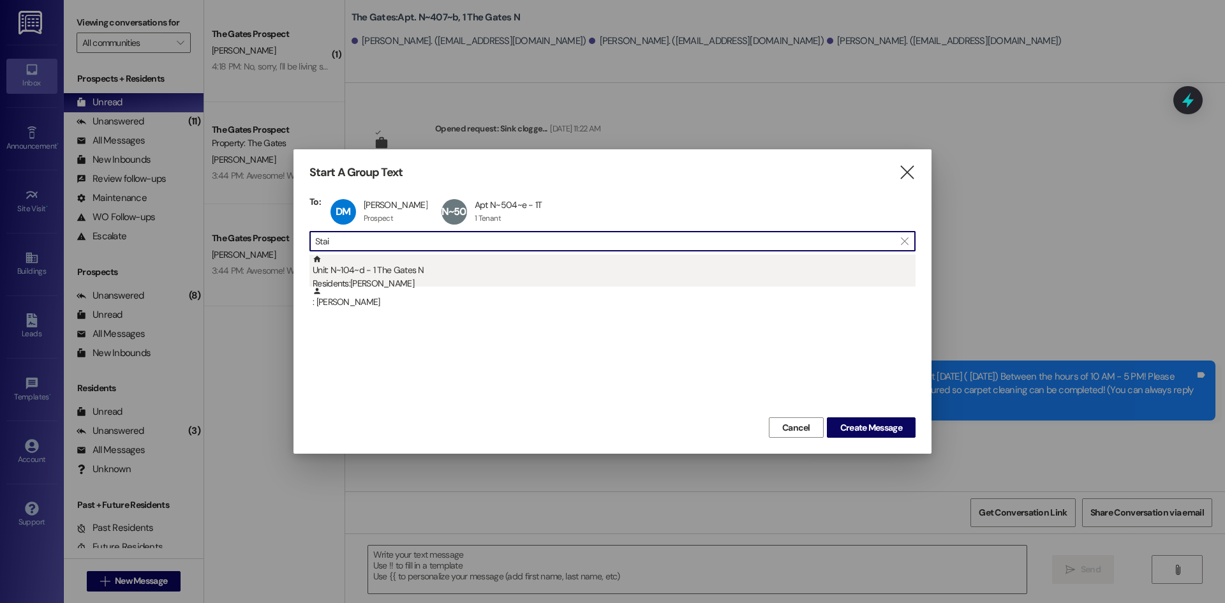
type input "Stai"
click at [378, 269] on div "Unit: N~104~d - 1 The Gates N Residents: [PERSON_NAME]" at bounding box center [614, 273] width 603 height 36
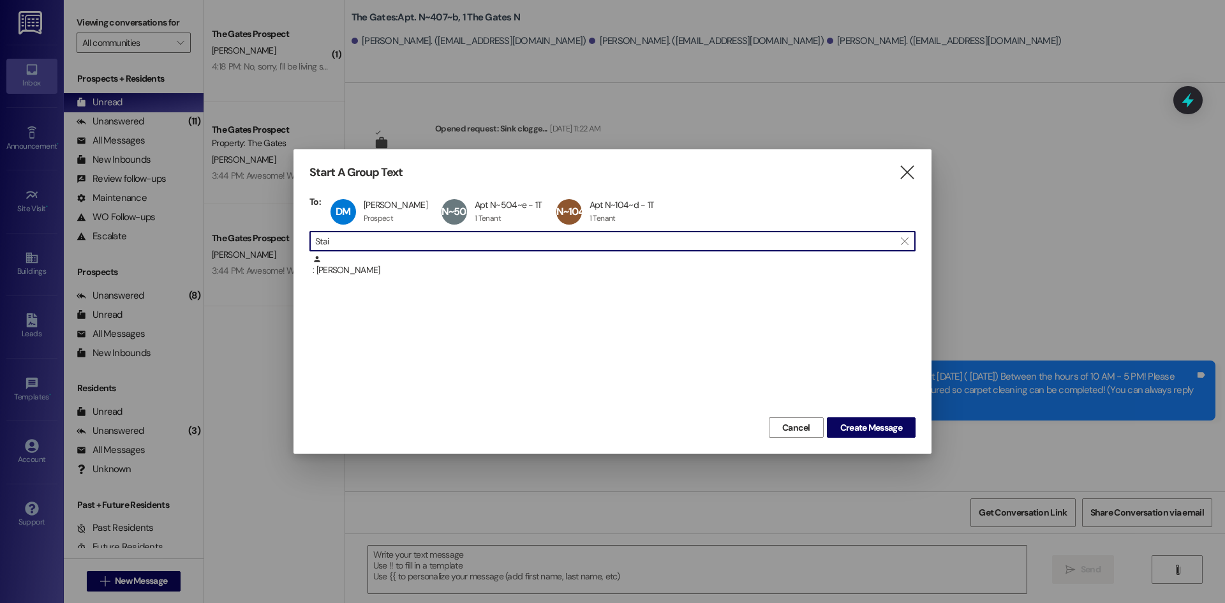
click at [260, 238] on div "Start A Group Text  To: DM [PERSON_NAME] [PERSON_NAME] Prospect Prospect click…" at bounding box center [612, 301] width 1225 height 603
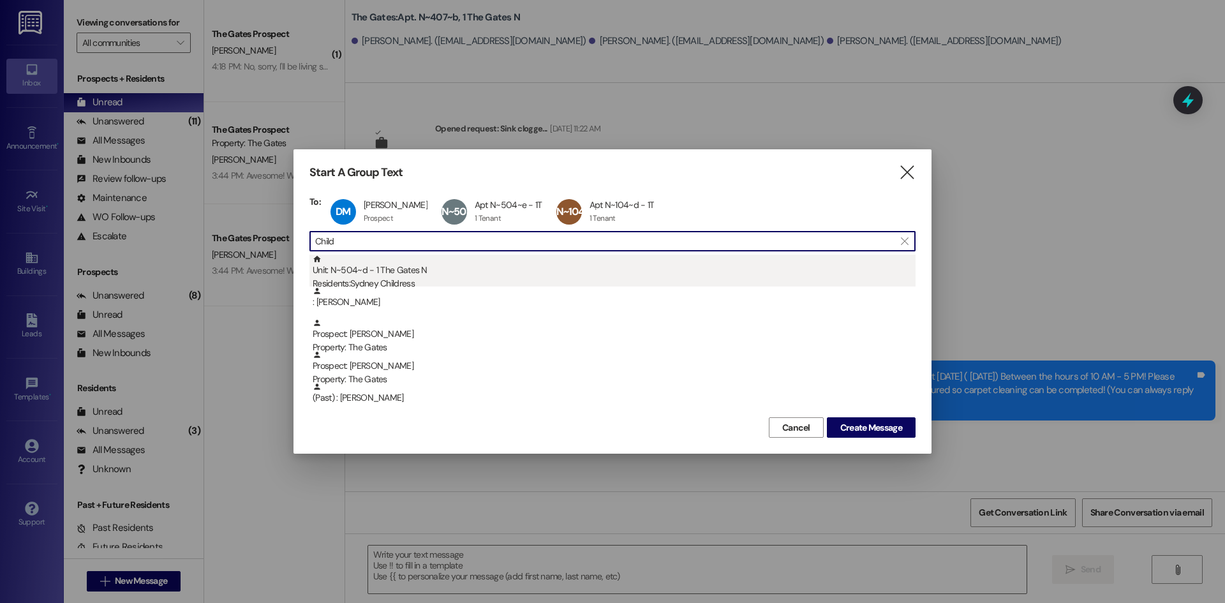
type input "Child"
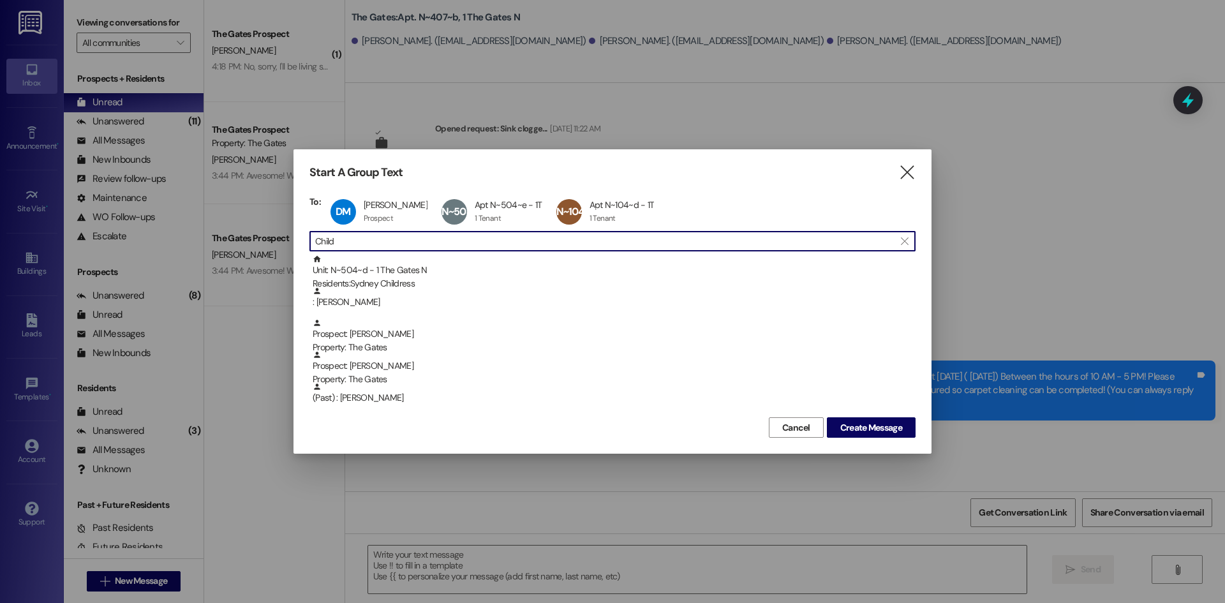
drag, startPoint x: 414, startPoint y: 265, endPoint x: 366, endPoint y: 253, distance: 48.8
click at [414, 264] on div "Unit: N~504~d - 1 The Gates N Residents: [PERSON_NAME]" at bounding box center [614, 273] width 603 height 36
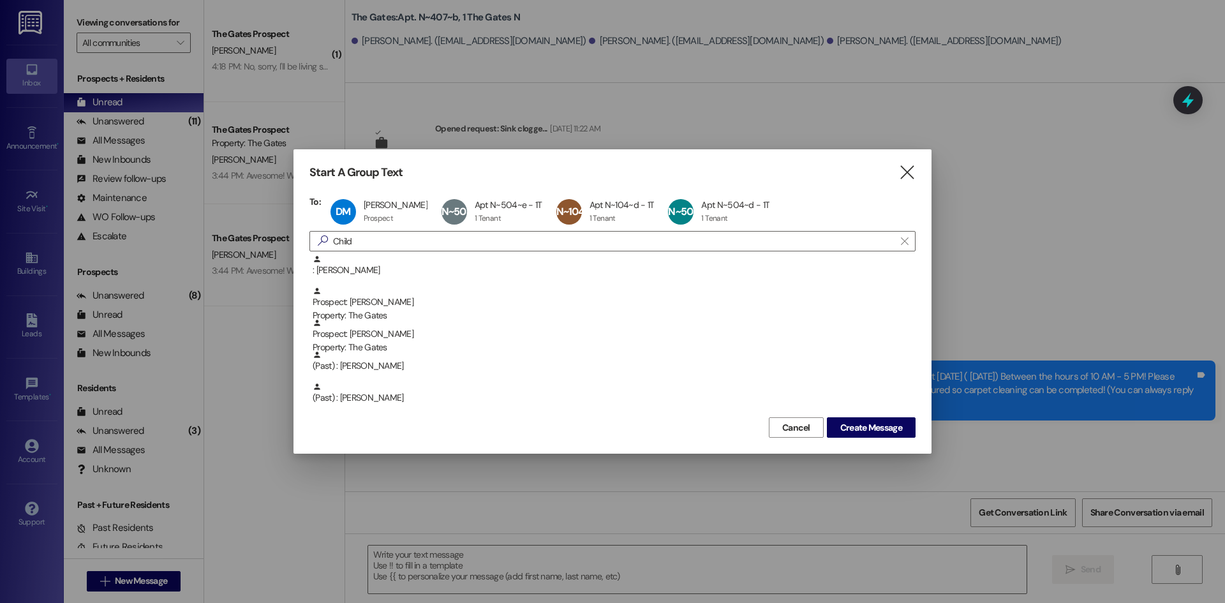
drag, startPoint x: 352, startPoint y: 238, endPoint x: 248, endPoint y: 234, distance: 104.1
click at [228, 225] on div "Start A Group Text  To: DM [PERSON_NAME] [PERSON_NAME] Prospect Prospect click…" at bounding box center [612, 301] width 1225 height 603
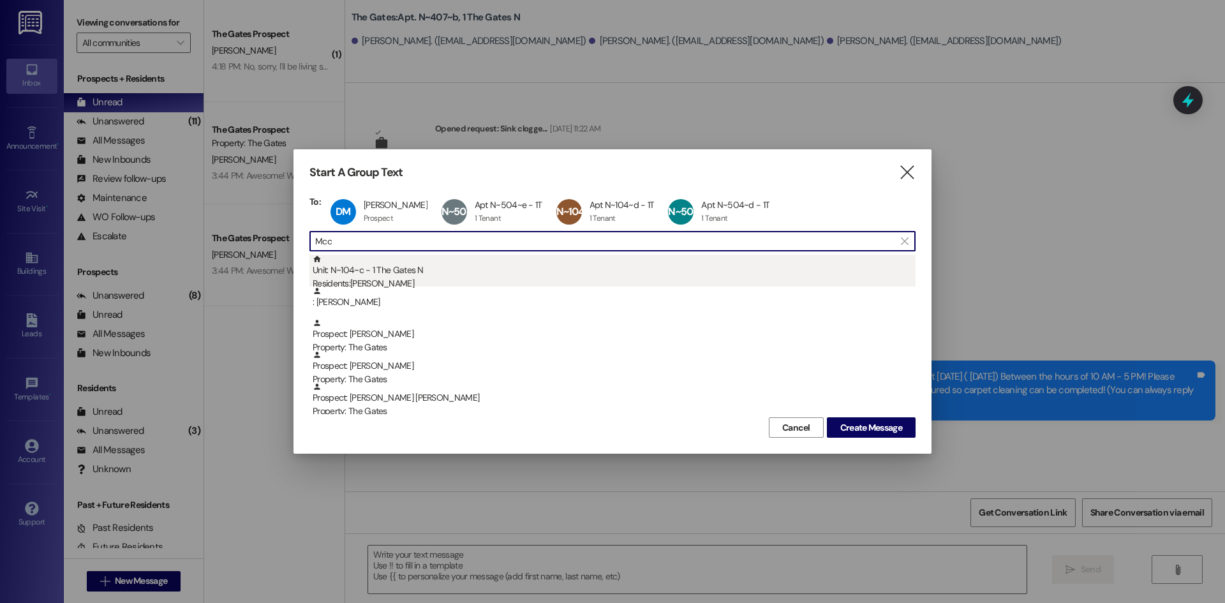
type input "Mcc"
click at [394, 281] on div "Residents: [PERSON_NAME]" at bounding box center [614, 283] width 603 height 13
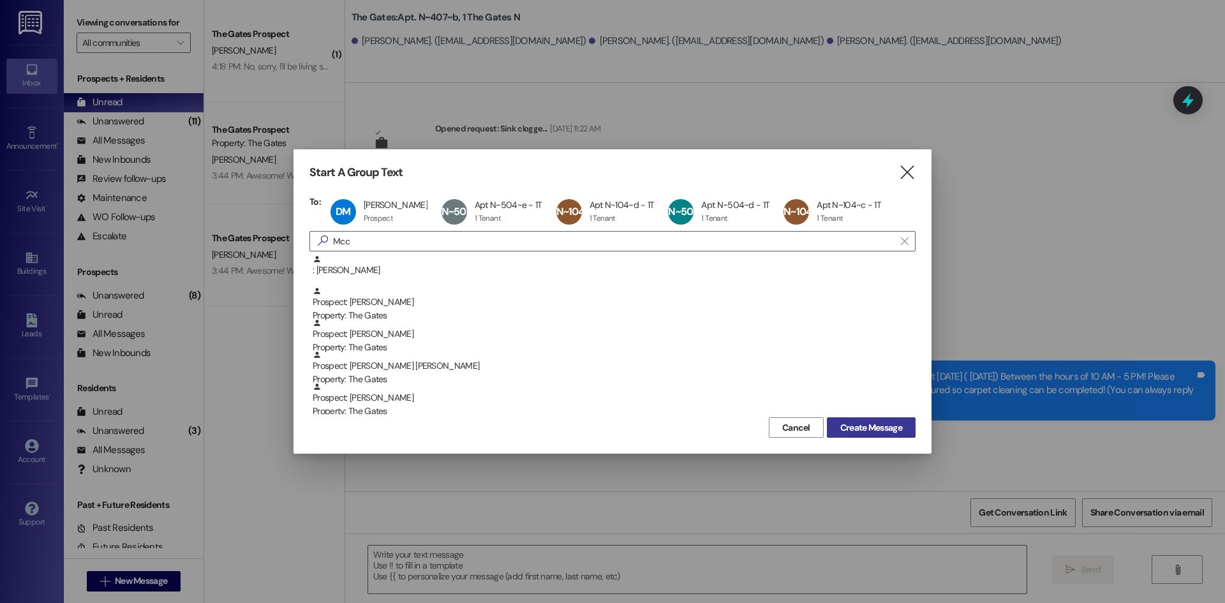
click at [838, 428] on span "Create Message" at bounding box center [871, 427] width 67 height 13
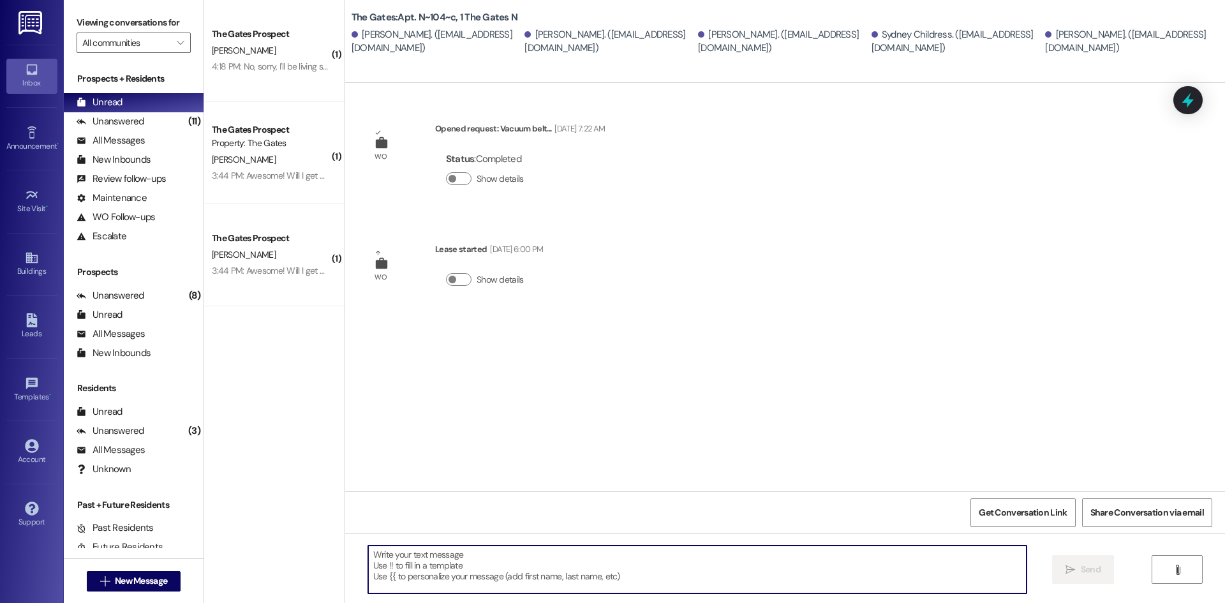
click at [463, 560] on textarea at bounding box center [697, 570] width 659 height 48
paste textarea "Hi [DEMOGRAPHIC_DATA]! This is The Gates! Just a heads up that carpet cleaning …"
type textarea "Hi [DEMOGRAPHIC_DATA]! This is The Gates! Just a heads up that carpet cleaning …"
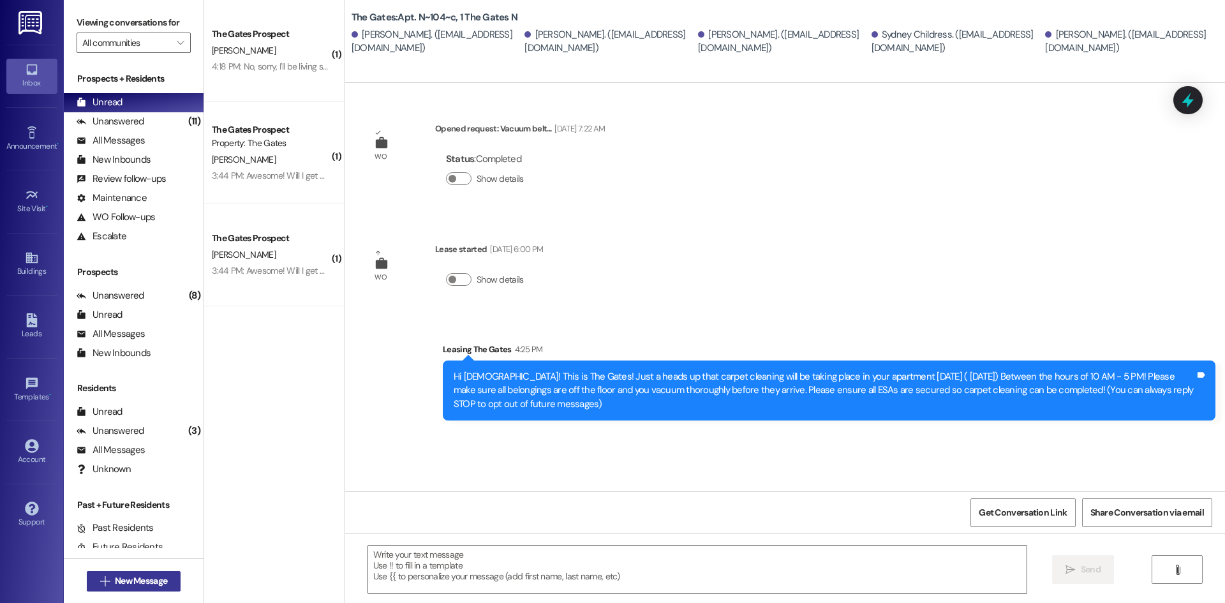
click at [117, 579] on span "New Message" at bounding box center [141, 580] width 52 height 13
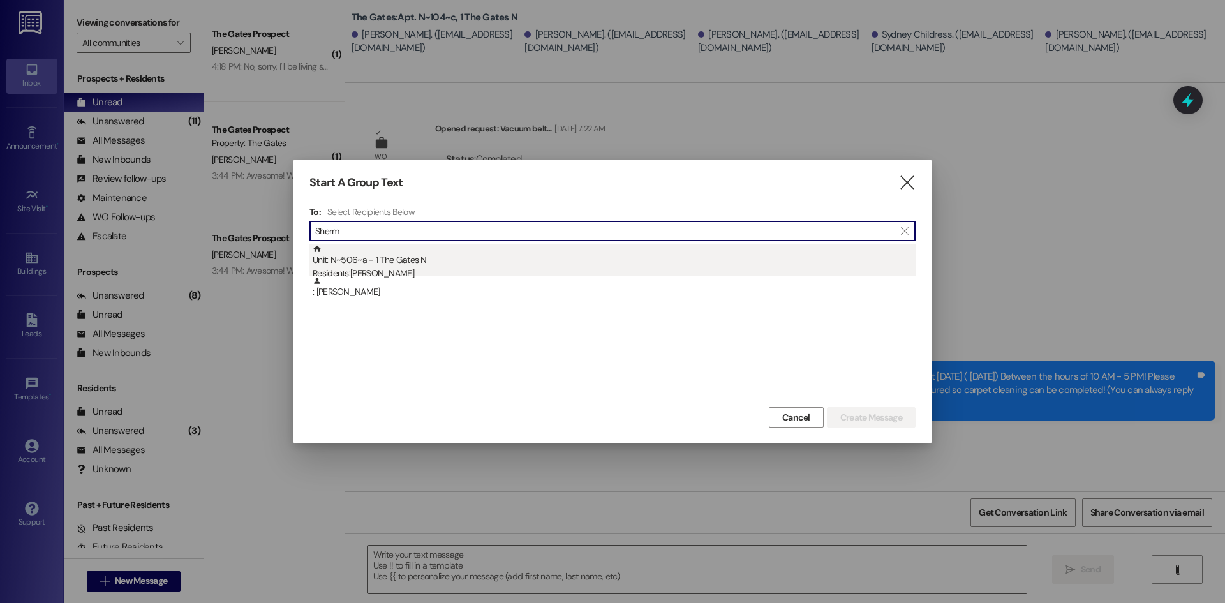
type input "Sherm"
click at [397, 256] on div "Unit: N~506~a - 1 The Gates N Residents: [PERSON_NAME]" at bounding box center [614, 262] width 603 height 36
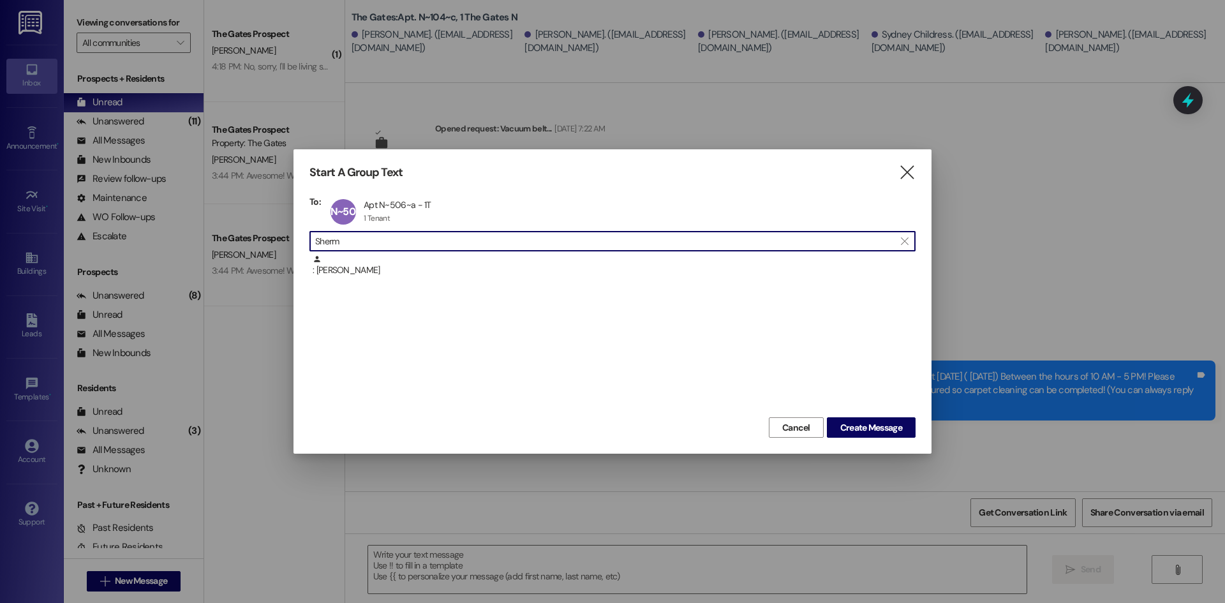
drag, startPoint x: 368, startPoint y: 243, endPoint x: 193, endPoint y: 238, distance: 174.9
click at [195, 237] on div "Start A Group Text  To: N~506~a Apt N~506~a - 1T Apt N~506~a - 1T 1 Tenant 1 T…" at bounding box center [612, 301] width 1225 height 603
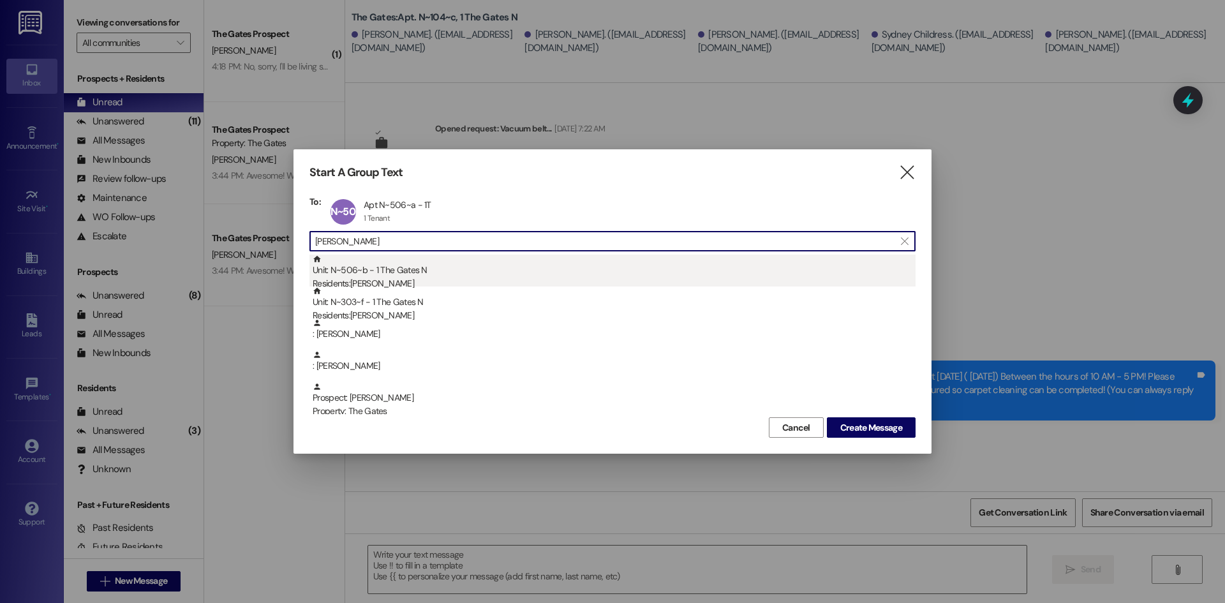
type input "[PERSON_NAME]"
click at [371, 281] on div "Residents: [PERSON_NAME]" at bounding box center [614, 283] width 603 height 13
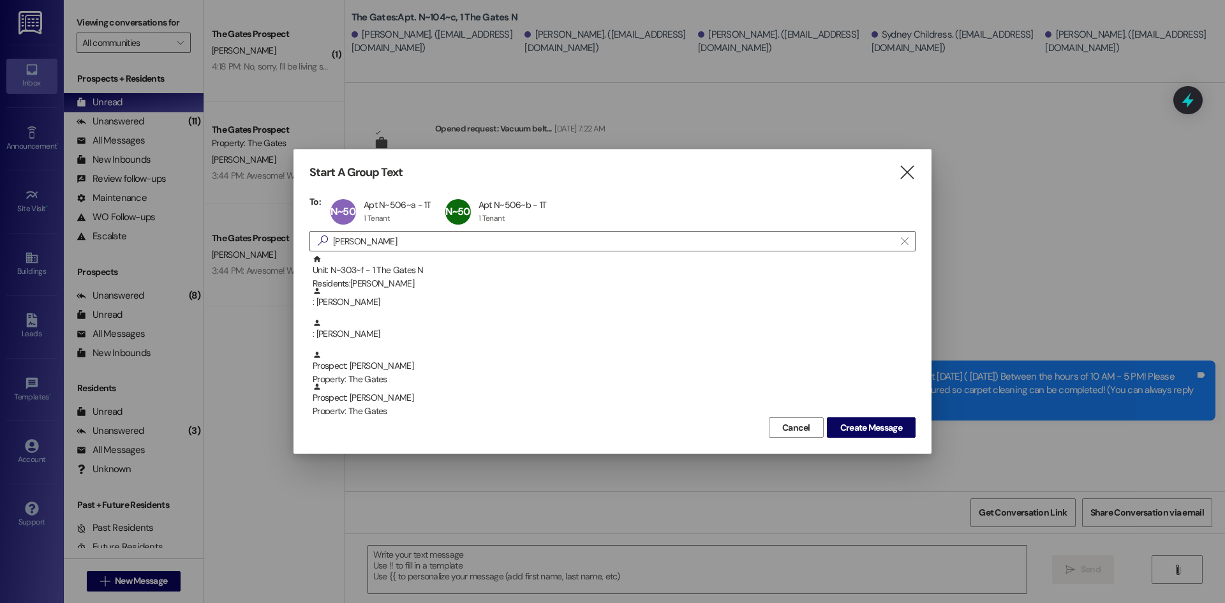
drag, startPoint x: 167, startPoint y: 215, endPoint x: 120, endPoint y: 207, distance: 47.2
click at [120, 207] on div "Start A Group Text  To: N~506~a Apt N~506~a - 1T Apt N~506~a - 1T 1 Tenant 1 T…" at bounding box center [612, 301] width 1225 height 603
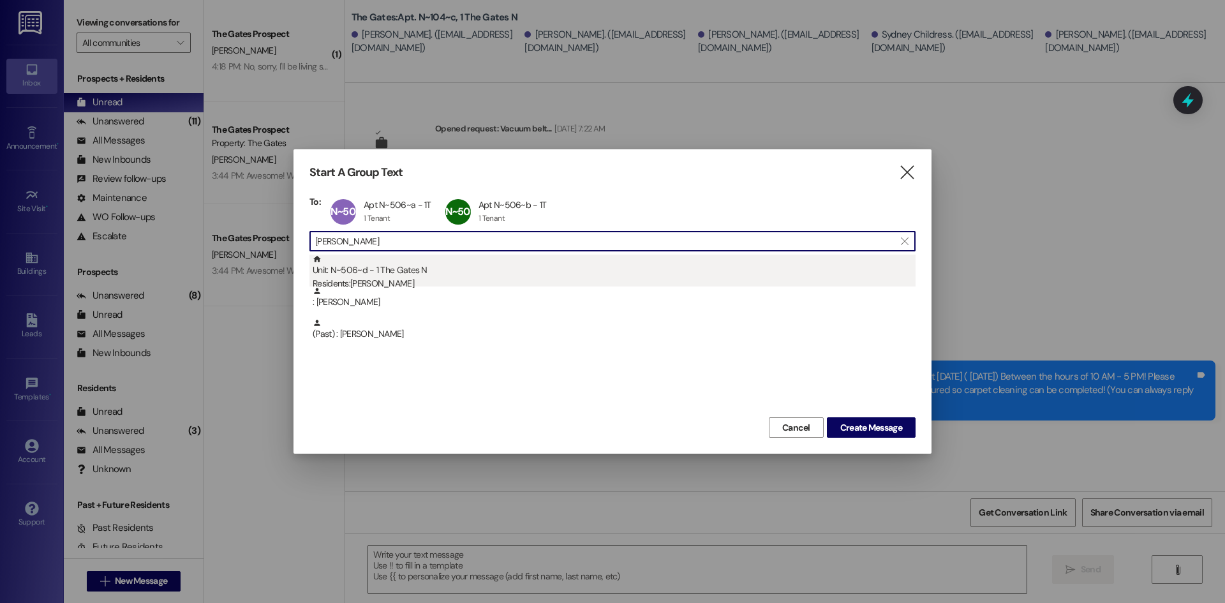
type input "[PERSON_NAME]"
click at [377, 260] on div "Unit: N~506~d - 1 The Gates N Residents: [PERSON_NAME]" at bounding box center [614, 273] width 603 height 36
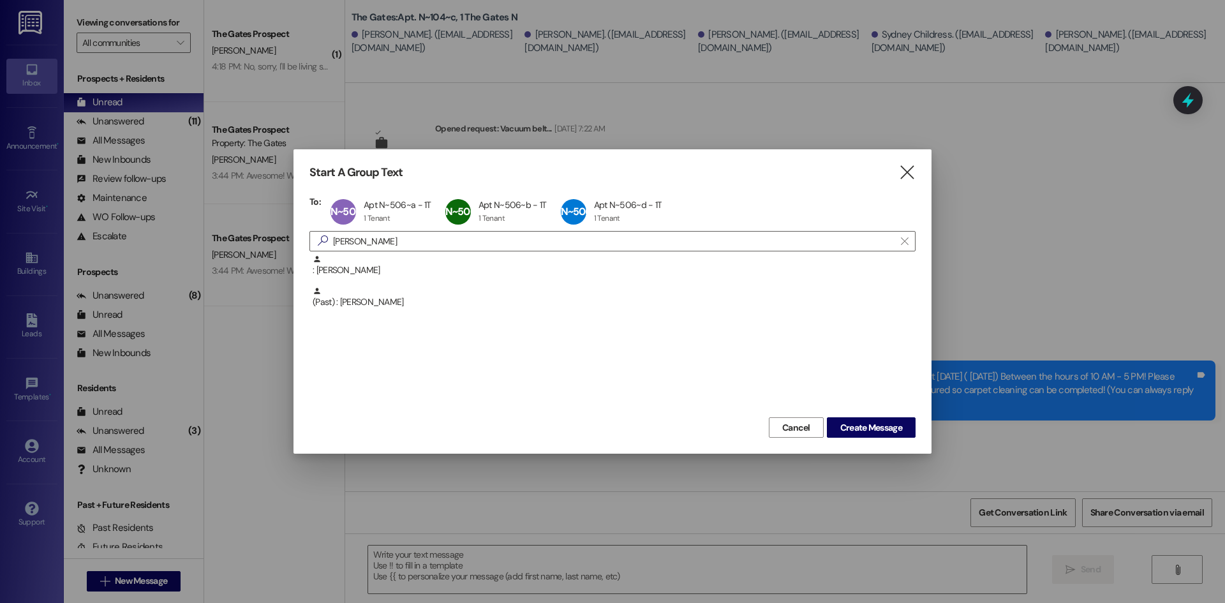
drag, startPoint x: 858, startPoint y: 429, endPoint x: 788, endPoint y: 442, distance: 71.5
click at [857, 429] on span "Create Message" at bounding box center [872, 427] width 62 height 13
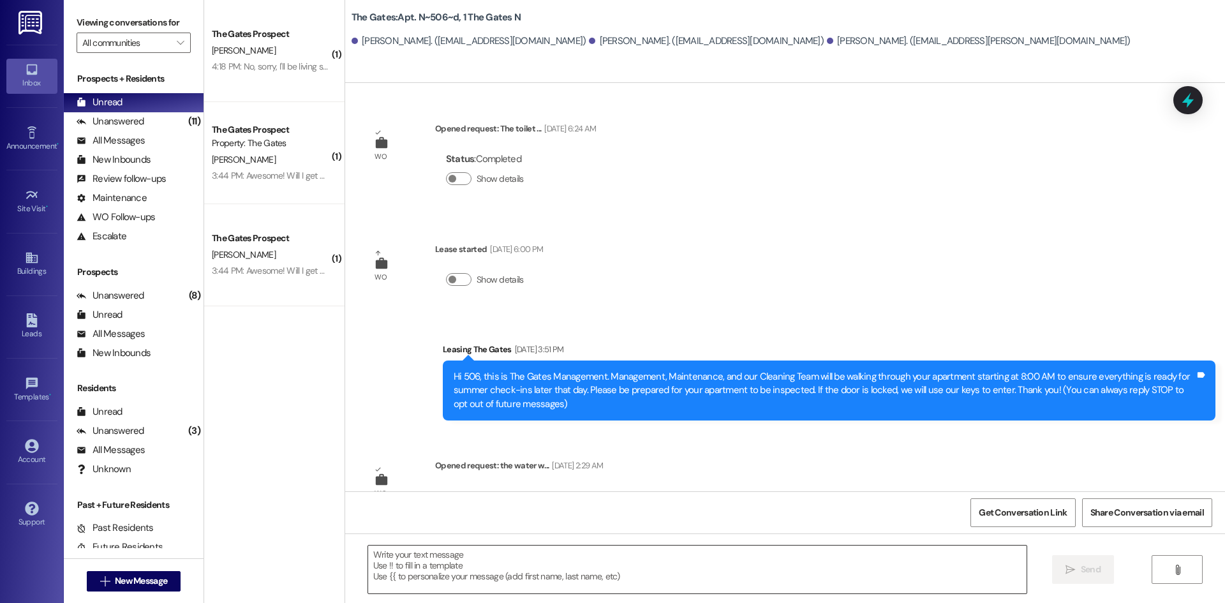
click at [444, 550] on textarea at bounding box center [697, 570] width 659 height 48
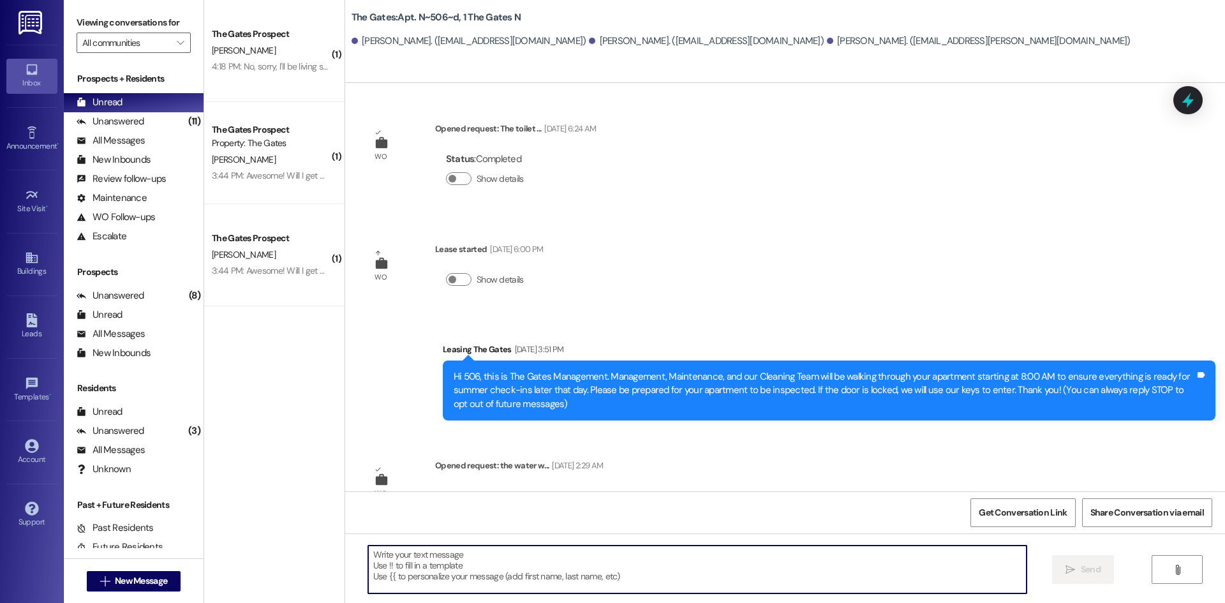
paste textarea "Hi [DEMOGRAPHIC_DATA]! This is The Gates! Just a heads up that carpet cleaning …"
type textarea "Hi [DEMOGRAPHIC_DATA]! This is The Gates! Just a heads up that carpet cleaning …"
click at [130, 124] on div "Unanswered" at bounding box center [111, 121] width 68 height 13
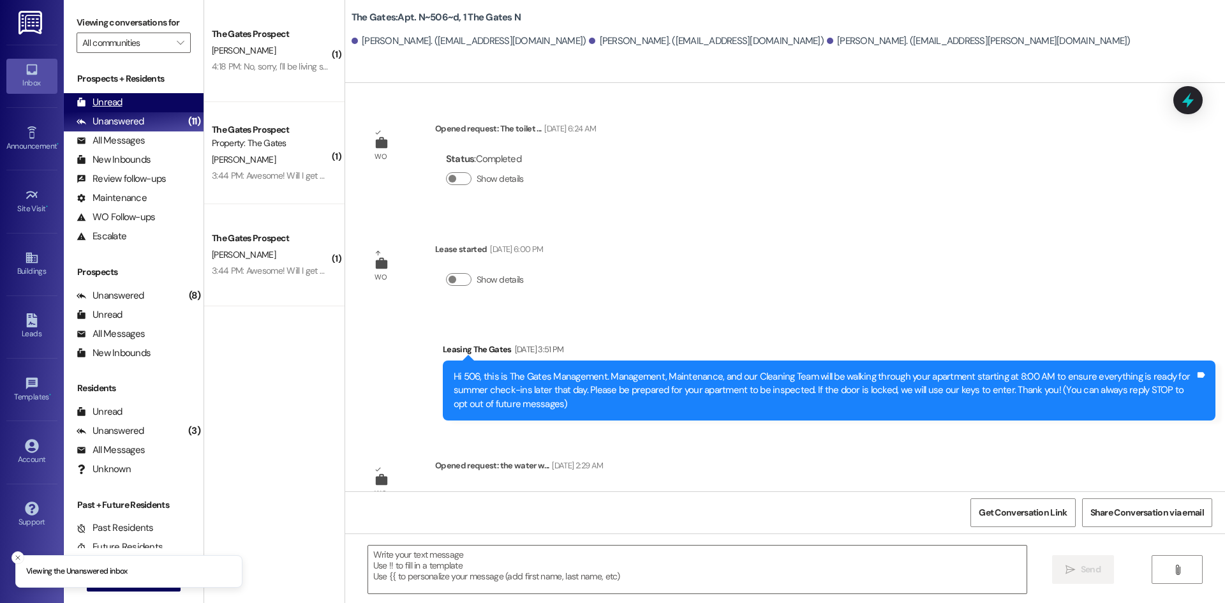
click at [128, 108] on div "Unread (0)" at bounding box center [134, 102] width 140 height 19
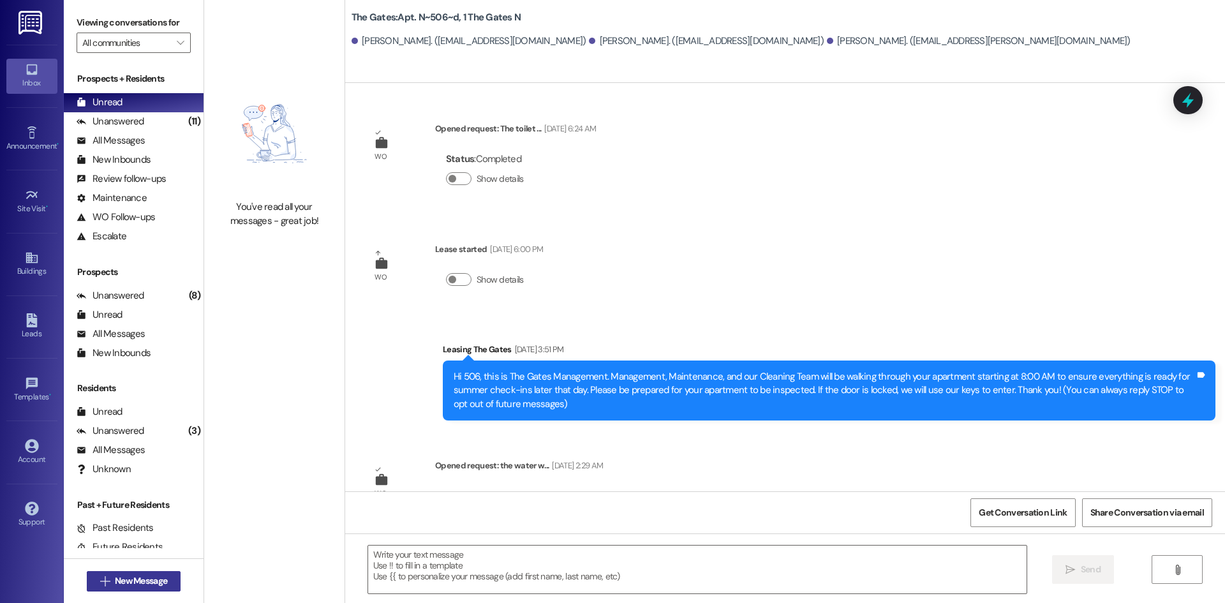
click at [126, 583] on span "New Message" at bounding box center [141, 580] width 52 height 13
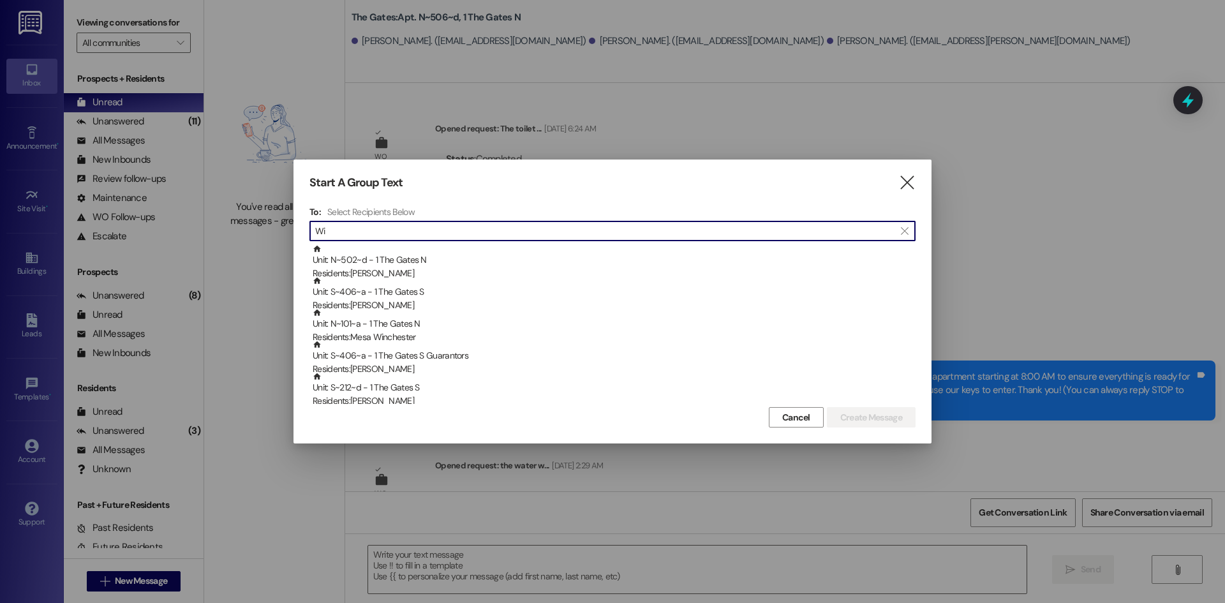
type input "Wi"
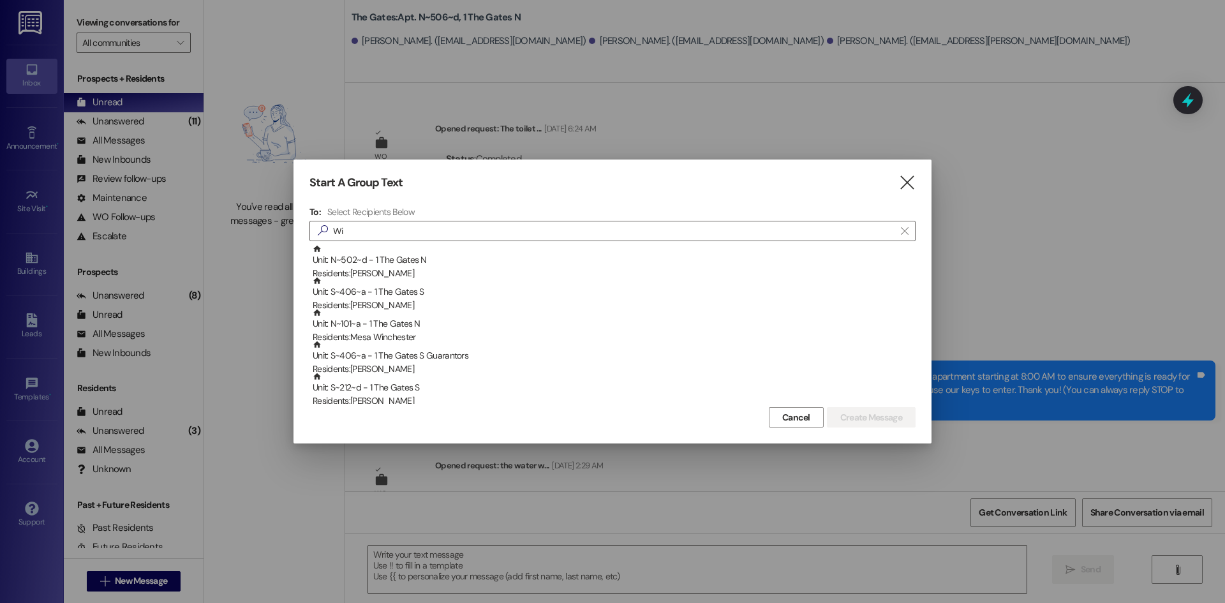
click at [899, 184] on icon "" at bounding box center [907, 182] width 17 height 13
